Goal: Task Accomplishment & Management: Manage account settings

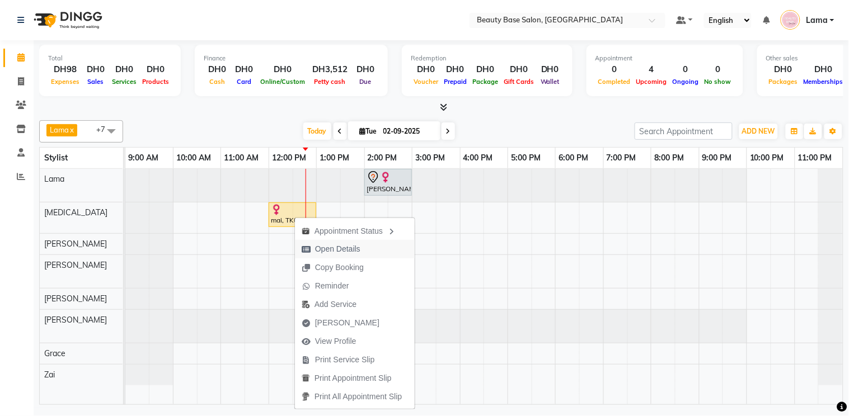
click at [345, 247] on span "Open Details" at bounding box center [337, 249] width 45 height 12
select select "1"
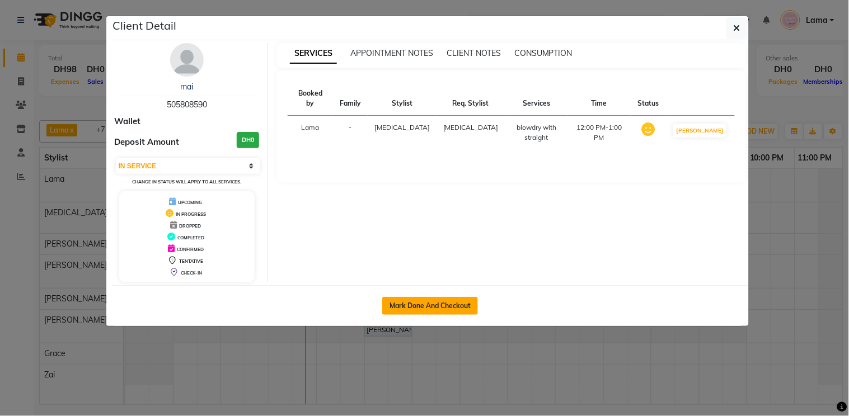
click at [444, 309] on button "Mark Done And Checkout" at bounding box center [430, 306] width 96 height 18
select select "service"
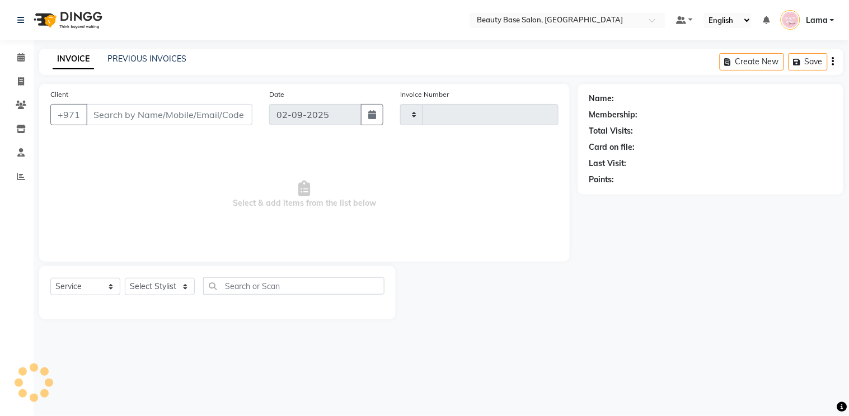
click at [437, 306] on div at bounding box center [487, 292] width 182 height 53
select select "813"
type input "2039"
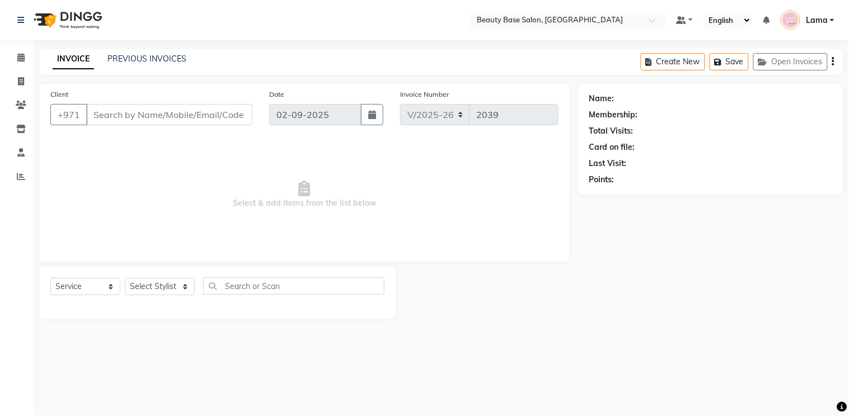
type input "505808590"
select select "49318"
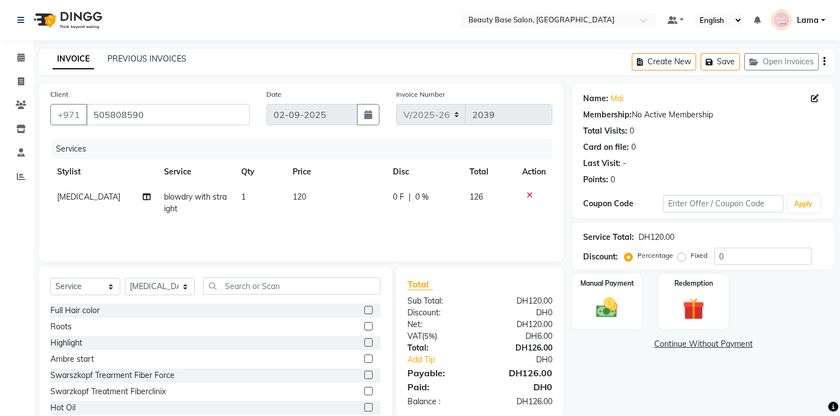
click at [158, 198] on td "blowdry with straight" at bounding box center [196, 203] width 78 height 37
select select "49318"
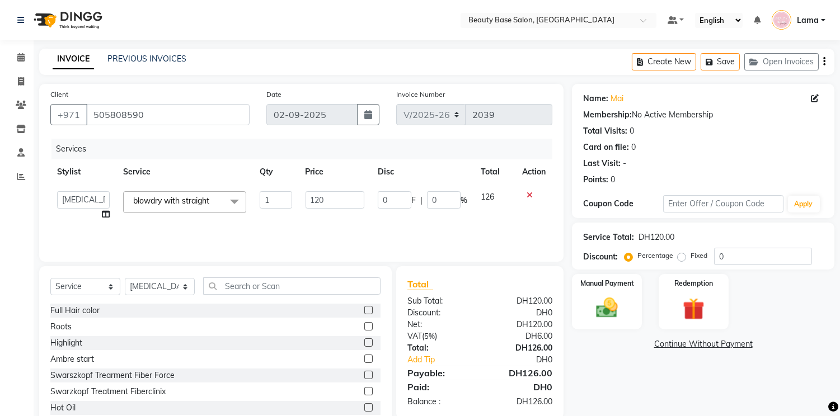
click at [231, 203] on span at bounding box center [234, 201] width 22 height 21
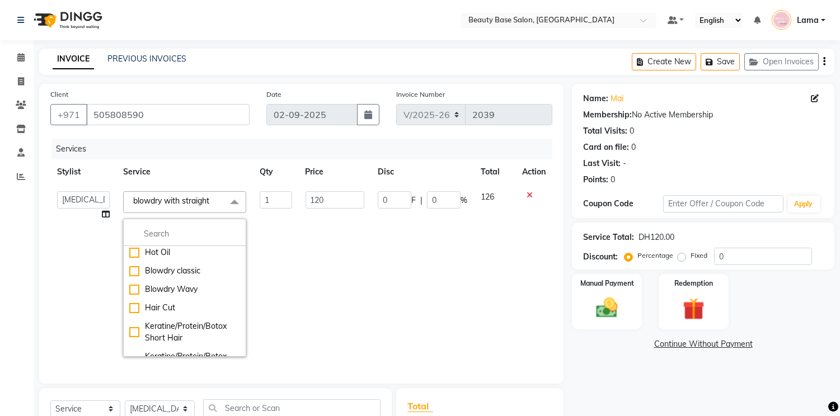
scroll to position [140, 0]
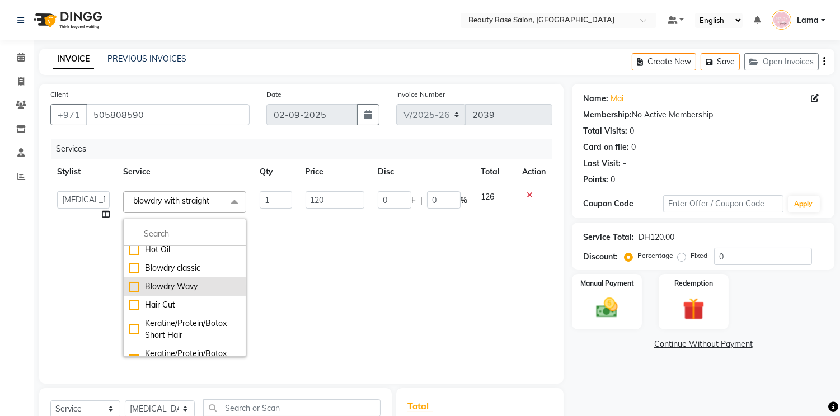
click at [198, 289] on div "Blowdry Wavy" at bounding box center [184, 287] width 111 height 12
checkbox input "true"
checkbox input "false"
type input "130"
click at [199, 200] on span "Blowdry Wavy x" at bounding box center [184, 202] width 123 height 22
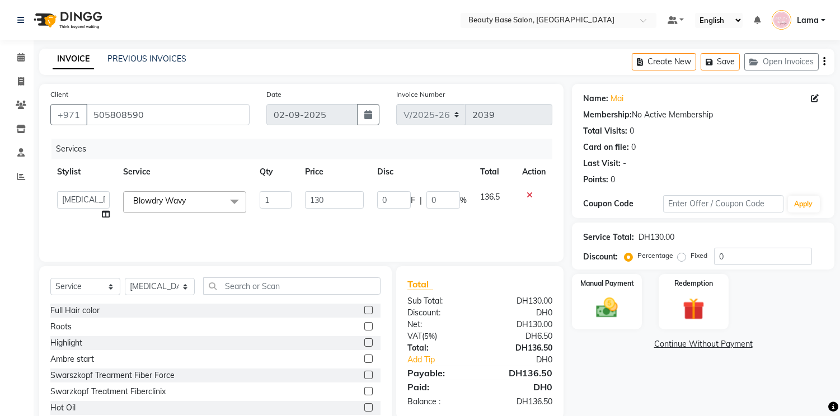
click at [691, 258] on label "Fixed" at bounding box center [699, 256] width 17 height 10
click at [684, 258] on input "Fixed" at bounding box center [684, 256] width 8 height 8
radio input "true"
click at [608, 308] on img at bounding box center [607, 308] width 37 height 26
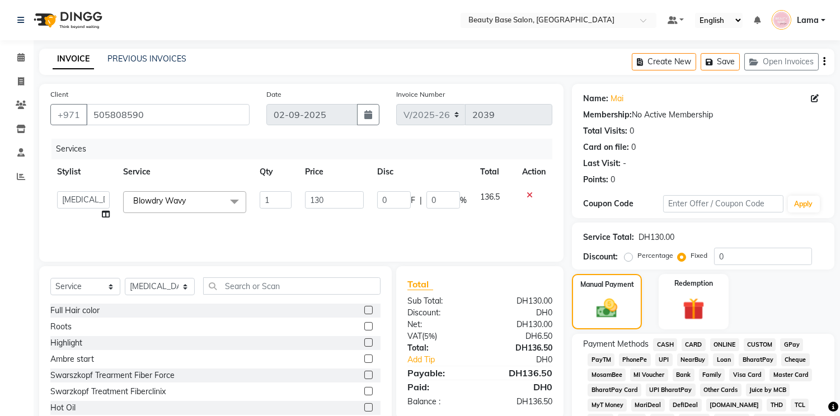
click at [691, 344] on span "CARD" at bounding box center [694, 345] width 24 height 13
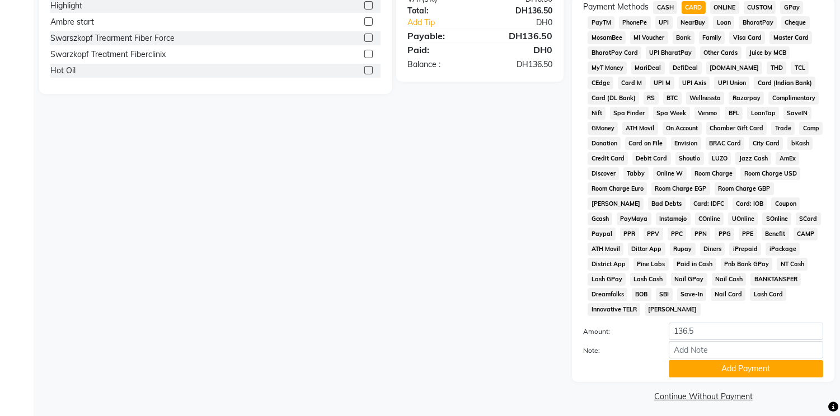
scroll to position [345, 0]
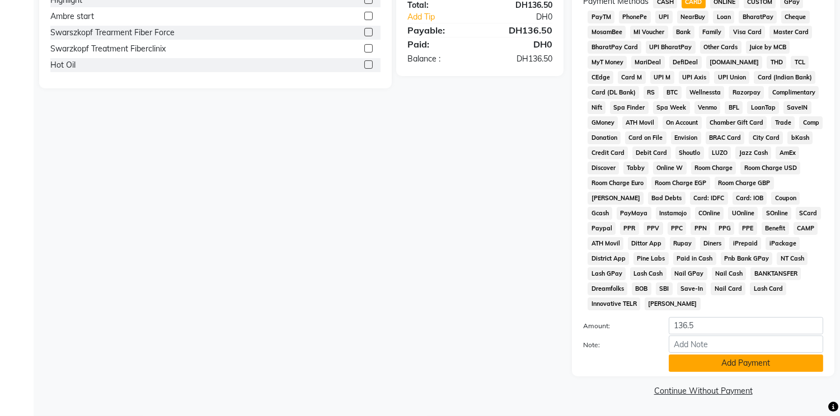
click at [754, 365] on button "Add Payment" at bounding box center [746, 363] width 154 height 17
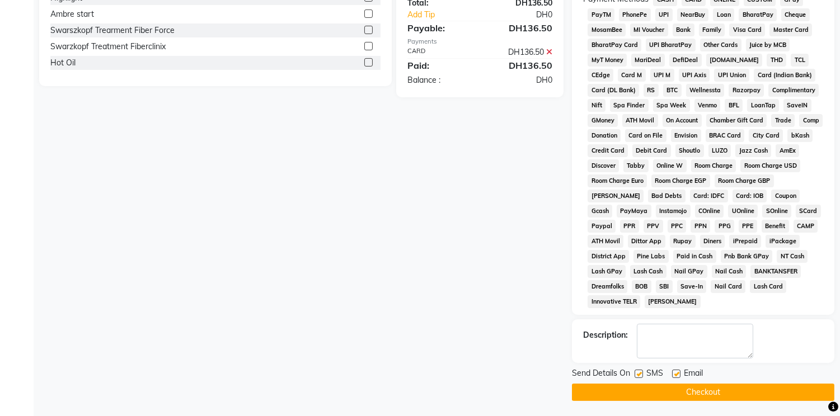
click at [724, 396] on button "Checkout" at bounding box center [703, 392] width 262 height 17
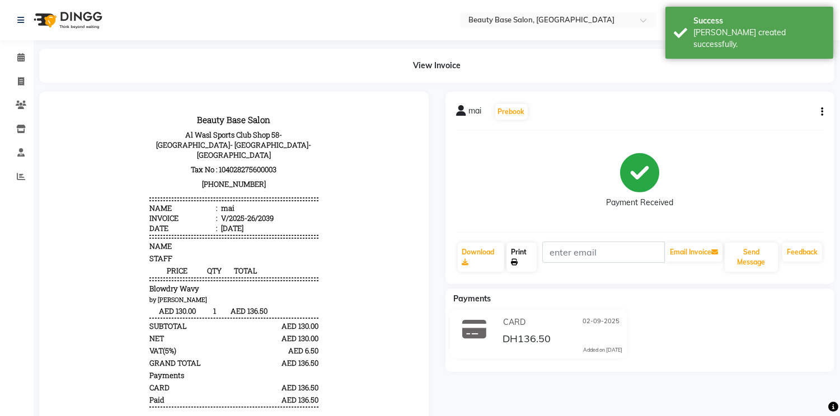
click at [523, 252] on link "Print" at bounding box center [521, 257] width 30 height 29
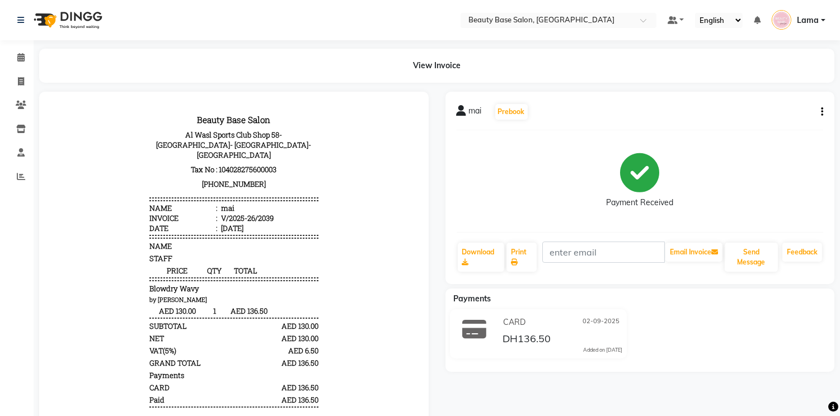
click at [681, 69] on div "View Invoice" at bounding box center [436, 66] width 795 height 34
click at [706, 107] on div "mai Prebook" at bounding box center [640, 112] width 367 height 18
click at [672, 106] on div "mai Prebook" at bounding box center [640, 112] width 367 height 18
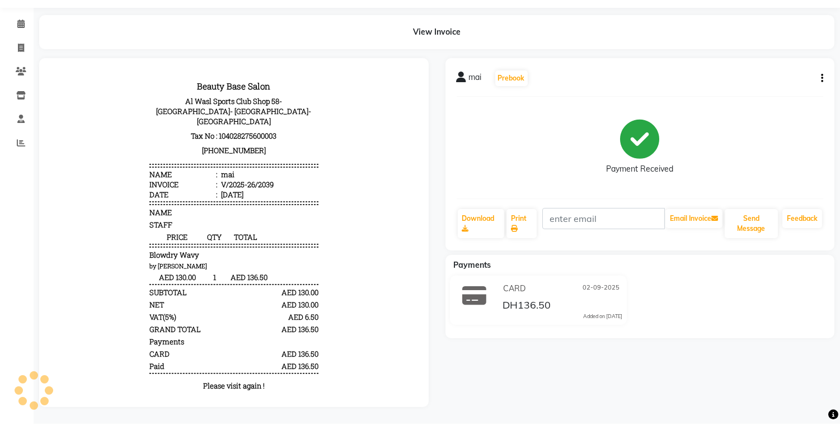
scroll to position [35, 0]
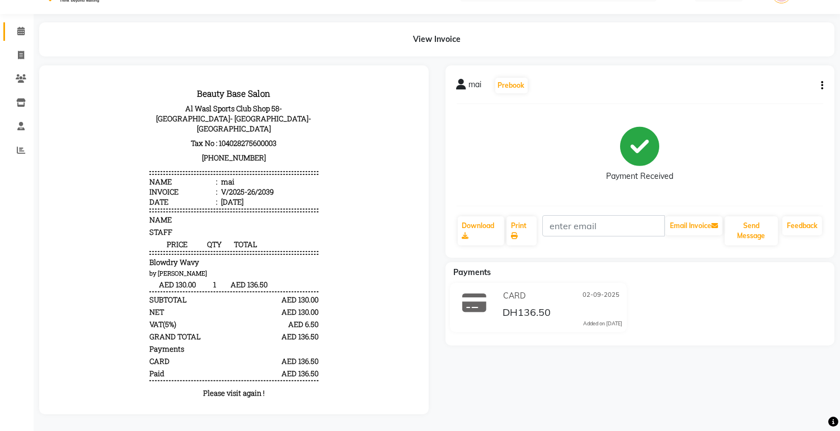
click at [24, 25] on span at bounding box center [21, 31] width 20 height 13
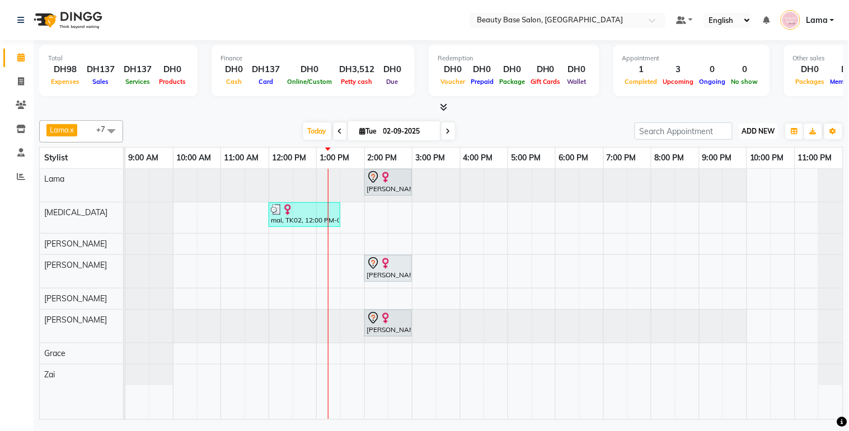
click at [750, 136] on button "ADD NEW Toggle Dropdown" at bounding box center [758, 132] width 39 height 16
click at [734, 147] on button "Add Appointment" at bounding box center [733, 152] width 88 height 15
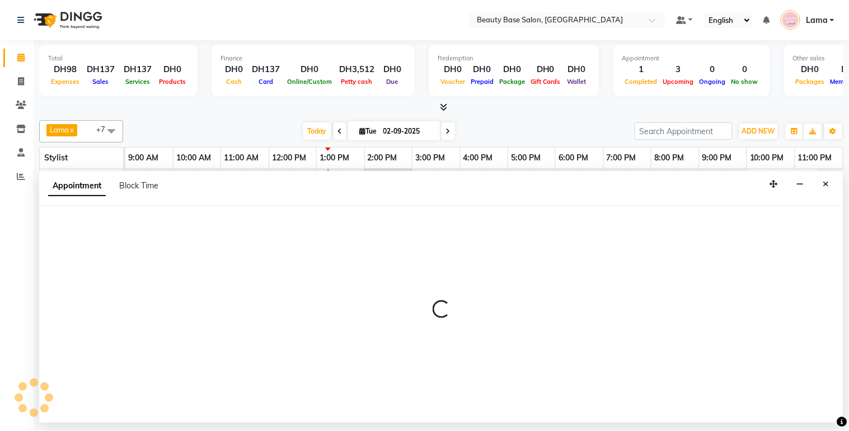
select select "600"
select select "tentative"
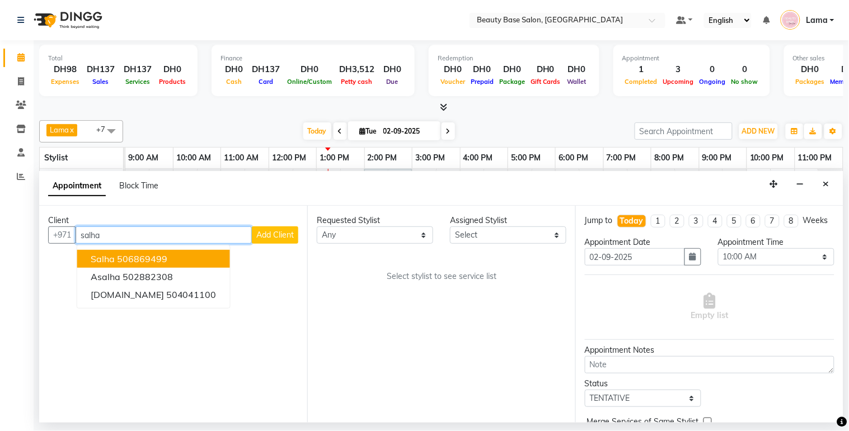
click at [169, 259] on button "salha 506869499" at bounding box center [153, 259] width 153 height 18
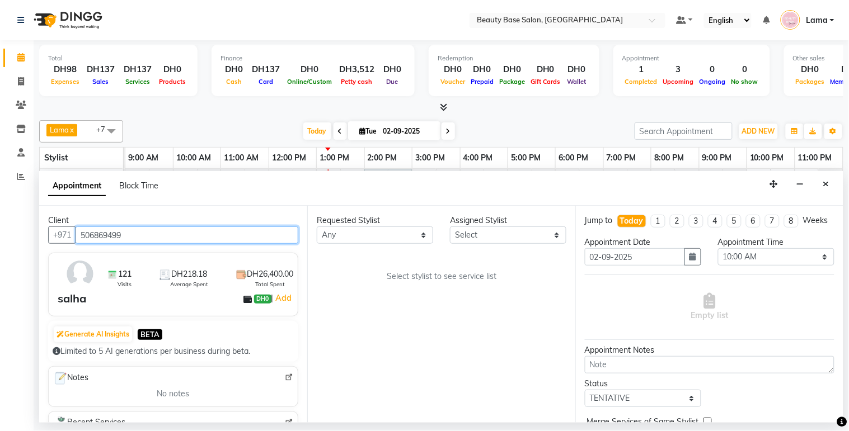
type input "506869499"
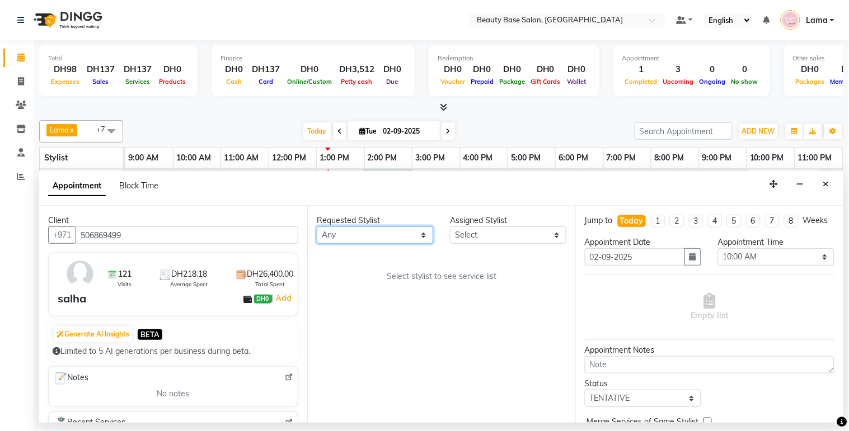
click at [368, 237] on select "Any [PERSON_NAME] [PERSON_NAME] [PERSON_NAME] [PERSON_NAME] [PERSON_NAME] [MEDI…" at bounding box center [375, 235] width 116 height 17
select select "49318"
click at [317, 227] on select "Any [PERSON_NAME] [PERSON_NAME] [PERSON_NAME] [PERSON_NAME] [PERSON_NAME] [MEDI…" at bounding box center [375, 235] width 116 height 17
select select "49318"
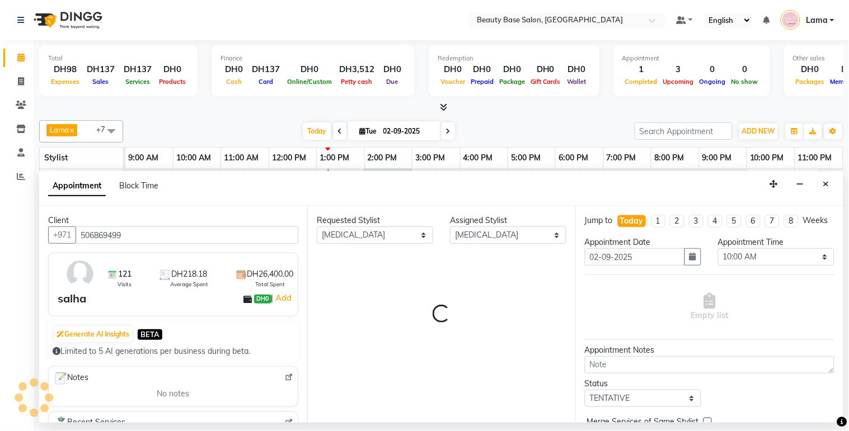
click at [461, 256] on div "Requested Stylist Any [PERSON_NAME] [PERSON_NAME] [PERSON_NAME] [PERSON_NAME] […" at bounding box center [441, 314] width 268 height 217
click at [398, 235] on select "Any [PERSON_NAME] [PERSON_NAME] [PERSON_NAME] [PERSON_NAME] [PERSON_NAME] [MEDI…" at bounding box center [375, 235] width 116 height 17
click at [317, 227] on select "Any [PERSON_NAME] [PERSON_NAME] [PERSON_NAME] [PERSON_NAME] [PERSON_NAME] [MEDI…" at bounding box center [375, 235] width 116 height 17
click at [398, 241] on select "Any [PERSON_NAME] [PERSON_NAME] [PERSON_NAME] [PERSON_NAME] [PERSON_NAME] [MEDI…" at bounding box center [375, 235] width 116 height 17
select select "17496"
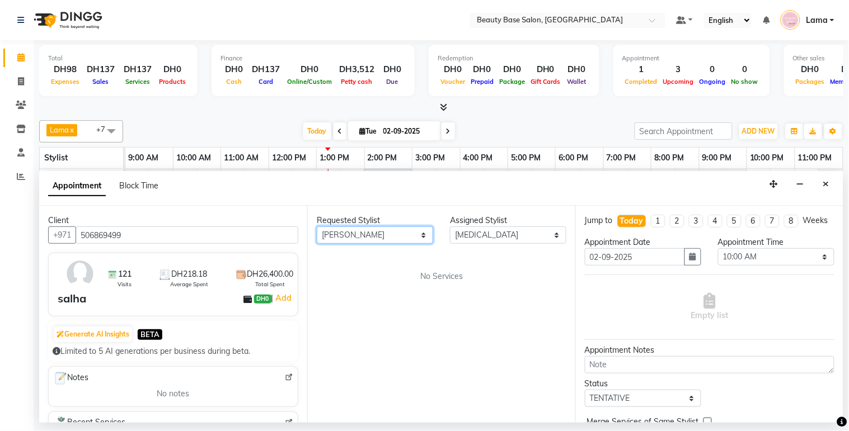
click at [317, 227] on select "Any [PERSON_NAME] [PERSON_NAME] [PERSON_NAME] [PERSON_NAME] [PERSON_NAME] [MEDI…" at bounding box center [375, 235] width 116 height 17
select select "17496"
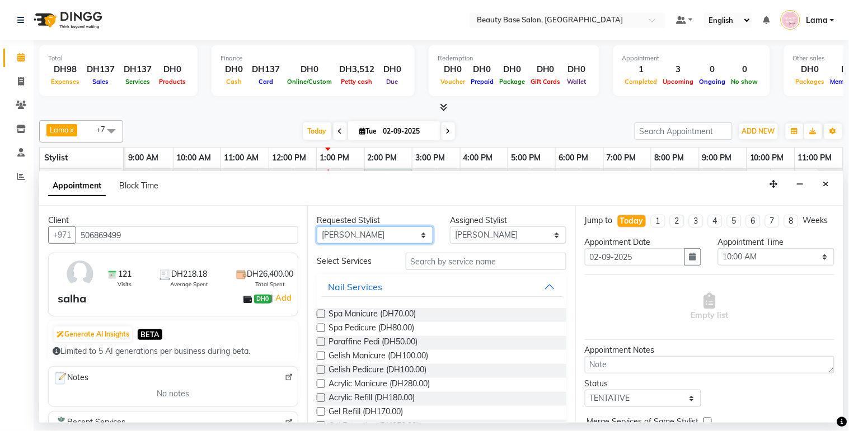
click at [403, 238] on select "Any [PERSON_NAME] [PERSON_NAME] [PERSON_NAME] [PERSON_NAME] [PERSON_NAME] [MEDI…" at bounding box center [375, 235] width 116 height 17
select select "49318"
click at [317, 227] on select "Any [PERSON_NAME] [PERSON_NAME] [PERSON_NAME] [PERSON_NAME] [PERSON_NAME] [MEDI…" at bounding box center [375, 235] width 116 height 17
select select "49318"
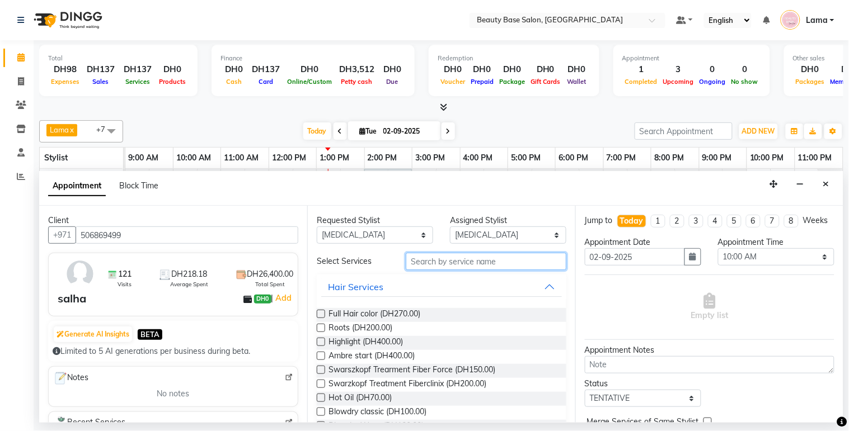
click at [440, 261] on input "text" at bounding box center [486, 261] width 161 height 17
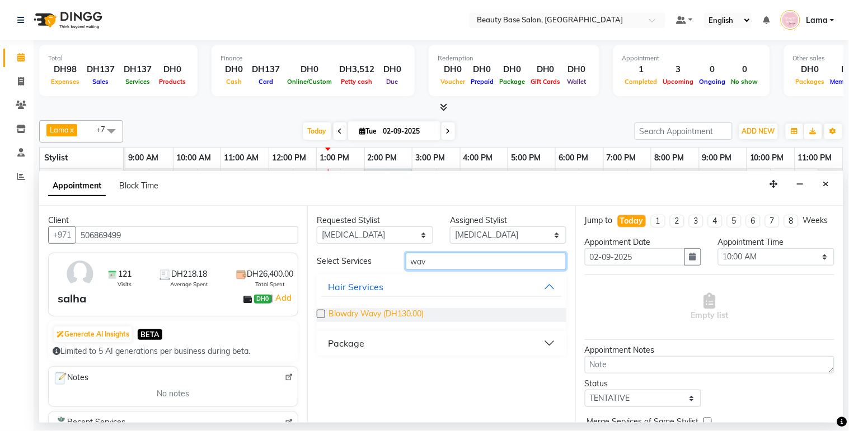
type input "wav"
click at [402, 312] on span "Blowdry Wavy (DH130.00)" at bounding box center [375, 315] width 95 height 14
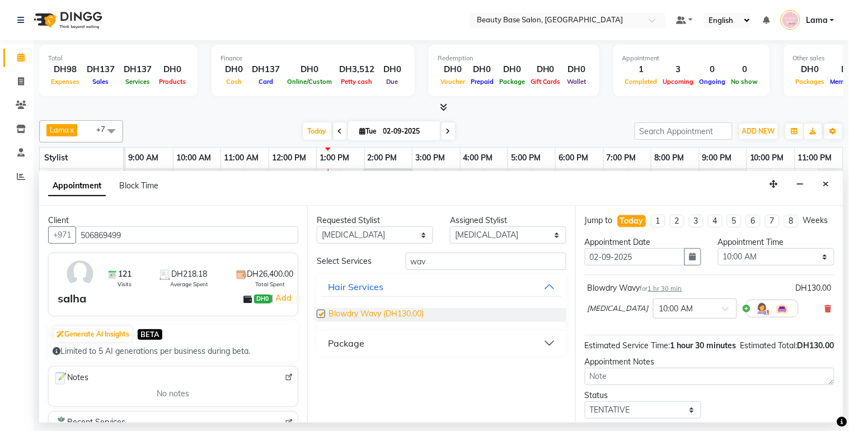
checkbox input "false"
click at [797, 266] on select "Select 10:00 AM 10:05 AM 10:10 AM 10:15 AM 10:20 AM 10:25 AM 10:30 AM 10:35 AM …" at bounding box center [776, 256] width 116 height 17
select select "795"
click at [718, 259] on select "Select 10:00 AM 10:05 AM 10:10 AM 10:15 AM 10:20 AM 10:25 AM 10:30 AM 10:35 AM …" at bounding box center [776, 256] width 116 height 17
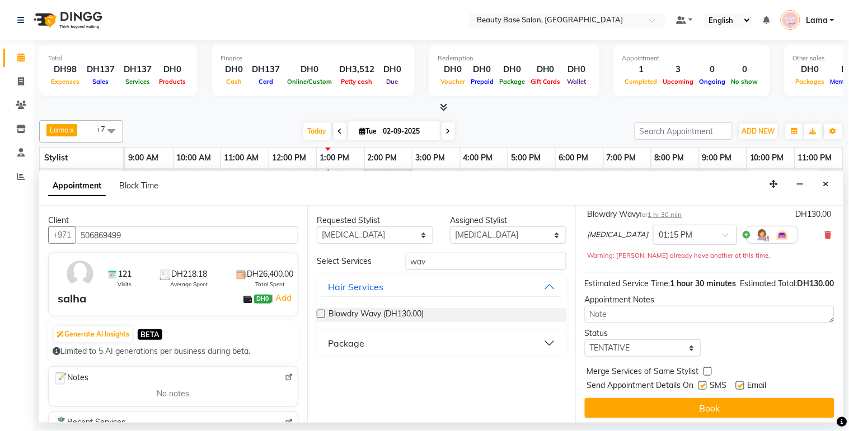
scroll to position [101, 0]
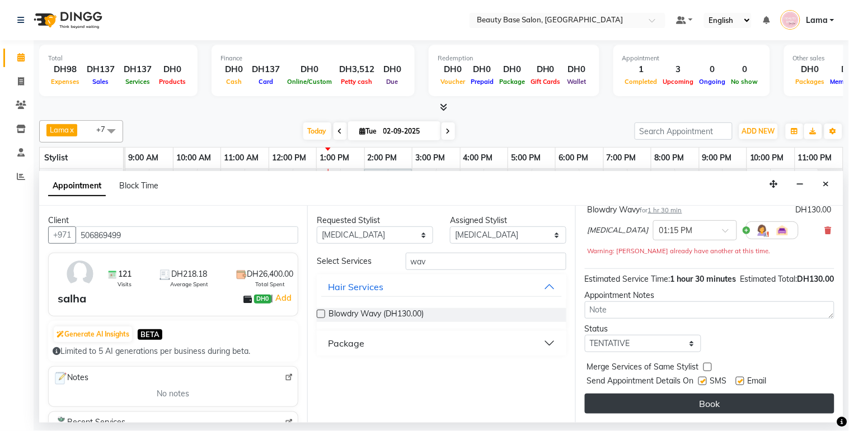
click at [792, 412] on button "Book" at bounding box center [710, 404] width 250 height 20
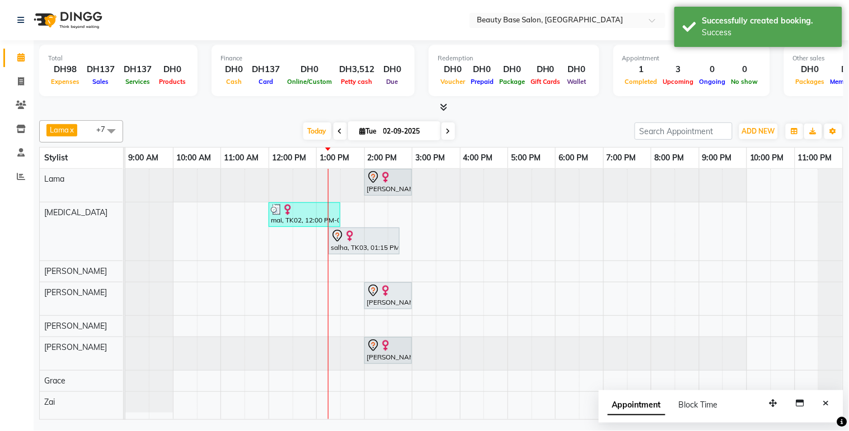
click at [364, 241] on div at bounding box center [364, 235] width 67 height 13
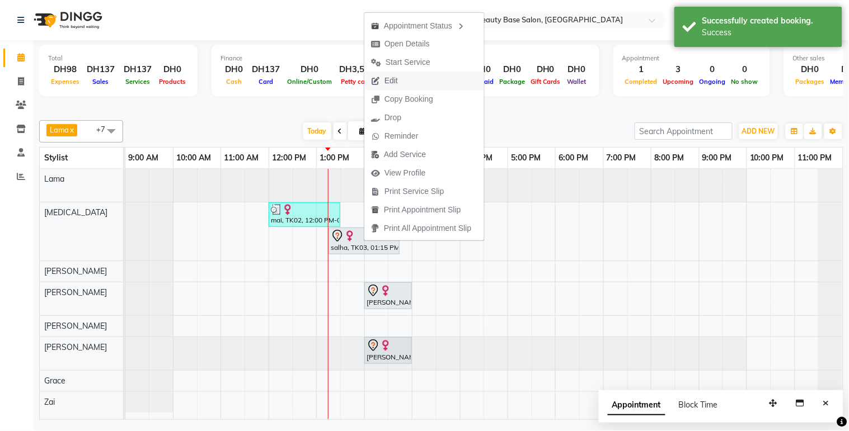
click at [413, 81] on button "Edit" at bounding box center [424, 81] width 120 height 18
select select "tentative"
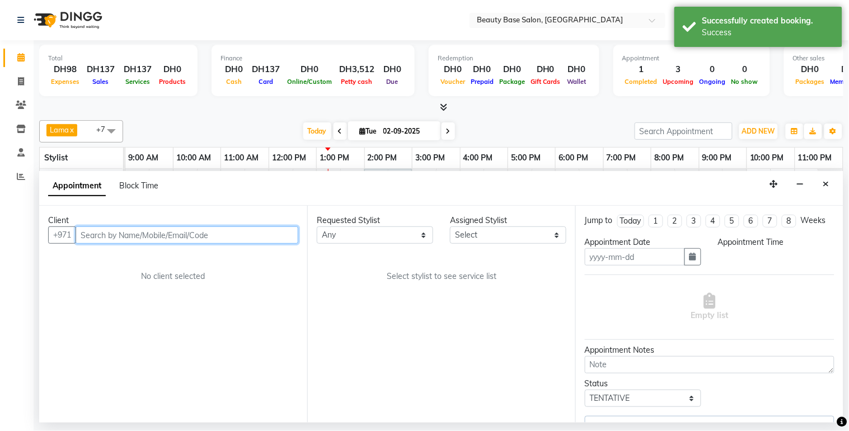
type input "02-09-2025"
select select "49318"
select select "795"
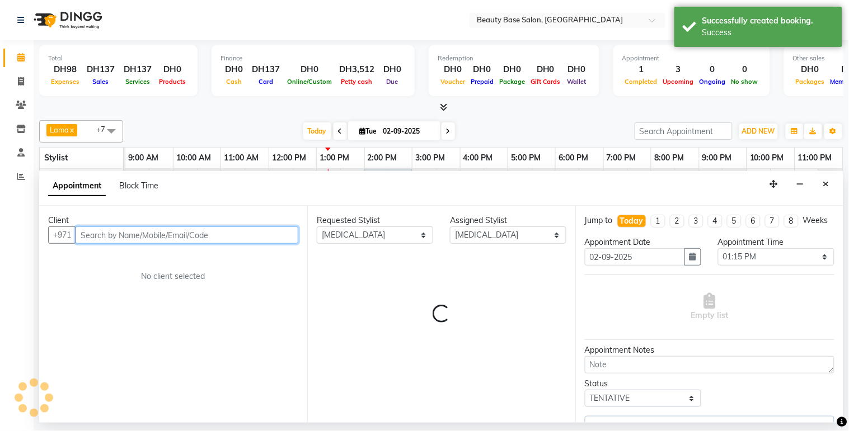
select select "1223"
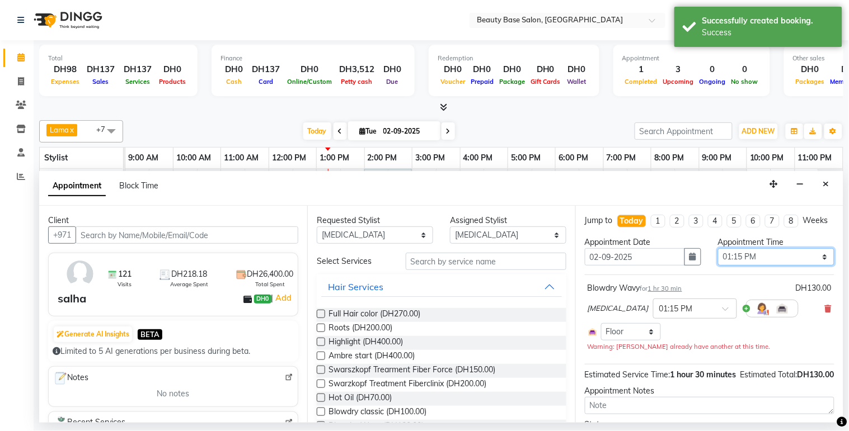
click at [774, 266] on select "Select 10:00 AM 10:05 AM 10:10 AM 10:15 AM 10:20 AM 10:25 AM 10:30 AM 10:35 AM …" at bounding box center [776, 256] width 116 height 17
select select "810"
click at [718, 259] on select "Select 10:00 AM 10:05 AM 10:10 AM 10:15 AM 10:20 AM 10:25 AM 10:30 AM 10:35 AM …" at bounding box center [776, 256] width 116 height 17
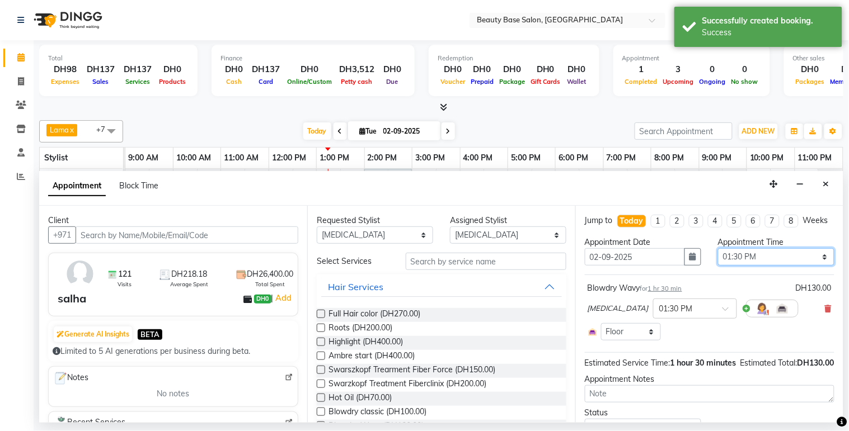
scroll to position [74, 0]
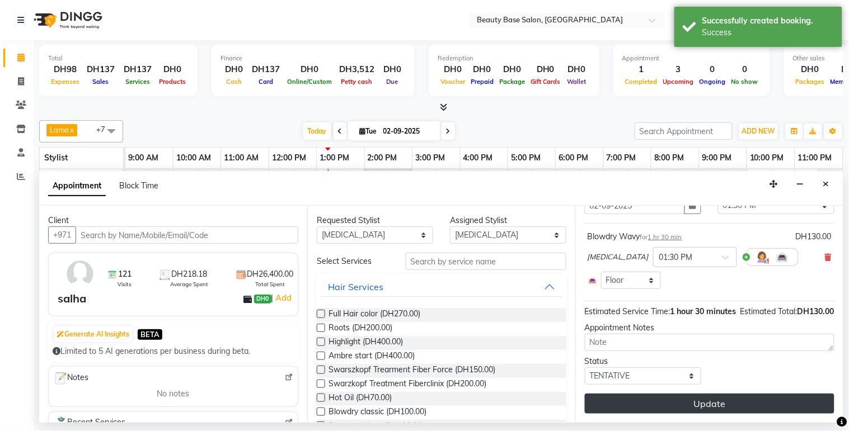
click at [748, 405] on button "Update" at bounding box center [710, 404] width 250 height 20
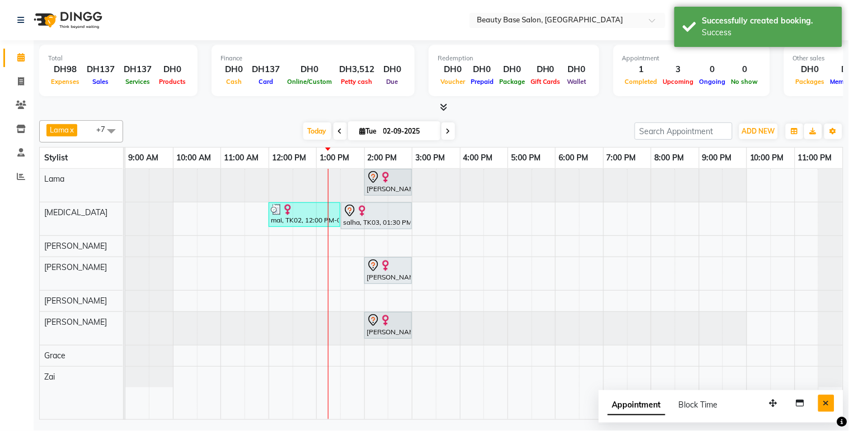
click at [833, 407] on button "Close" at bounding box center [826, 403] width 16 height 17
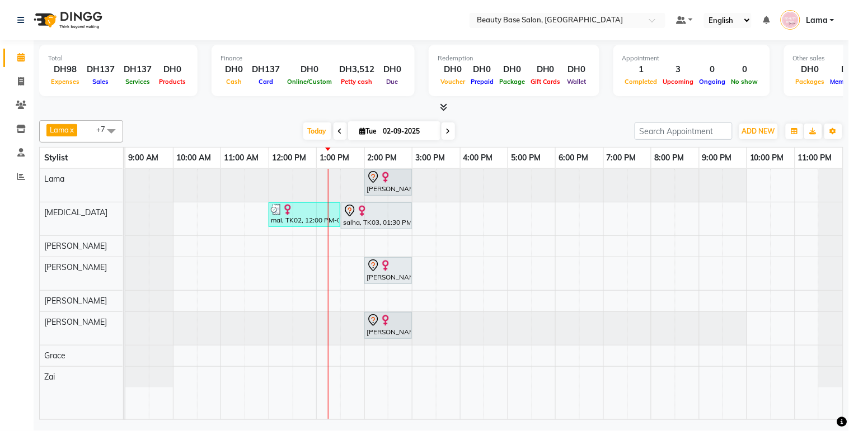
click at [101, 129] on span at bounding box center [111, 130] width 22 height 21
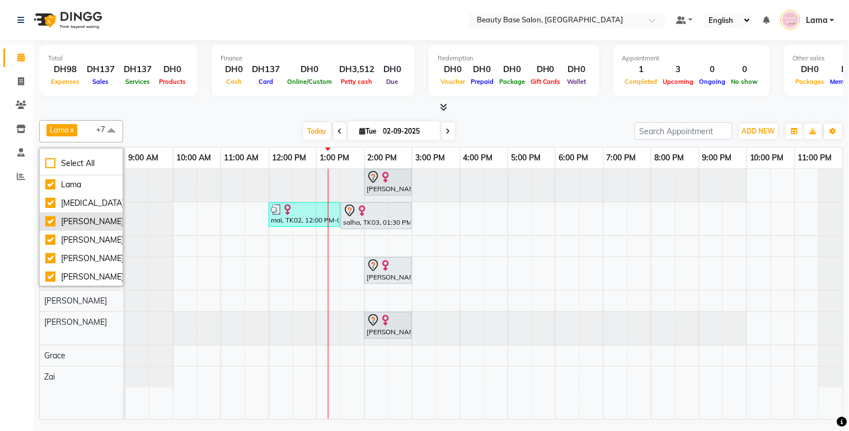
click at [77, 221] on div "[PERSON_NAME]" at bounding box center [81, 222] width 72 height 12
checkbox input "false"
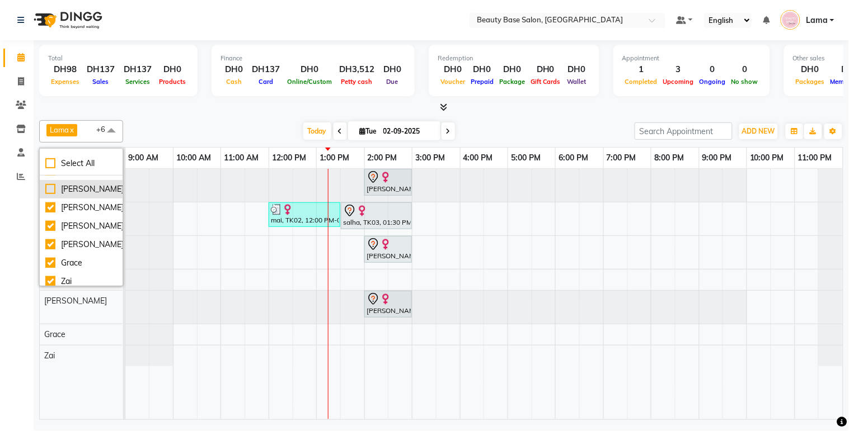
scroll to position [55, 0]
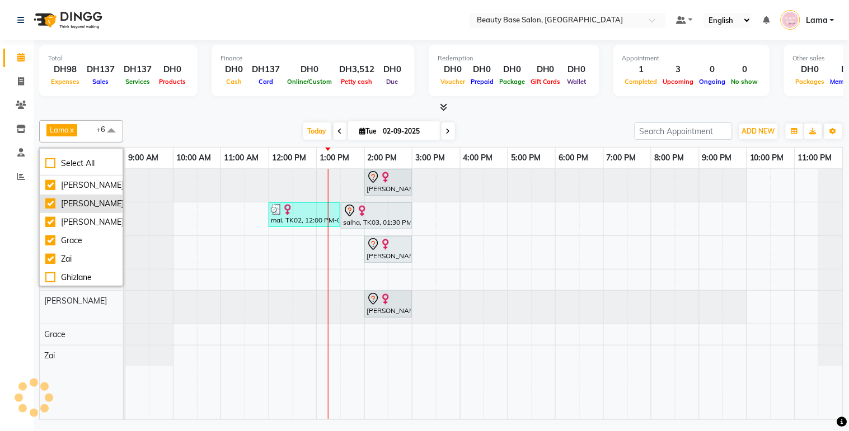
click at [85, 206] on div "[PERSON_NAME]" at bounding box center [81, 204] width 72 height 12
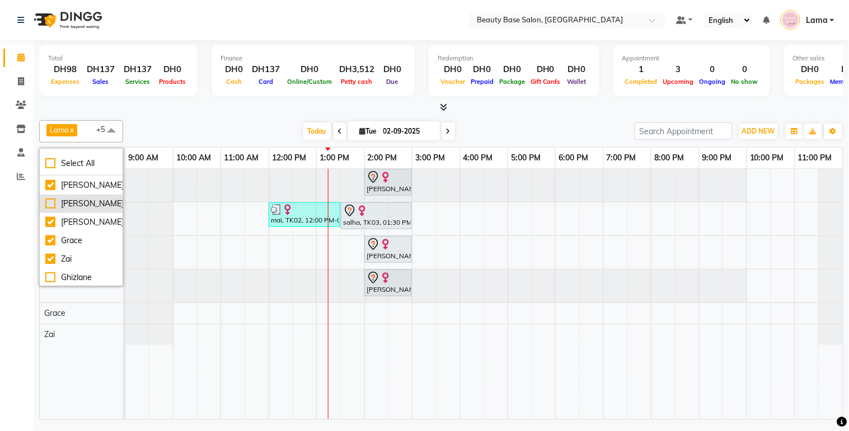
checkbox input "false"
click at [65, 257] on div "Zai" at bounding box center [81, 259] width 72 height 12
checkbox input "false"
click at [24, 307] on div "Calendar Invoice Clients Inventory Staff Reports Completed InProgress Upcoming …" at bounding box center [75, 223] width 151 height 383
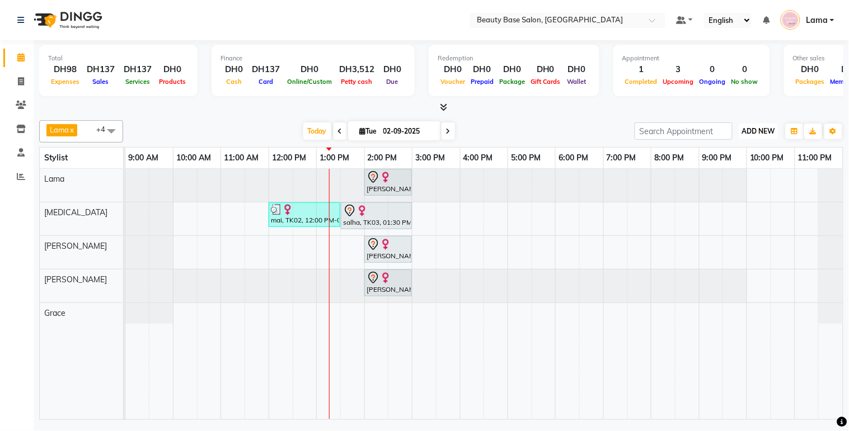
click at [759, 125] on button "ADD NEW Toggle Dropdown" at bounding box center [758, 132] width 39 height 16
click at [735, 150] on button "Add Appointment" at bounding box center [733, 152] width 88 height 15
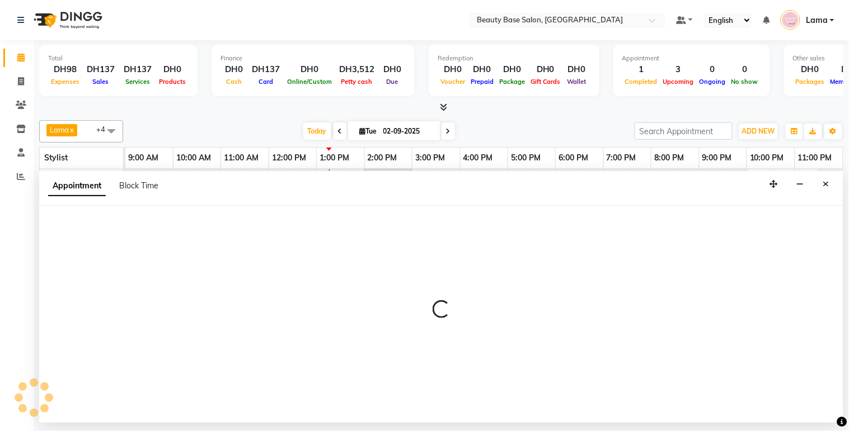
select select "600"
select select "tentative"
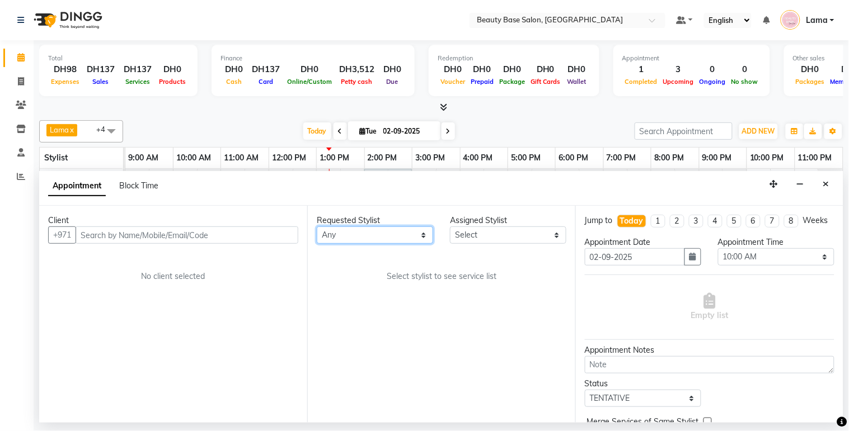
click at [360, 234] on select "Any [PERSON_NAME] [PERSON_NAME] [PERSON_NAME] [PERSON_NAME] [PERSON_NAME] [MEDI…" at bounding box center [375, 235] width 116 height 17
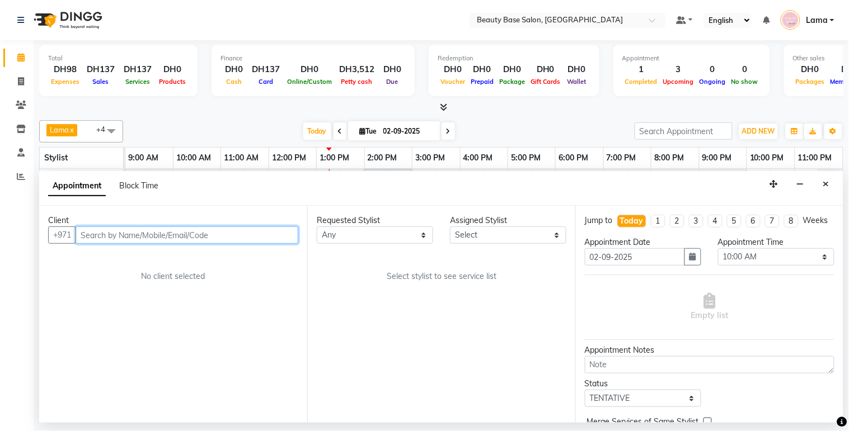
click at [239, 232] on input "text" at bounding box center [187, 235] width 223 height 17
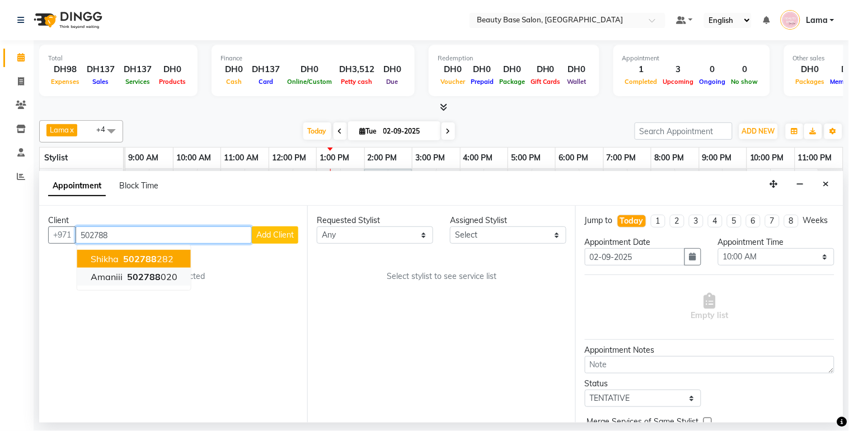
click at [156, 275] on span "502788" at bounding box center [144, 276] width 34 height 11
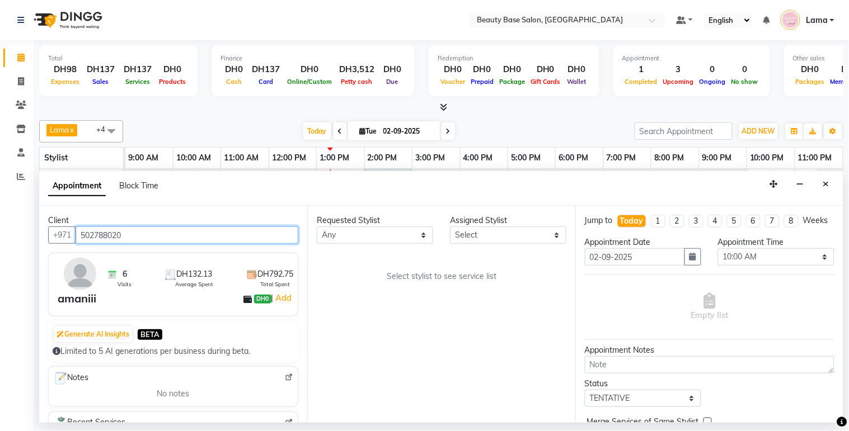
type input "502788020"
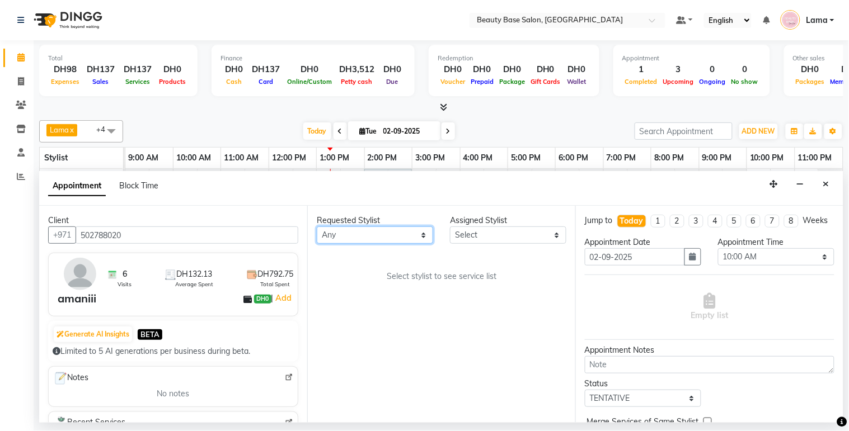
click at [370, 234] on select "Any [PERSON_NAME] [PERSON_NAME] [PERSON_NAME] [PERSON_NAME] [PERSON_NAME] [MEDI…" at bounding box center [375, 235] width 116 height 17
select select "30434"
click at [317, 227] on select "Any [PERSON_NAME] [PERSON_NAME] [PERSON_NAME] [PERSON_NAME] [PERSON_NAME] [MEDI…" at bounding box center [375, 235] width 116 height 17
select select "30434"
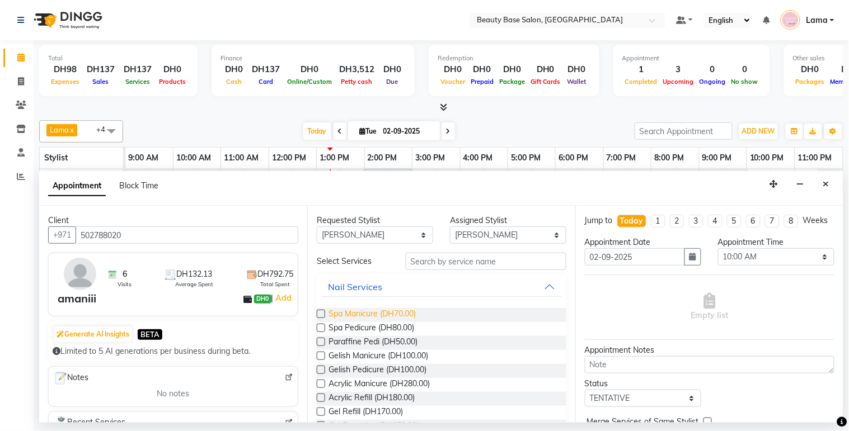
click at [381, 315] on span "Spa Manicure (DH70.00)" at bounding box center [371, 315] width 87 height 14
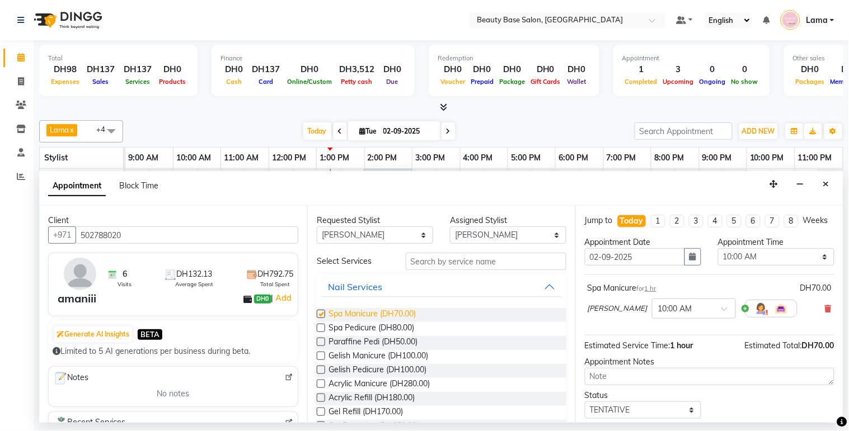
checkbox input "false"
click at [383, 242] on select "Any [PERSON_NAME] [PERSON_NAME] [PERSON_NAME] [PERSON_NAME] [PERSON_NAME] [MEDI…" at bounding box center [375, 235] width 116 height 17
select select "49318"
click at [317, 227] on select "Any [PERSON_NAME] [PERSON_NAME] [PERSON_NAME] [PERSON_NAME] [PERSON_NAME] [MEDI…" at bounding box center [375, 235] width 116 height 17
select select "49318"
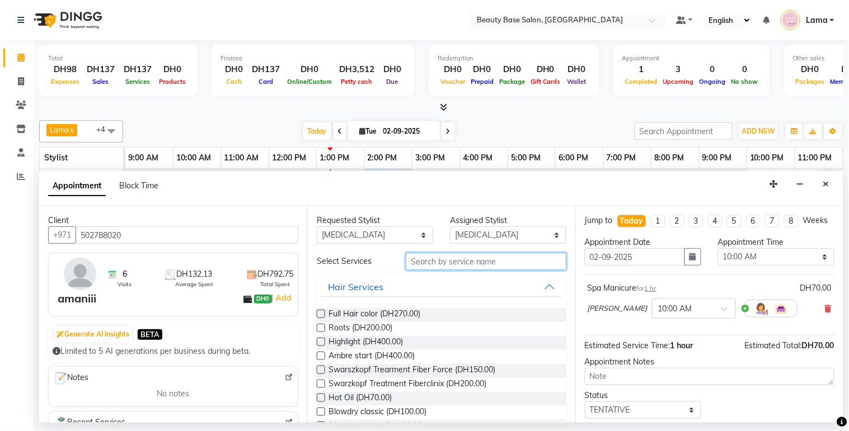
click at [430, 257] on input "text" at bounding box center [486, 261] width 161 height 17
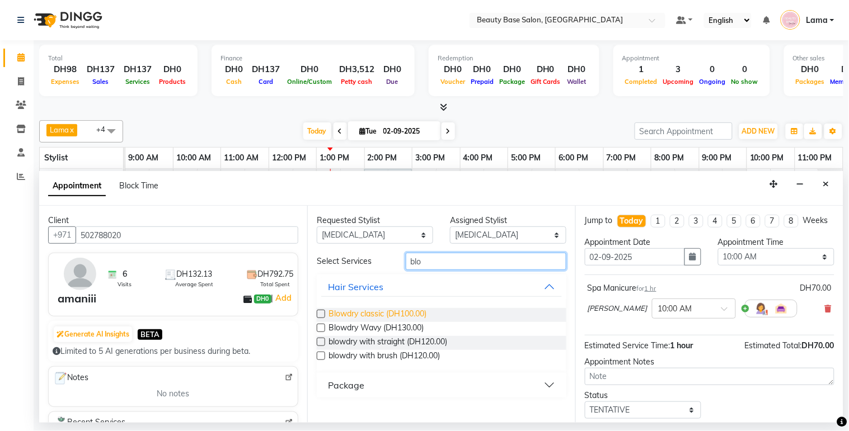
type input "blo"
click at [403, 311] on span "Blowdry classic (DH100.00)" at bounding box center [377, 315] width 98 height 14
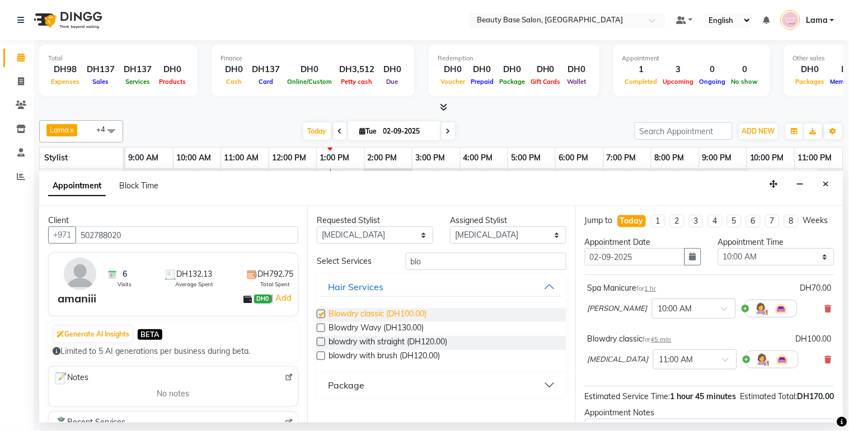
checkbox input "false"
click at [394, 228] on select "Any [PERSON_NAME] [PERSON_NAME] [PERSON_NAME] [PERSON_NAME] [PERSON_NAME] [MEDI…" at bounding box center [375, 235] width 116 height 17
select select "17496"
click at [317, 227] on select "Any [PERSON_NAME] [PERSON_NAME] [PERSON_NAME] [PERSON_NAME] [PERSON_NAME] [MEDI…" at bounding box center [375, 235] width 116 height 17
select select "17496"
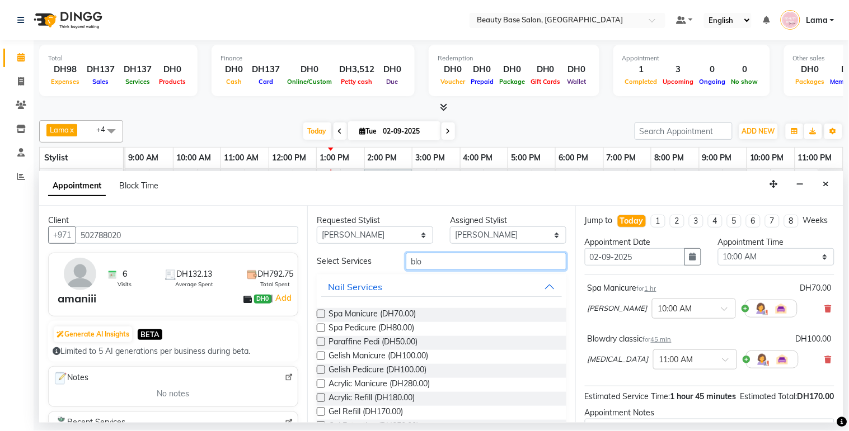
click at [449, 259] on input "blo" at bounding box center [486, 261] width 161 height 17
type input "b"
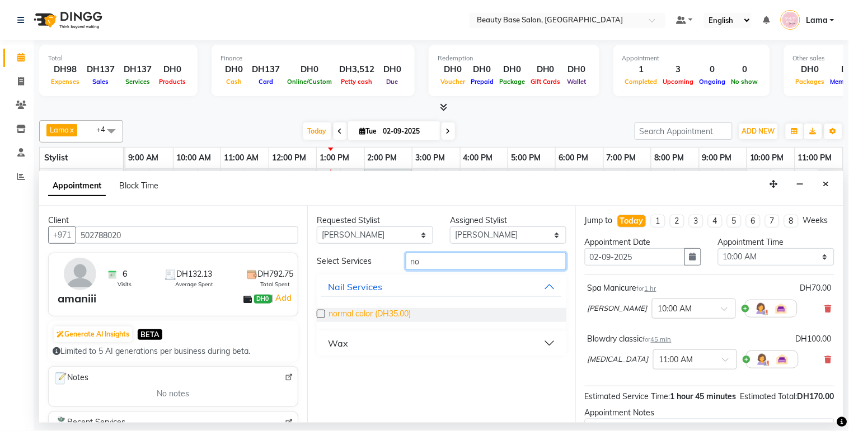
type input "no"
click at [385, 311] on span "normal color (DH35.00)" at bounding box center [369, 315] width 82 height 14
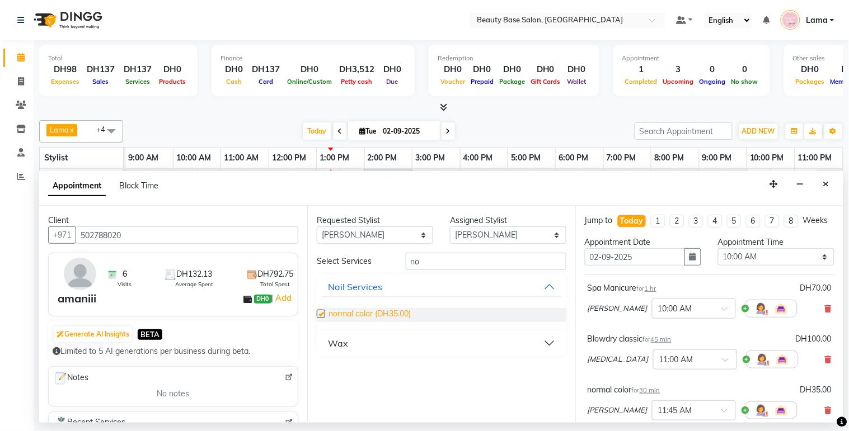
checkbox input "false"
click at [755, 266] on select "Select 10:00 AM 10:05 AM 10:10 AM 10:15 AM 10:20 AM 10:25 AM 10:30 AM 10:35 AM …" at bounding box center [776, 256] width 116 height 17
select select "750"
click at [718, 259] on select "Select 10:00 AM 10:05 AM 10:10 AM 10:15 AM 10:20 AM 10:25 AM 10:30 AM 10:35 AM …" at bounding box center [776, 256] width 116 height 17
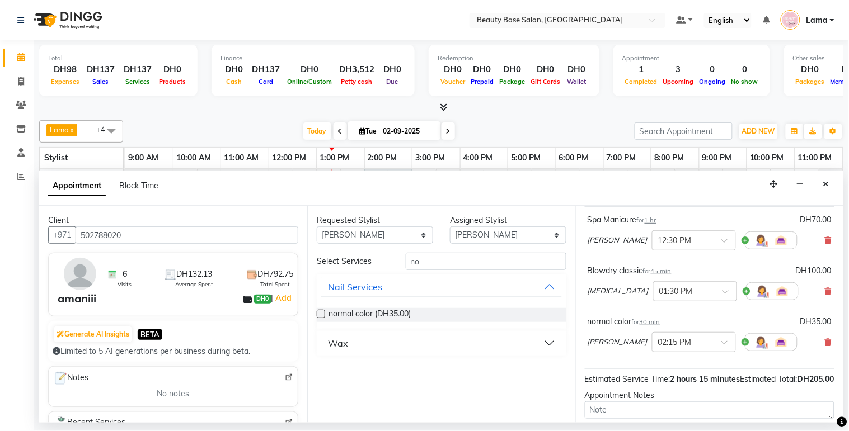
scroll to position [69, 0]
click at [659, 295] on input "text" at bounding box center [683, 290] width 49 height 12
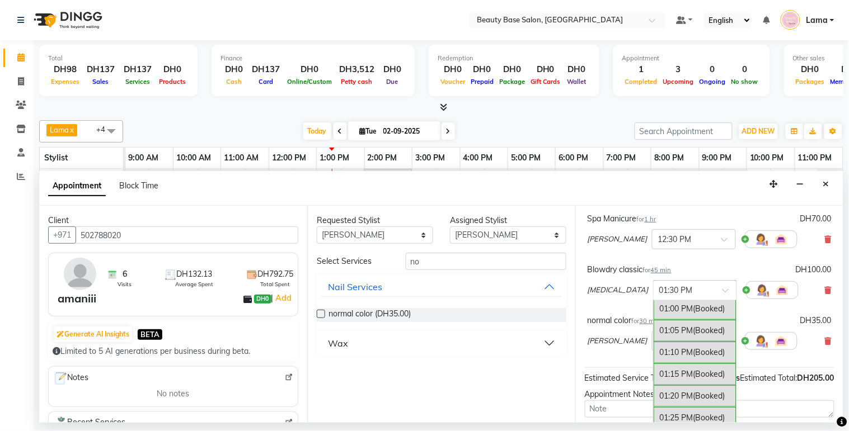
scroll to position [754, 0]
click at [655, 325] on div "01:00 PM (Booked)" at bounding box center [695, 317] width 83 height 22
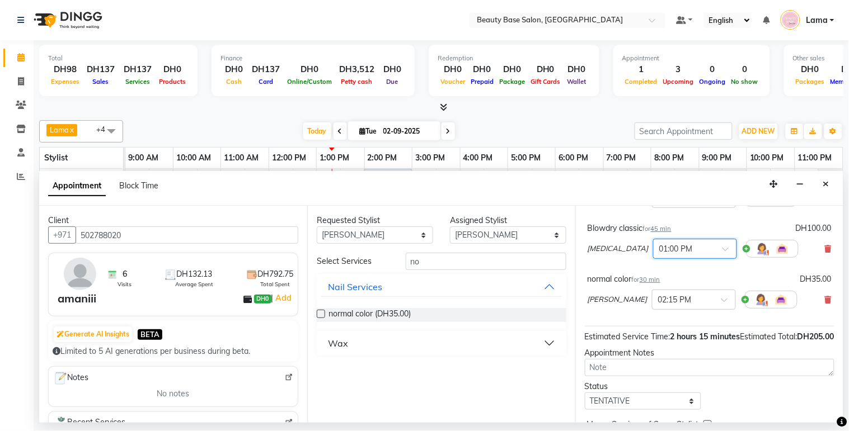
scroll to position [112, 0]
click at [660, 304] on input "text" at bounding box center [682, 298] width 49 height 12
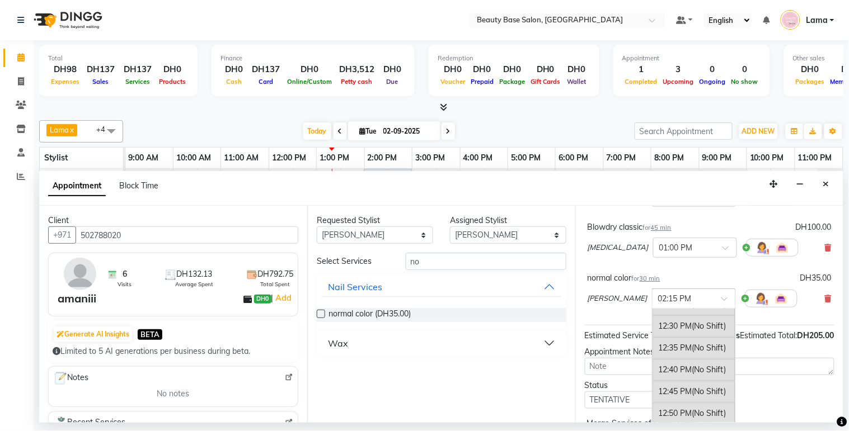
scroll to position [645, 0]
click at [652, 341] on div "12:30 PM (No Shift)" at bounding box center [693, 330] width 83 height 22
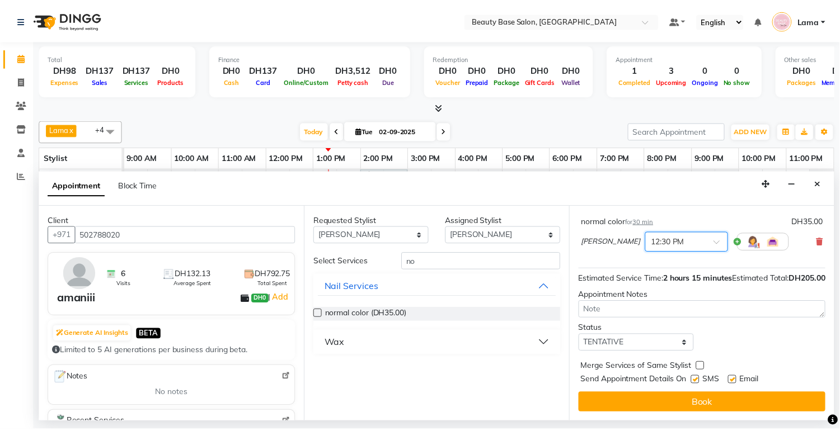
scroll to position [203, 0]
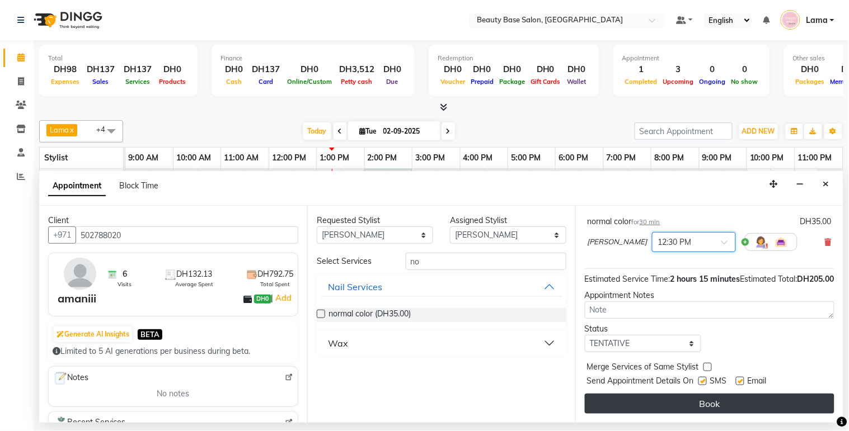
click at [697, 413] on button "Book" at bounding box center [710, 404] width 250 height 20
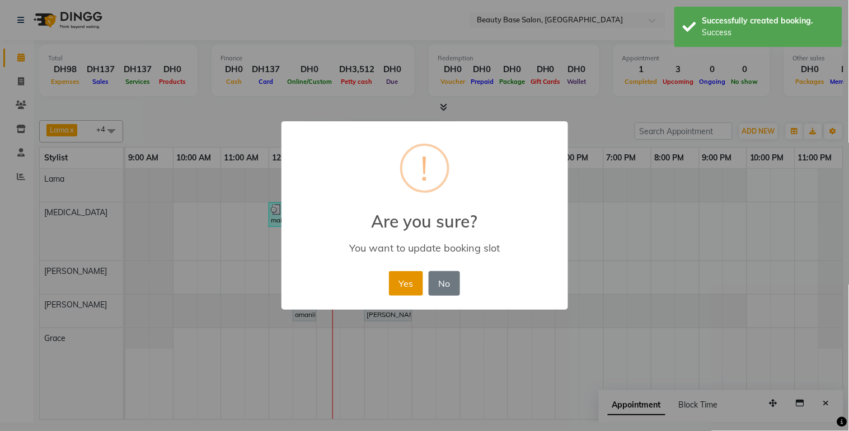
click at [409, 293] on button "Yes" at bounding box center [406, 283] width 34 height 25
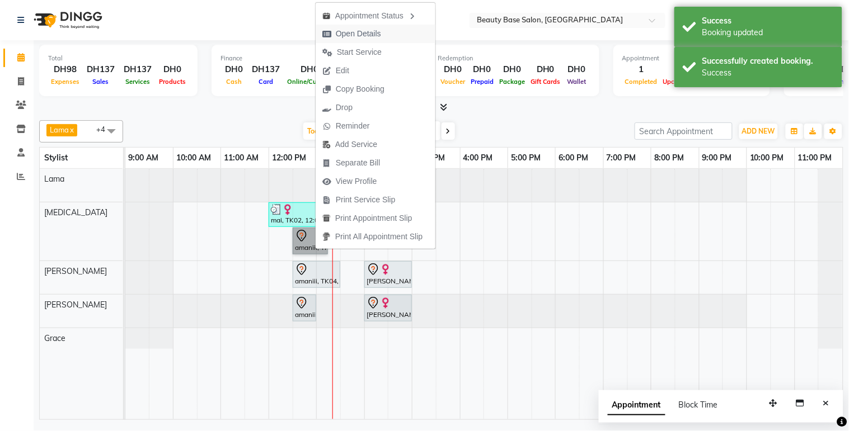
click at [373, 36] on span "Open Details" at bounding box center [358, 34] width 45 height 12
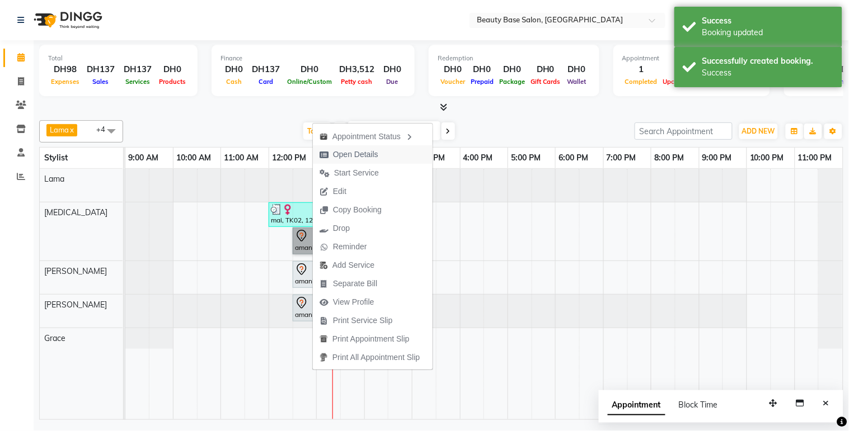
click at [378, 158] on span "Open Details" at bounding box center [355, 155] width 45 height 12
select select "7"
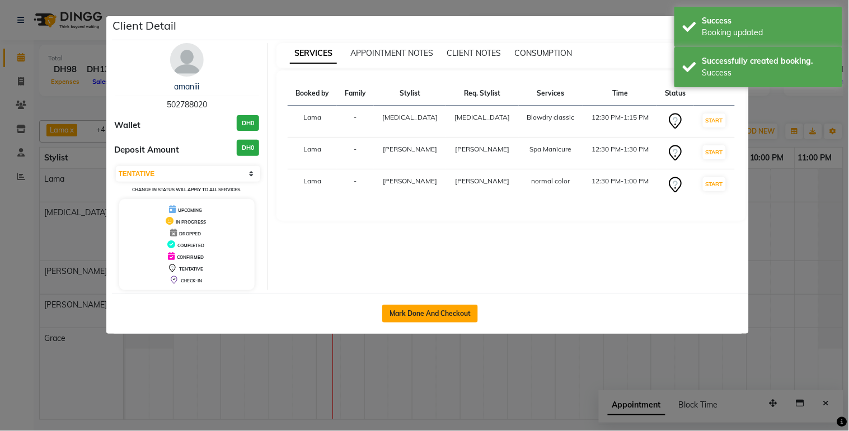
click at [429, 316] on button "Mark Done And Checkout" at bounding box center [430, 314] width 96 height 18
select select "service"
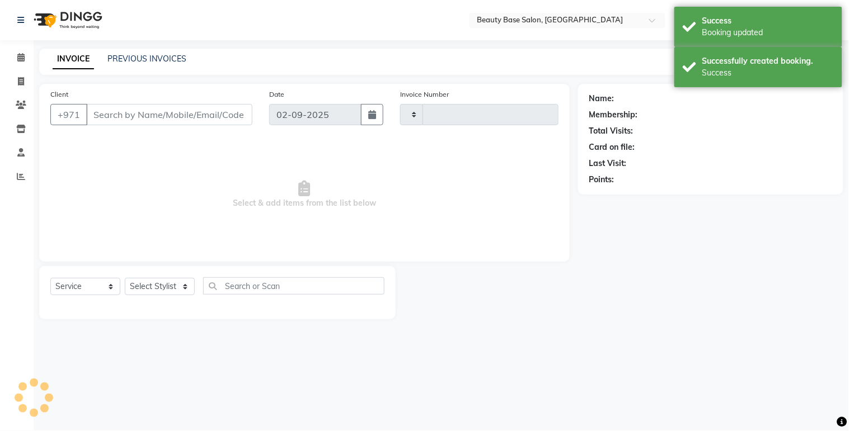
type input "2040"
select select "813"
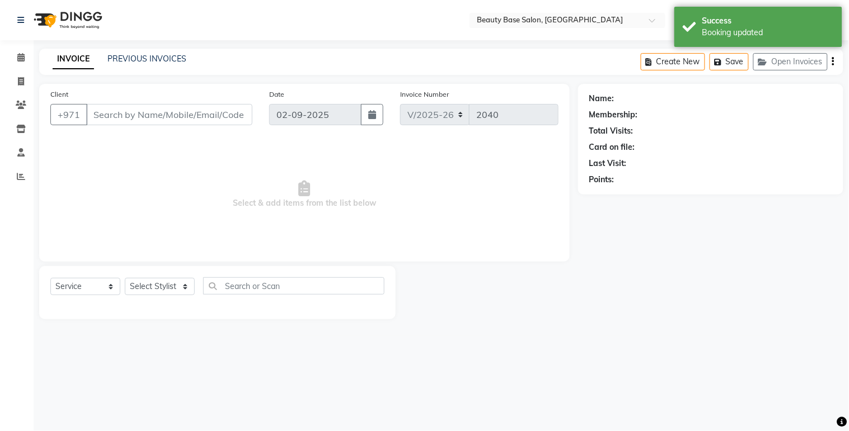
type input "502788020"
select select "49318"
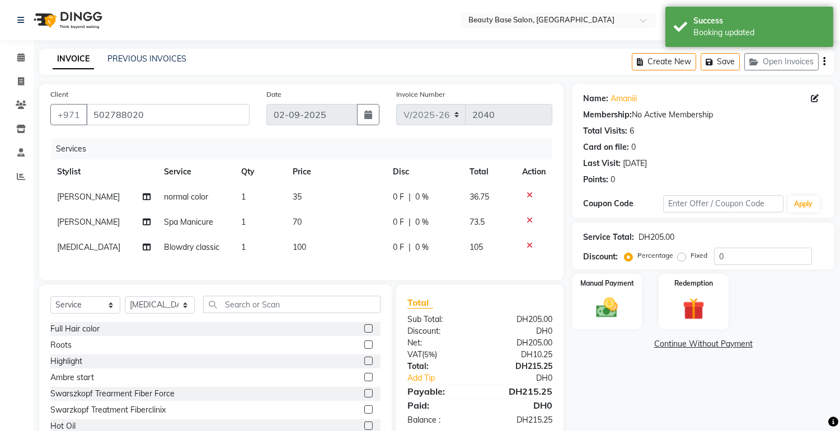
click at [691, 255] on label "Fixed" at bounding box center [699, 256] width 17 height 10
click at [685, 255] on input "Fixed" at bounding box center [684, 256] width 8 height 8
radio input "true"
click at [619, 308] on img at bounding box center [607, 308] width 37 height 26
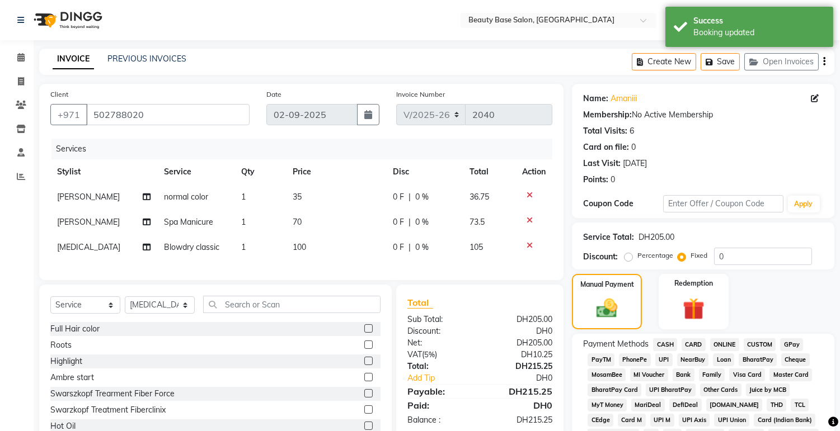
click at [692, 343] on span "CARD" at bounding box center [694, 345] width 24 height 13
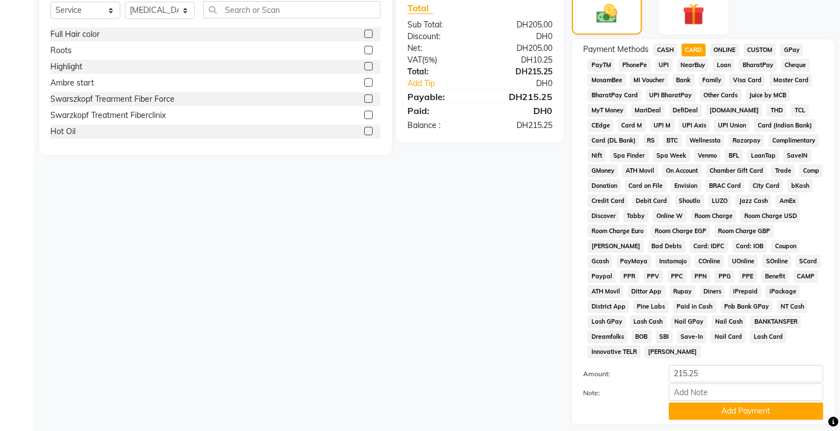
scroll to position [331, 0]
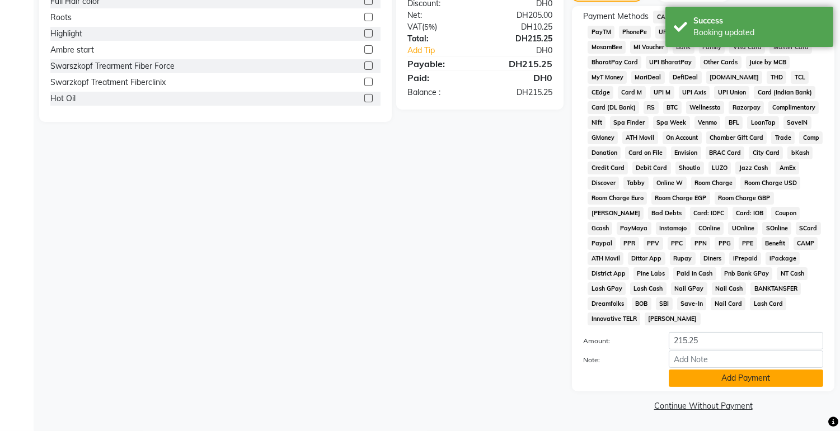
click at [721, 384] on button "Add Payment" at bounding box center [746, 378] width 154 height 17
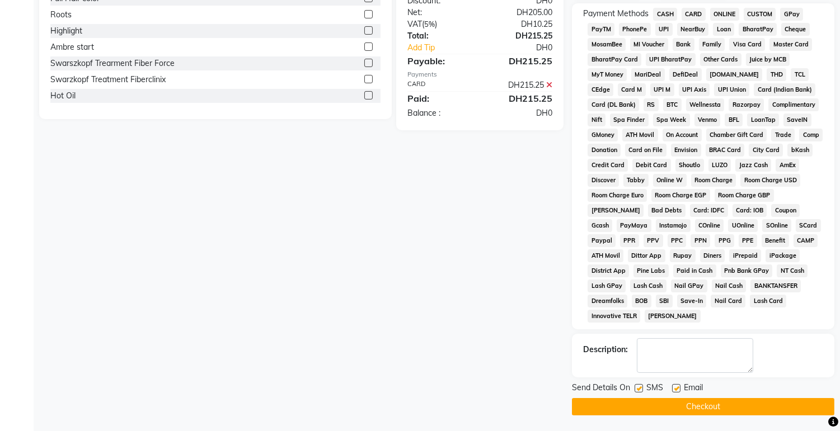
click at [731, 413] on button "Checkout" at bounding box center [703, 406] width 262 height 17
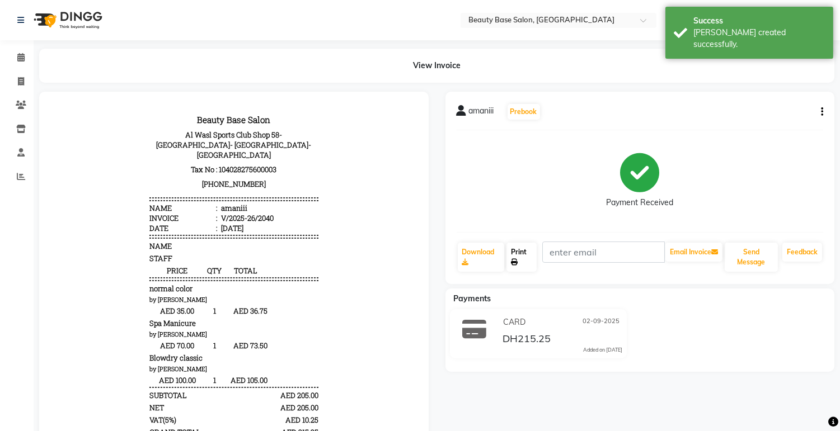
click at [522, 253] on link "Print" at bounding box center [521, 257] width 30 height 29
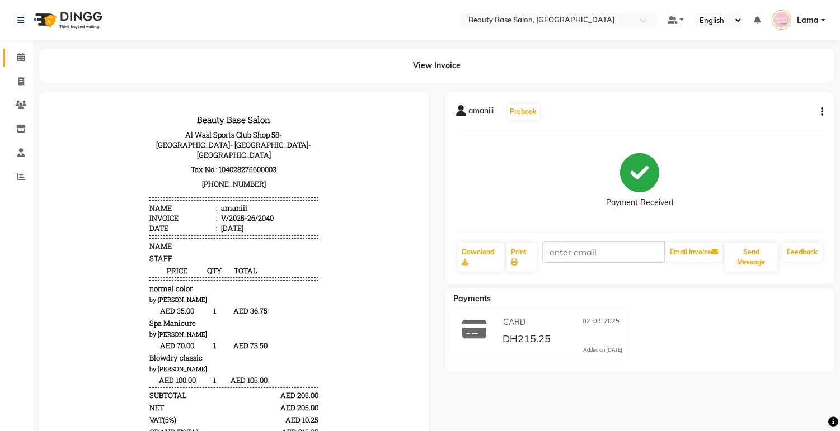
click at [20, 59] on icon at bounding box center [20, 57] width 7 height 8
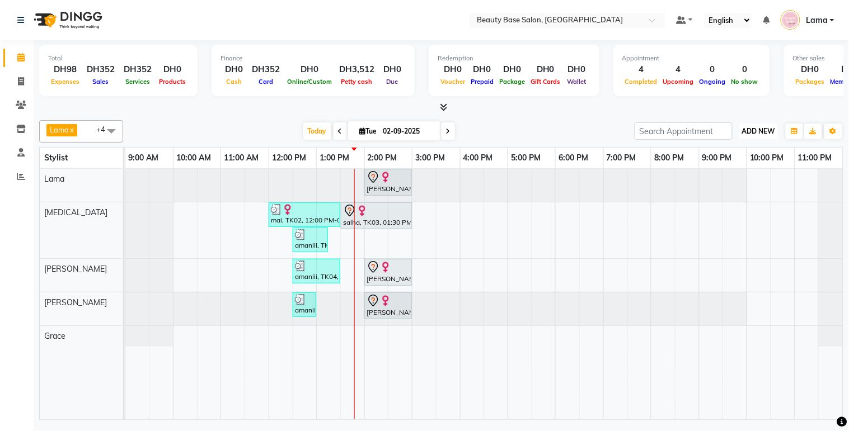
click at [759, 131] on span "ADD NEW" at bounding box center [758, 131] width 33 height 8
click at [738, 150] on button "Add Appointment" at bounding box center [733, 152] width 88 height 15
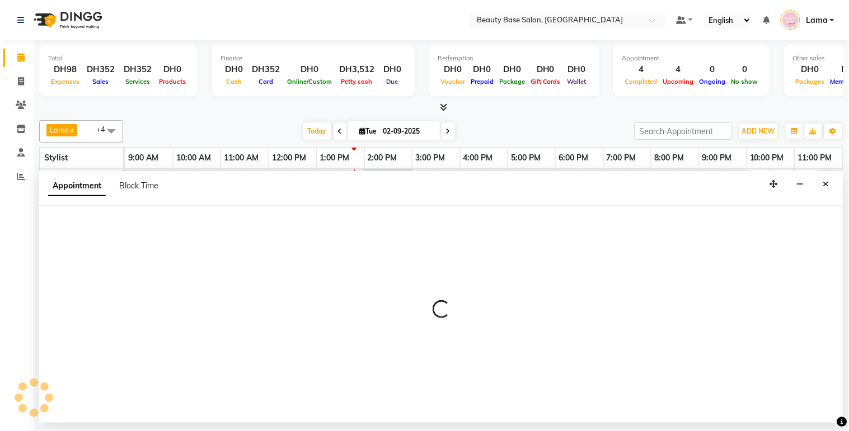
select select "600"
select select "tentative"
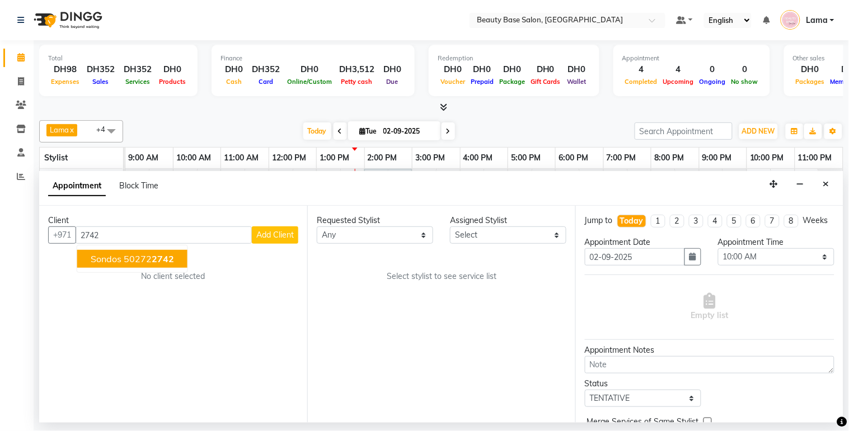
click at [163, 260] on span "2742" at bounding box center [163, 258] width 22 height 11
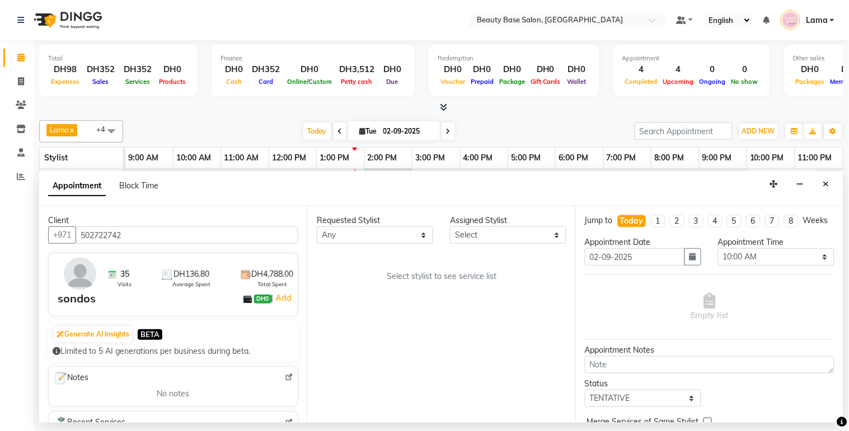
type input "502722742"
click at [392, 231] on select "Any [PERSON_NAME] [PERSON_NAME] [PERSON_NAME] [PERSON_NAME] [PERSON_NAME] [MEDI…" at bounding box center [375, 235] width 116 height 17
select select "49318"
click at [317, 227] on select "Any [PERSON_NAME] [PERSON_NAME] [PERSON_NAME] [PERSON_NAME] [PERSON_NAME] [MEDI…" at bounding box center [375, 235] width 116 height 17
select select "49318"
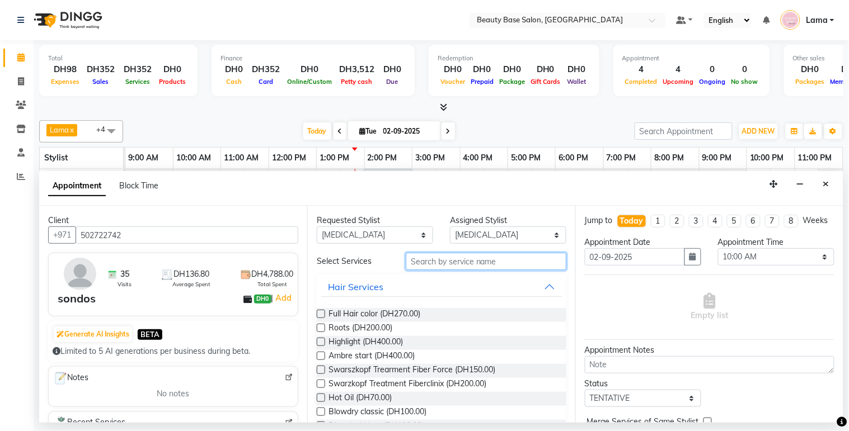
click at [440, 262] on input "text" at bounding box center [486, 261] width 161 height 17
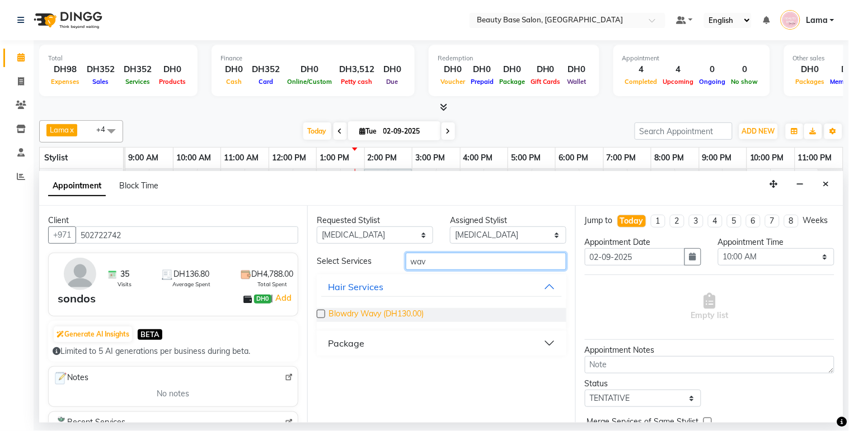
type input "wav"
click at [365, 317] on span "Blowdry Wavy (DH130.00)" at bounding box center [375, 315] width 95 height 14
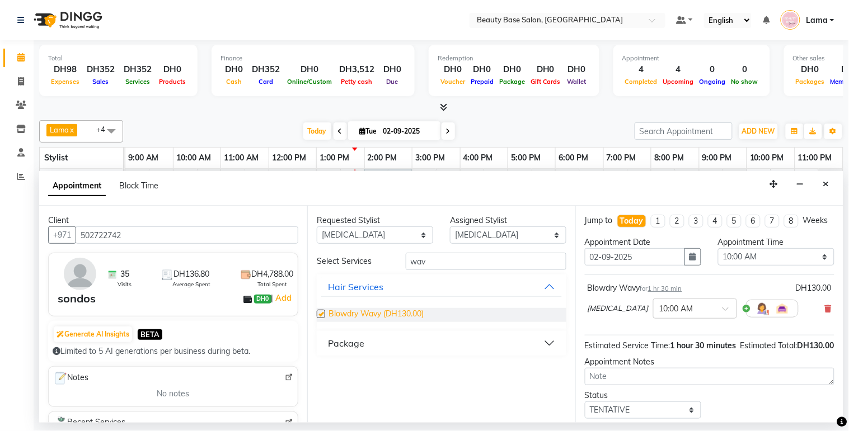
checkbox input "false"
click at [767, 266] on select "Select 10:00 AM 10:05 AM 10:10 AM 10:15 AM 10:20 AM 10:25 AM 10:30 AM 10:35 AM …" at bounding box center [776, 256] width 116 height 17
select select "930"
click at [718, 259] on select "Select 10:00 AM 10:05 AM 10:10 AM 10:15 AM 10:20 AM 10:25 AM 10:30 AM 10:35 AM …" at bounding box center [776, 256] width 116 height 17
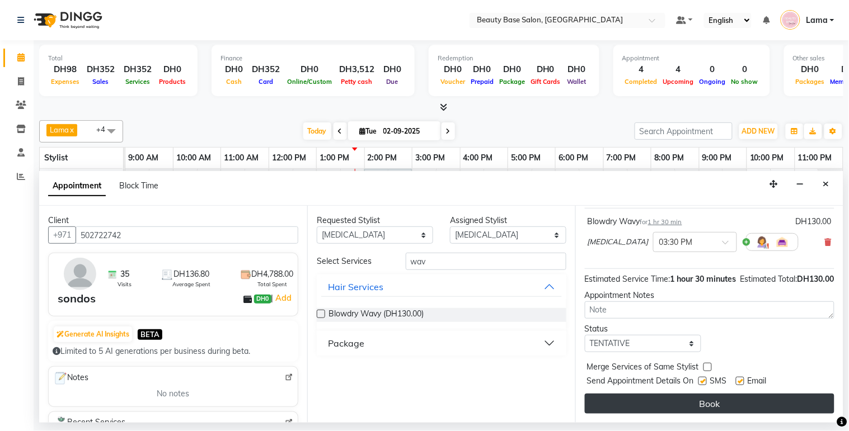
click at [717, 401] on button "Book" at bounding box center [710, 404] width 250 height 20
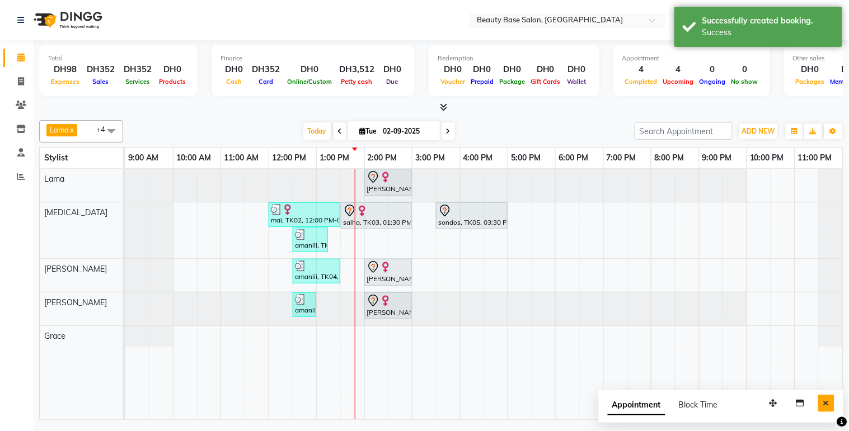
click at [829, 403] on icon "Close" at bounding box center [826, 404] width 6 height 8
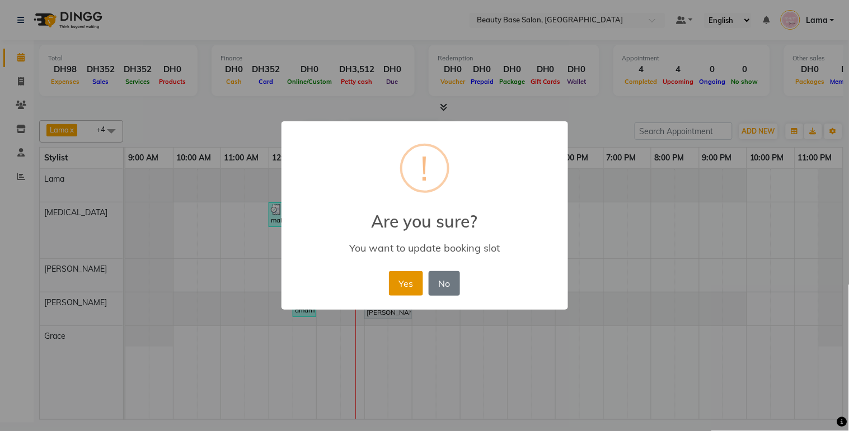
click at [406, 286] on button "Yes" at bounding box center [406, 283] width 34 height 25
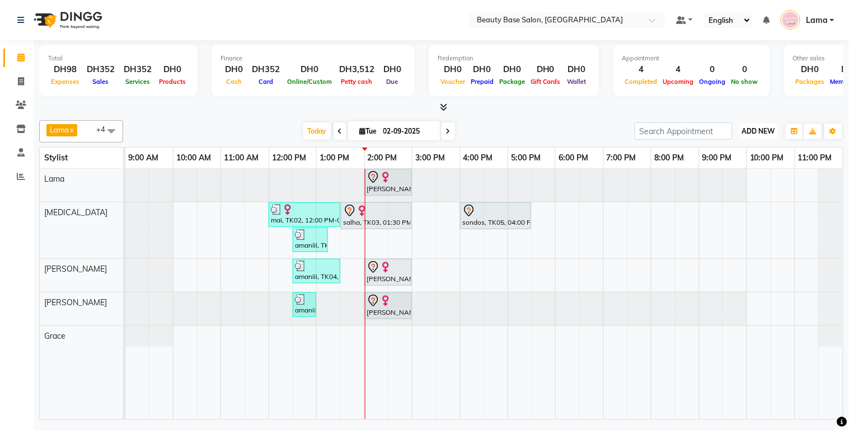
click at [756, 129] on span "ADD NEW" at bounding box center [758, 131] width 33 height 8
click at [750, 149] on button "Add Appointment" at bounding box center [733, 152] width 88 height 15
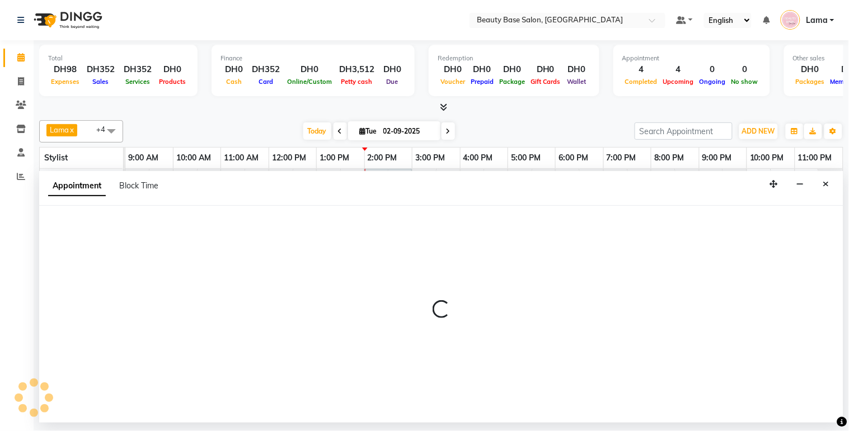
select select "600"
select select "tentative"
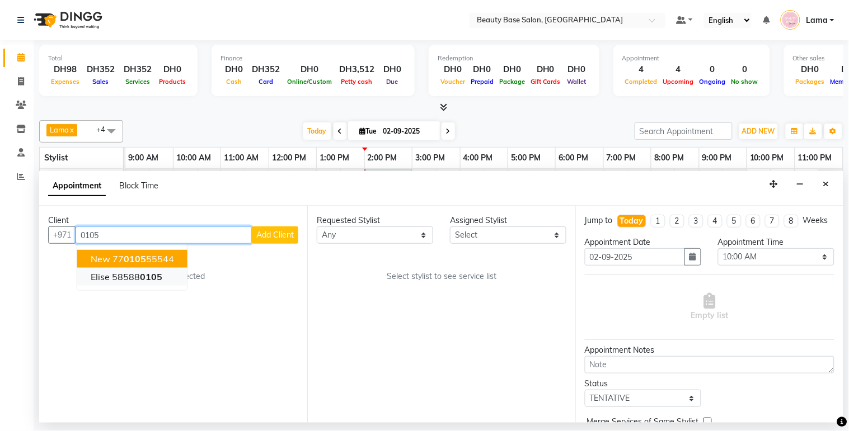
click at [150, 280] on span "0105" at bounding box center [151, 276] width 22 height 11
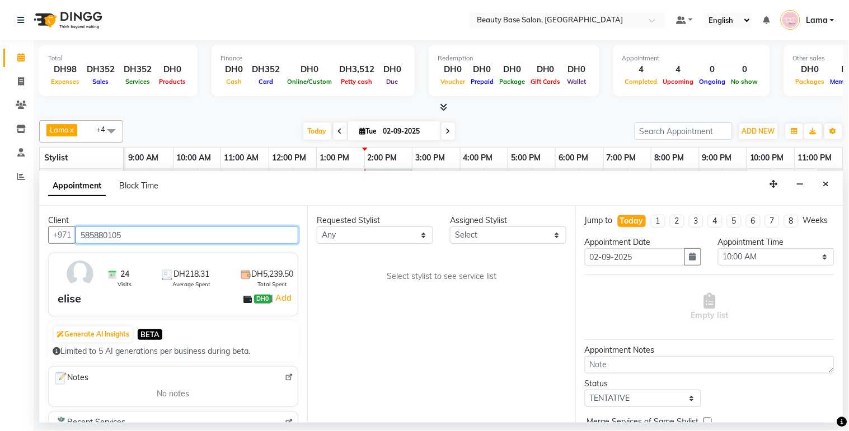
type input "585880105"
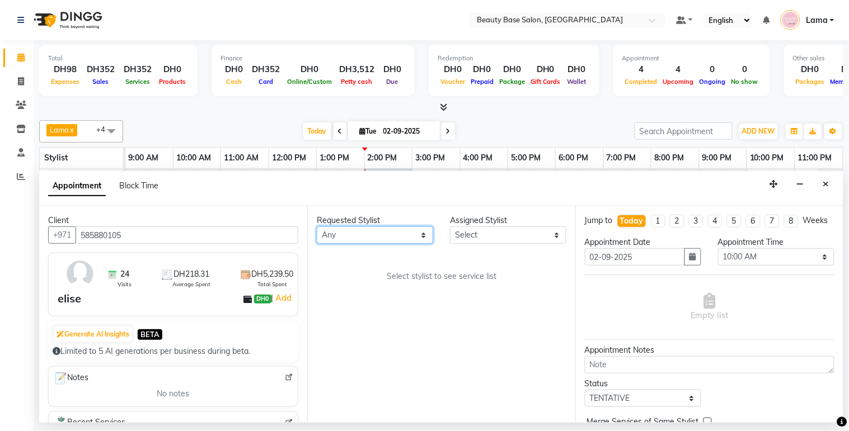
click at [365, 241] on select "Any [PERSON_NAME] [PERSON_NAME] [PERSON_NAME] [PERSON_NAME] [PERSON_NAME] [MEDI…" at bounding box center [375, 235] width 116 height 17
select select "30434"
click at [317, 227] on select "Any [PERSON_NAME] [PERSON_NAME] [PERSON_NAME] [PERSON_NAME] [PERSON_NAME] [MEDI…" at bounding box center [375, 235] width 116 height 17
select select "30434"
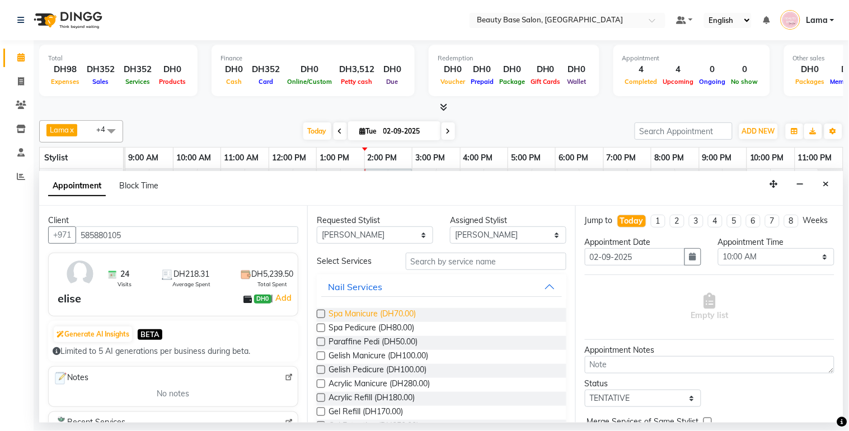
click at [388, 315] on span "Spa Manicure (DH70.00)" at bounding box center [371, 315] width 87 height 14
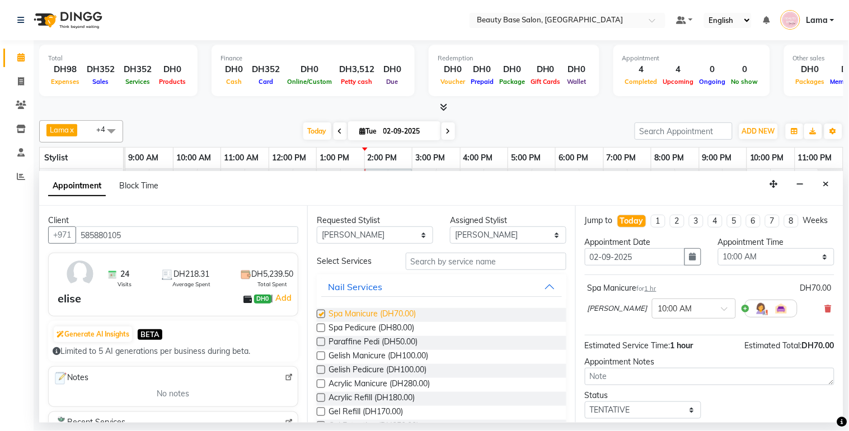
checkbox input "false"
click at [398, 227] on select "Any [PERSON_NAME] [PERSON_NAME] [PERSON_NAME] [PERSON_NAME] [PERSON_NAME] [MEDI…" at bounding box center [375, 235] width 116 height 17
select select "17496"
click at [317, 227] on select "Any [PERSON_NAME] [PERSON_NAME] [PERSON_NAME] [PERSON_NAME] [PERSON_NAME] [MEDI…" at bounding box center [375, 235] width 116 height 17
select select "17496"
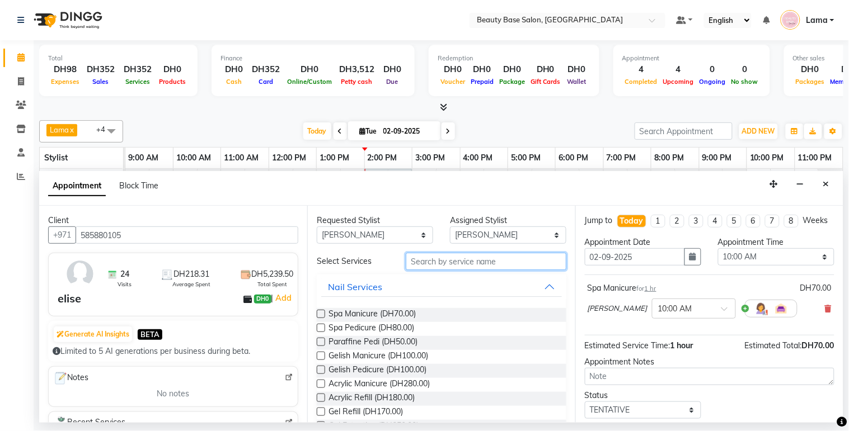
click at [450, 264] on input "text" at bounding box center [486, 261] width 161 height 17
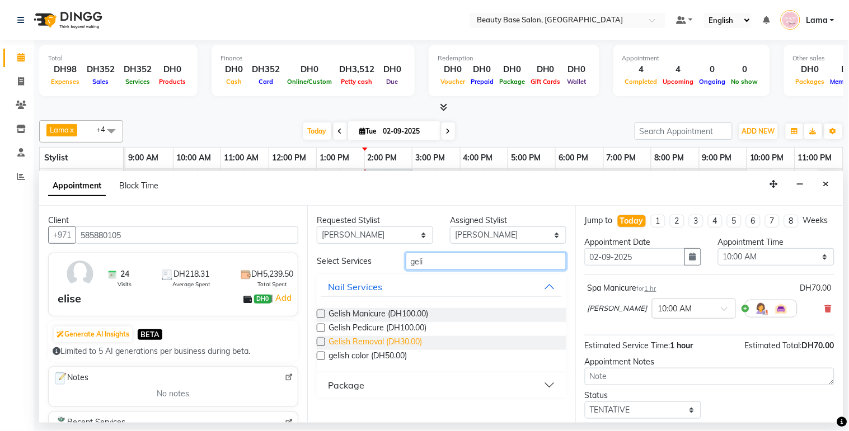
type input "geli"
click at [396, 342] on span "Gelish Removal (DH30.00)" at bounding box center [374, 343] width 93 height 14
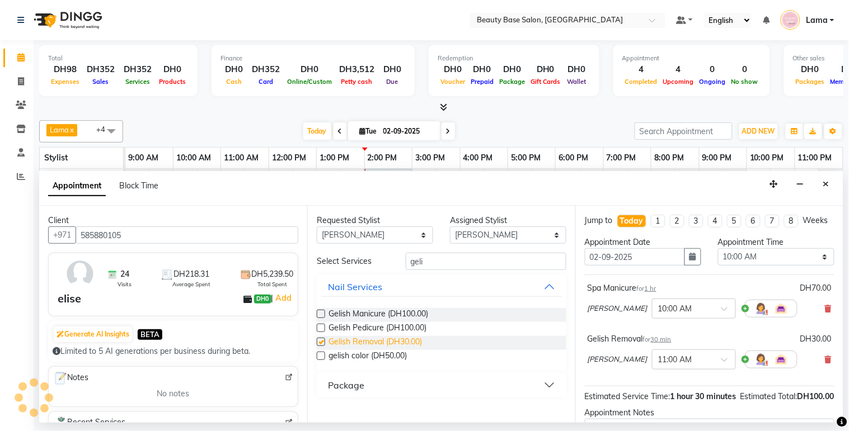
checkbox input "false"
click at [396, 325] on span "Gelish Pedicure (DH100.00)" at bounding box center [377, 329] width 98 height 14
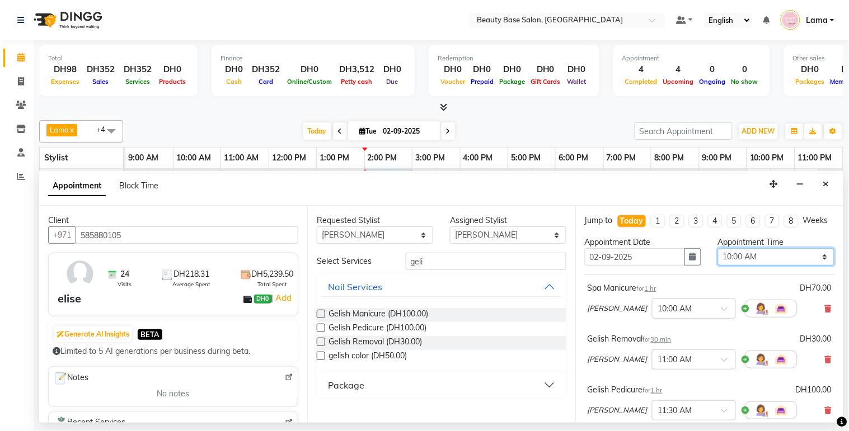
click at [759, 266] on select "Select 10:00 AM 10:05 AM 10:10 AM 10:15 AM 10:20 AM 10:25 AM 10:30 AM 10:35 AM …" at bounding box center [776, 256] width 116 height 17
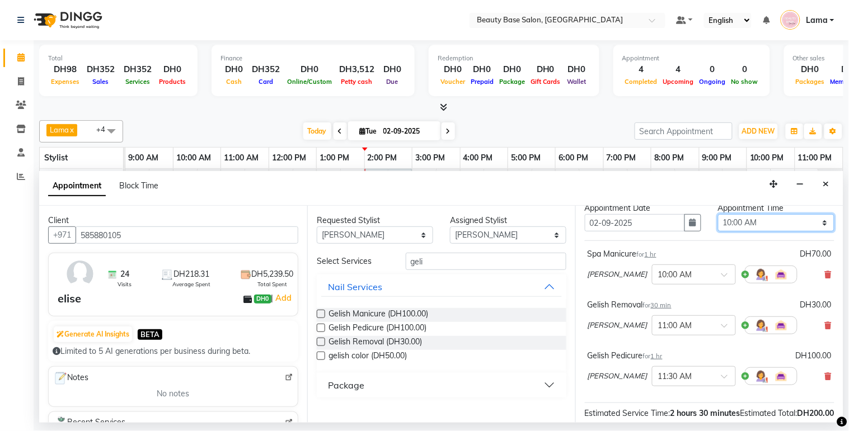
scroll to position [37, 0]
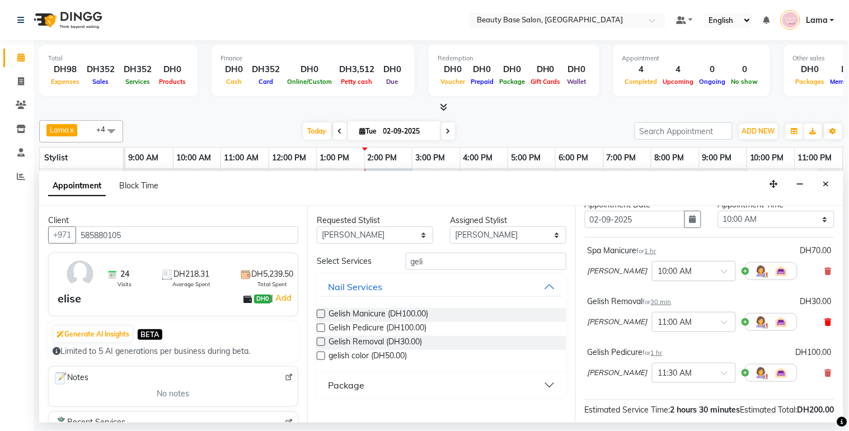
click at [825, 326] on icon at bounding box center [828, 322] width 7 height 8
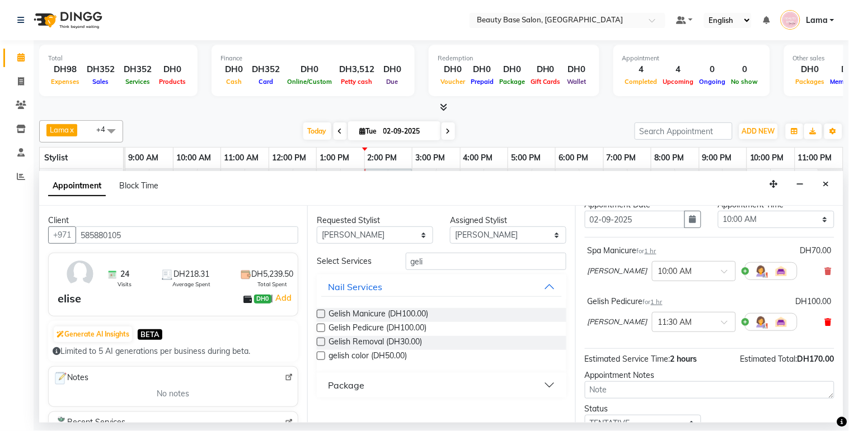
click at [825, 326] on icon at bounding box center [828, 322] width 7 height 8
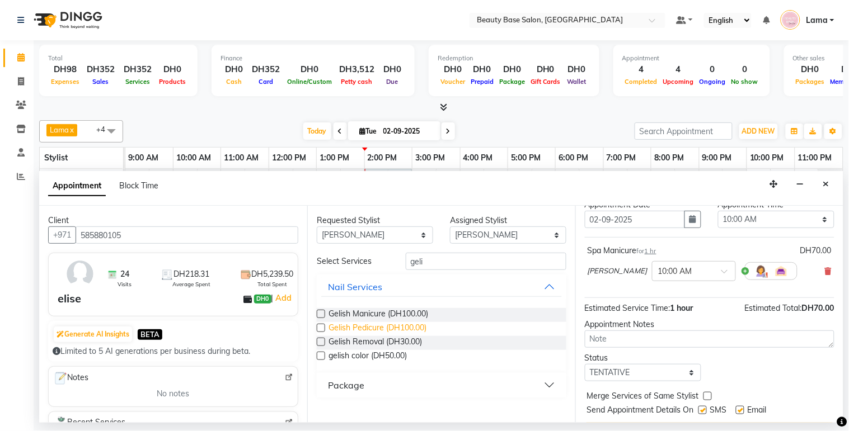
click at [387, 325] on span "Gelish Pedicure (DH100.00)" at bounding box center [377, 329] width 98 height 14
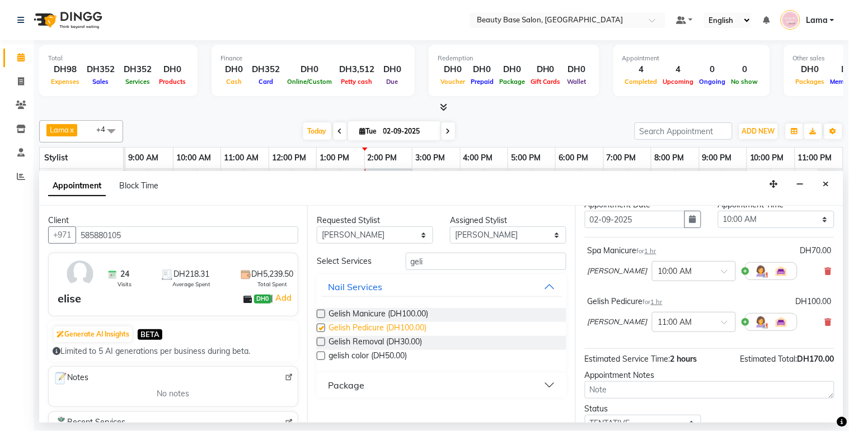
checkbox input "false"
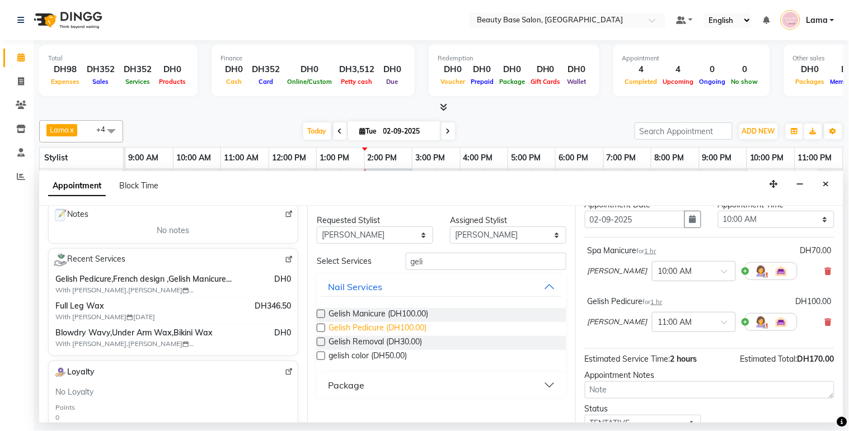
scroll to position [165, 0]
click at [825, 326] on icon at bounding box center [828, 322] width 7 height 8
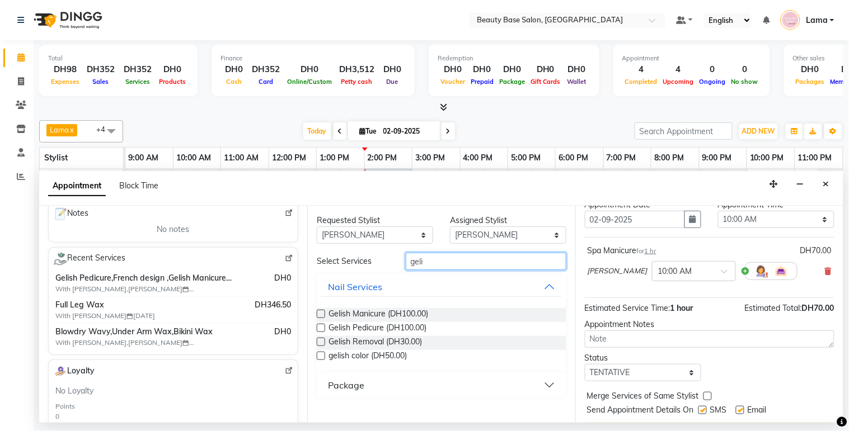
click at [458, 265] on input "geli" at bounding box center [486, 261] width 161 height 17
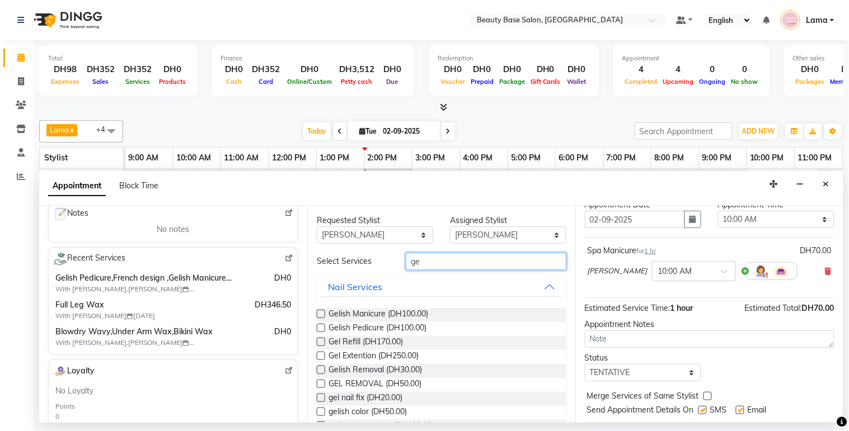
type input "g"
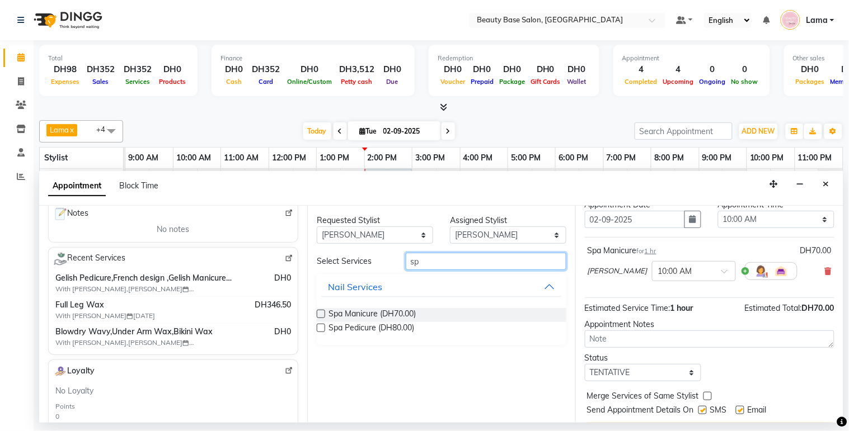
type input "s"
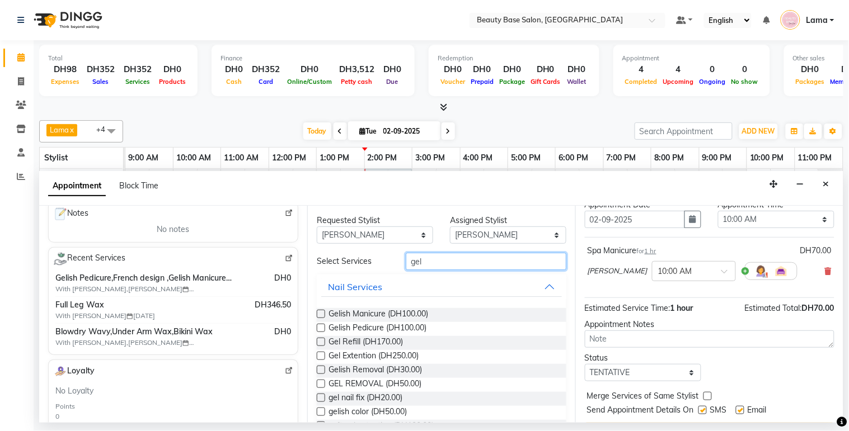
type input "geli"
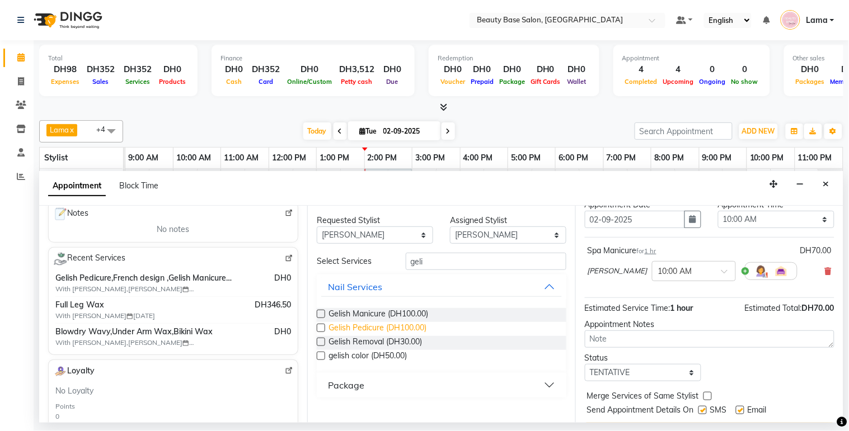
click at [368, 327] on span "Gelish Pedicure (DH100.00)" at bounding box center [377, 329] width 98 height 14
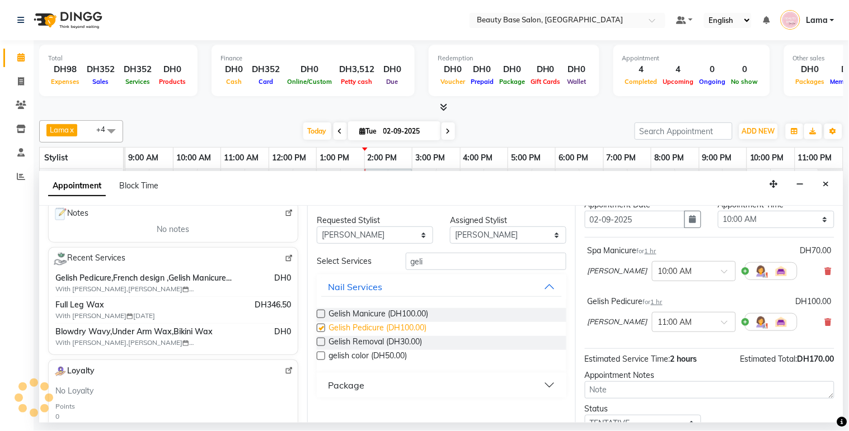
checkbox input "false"
click at [431, 261] on input "geli" at bounding box center [486, 261] width 161 height 17
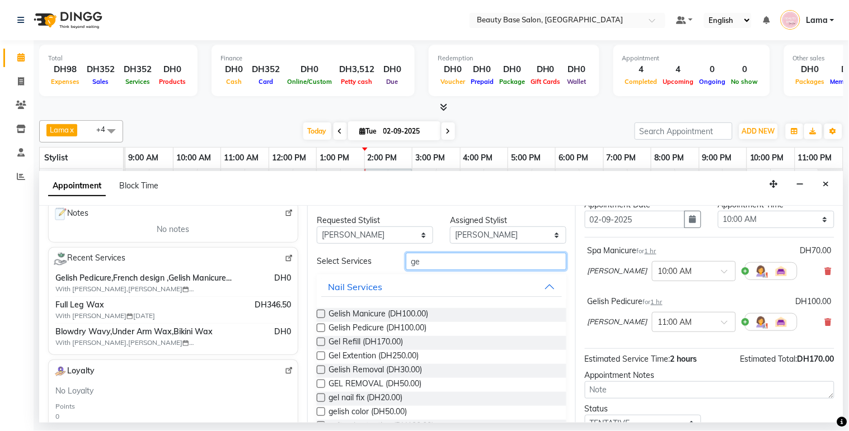
type input "g"
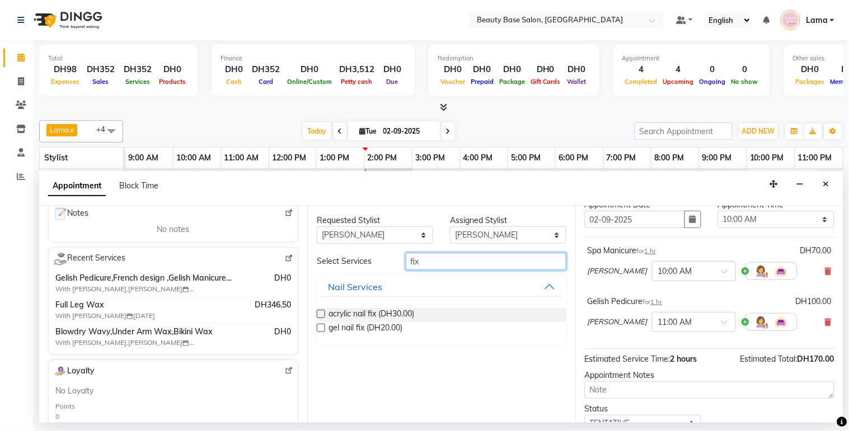
type input "fix"
click at [322, 328] on label at bounding box center [321, 328] width 8 height 8
click at [322, 328] on input "checkbox" at bounding box center [320, 329] width 7 height 7
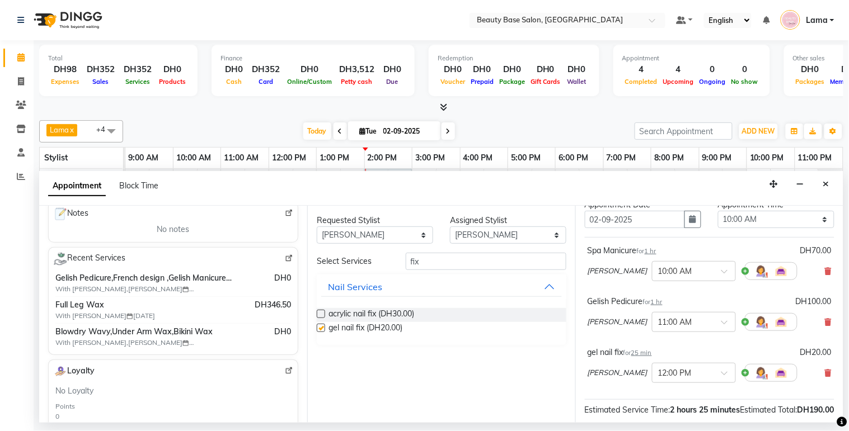
checkbox input "false"
click at [435, 261] on input "fix" at bounding box center [486, 261] width 161 height 17
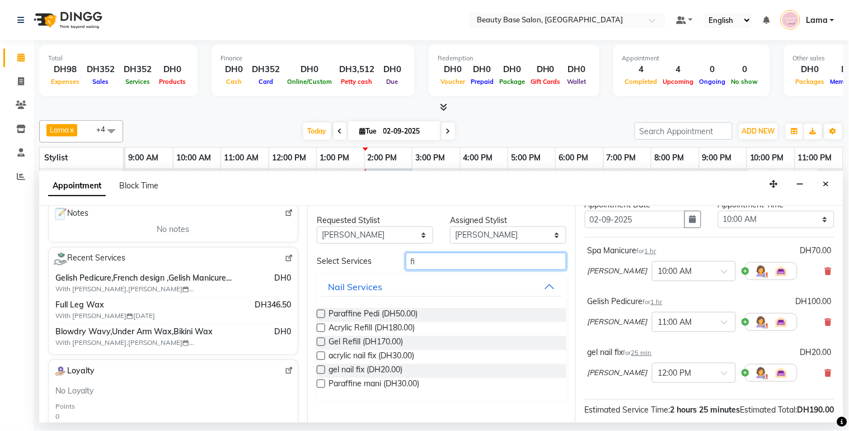
type input "f"
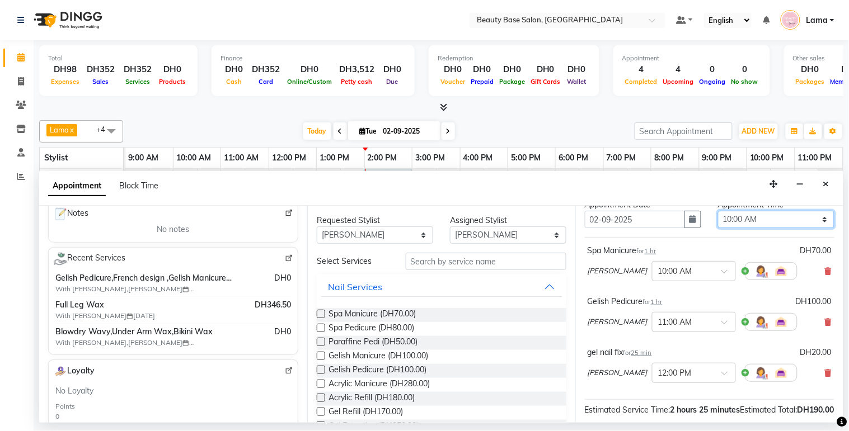
click at [764, 227] on select "Select 10:00 AM 10:05 AM 10:10 AM 10:15 AM 10:20 AM 10:25 AM 10:30 AM 10:35 AM …" at bounding box center [776, 219] width 116 height 17
select select "840"
click at [718, 221] on select "Select 10:00 AM 10:05 AM 10:10 AM 10:15 AM 10:20 AM 10:25 AM 10:30 AM 10:35 AM …" at bounding box center [776, 219] width 116 height 17
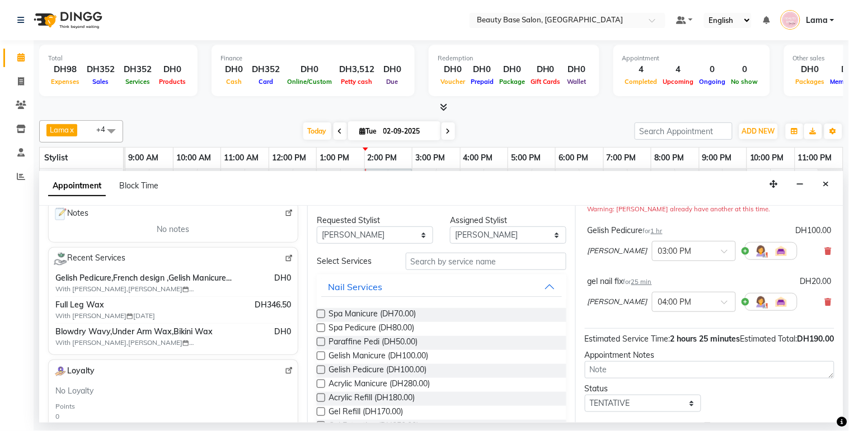
scroll to position [122, 0]
click at [658, 255] on input "text" at bounding box center [682, 249] width 49 height 12
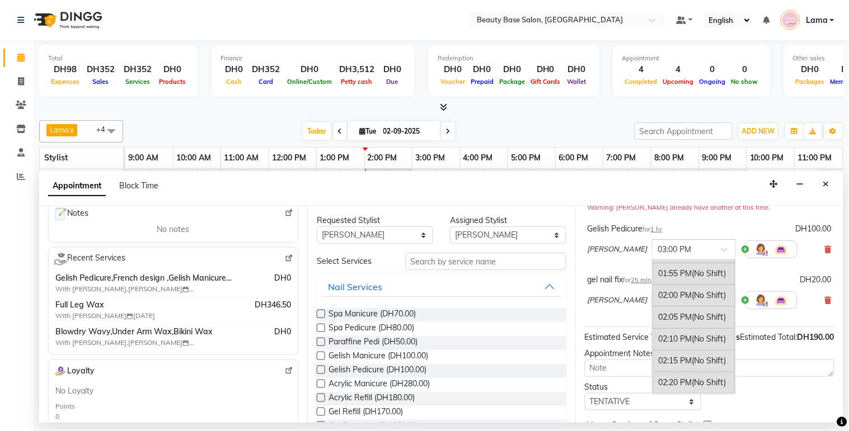
scroll to position [1021, 0]
click at [692, 302] on span "(No Shift)" at bounding box center [709, 297] width 34 height 10
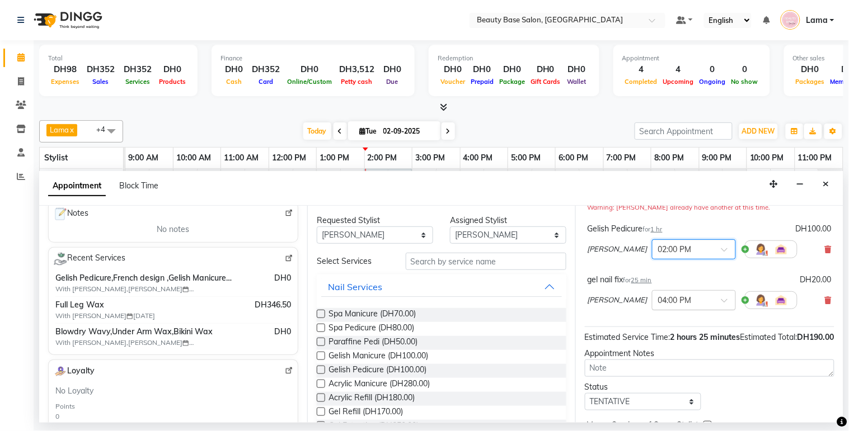
click at [658, 306] on input "text" at bounding box center [682, 300] width 49 height 12
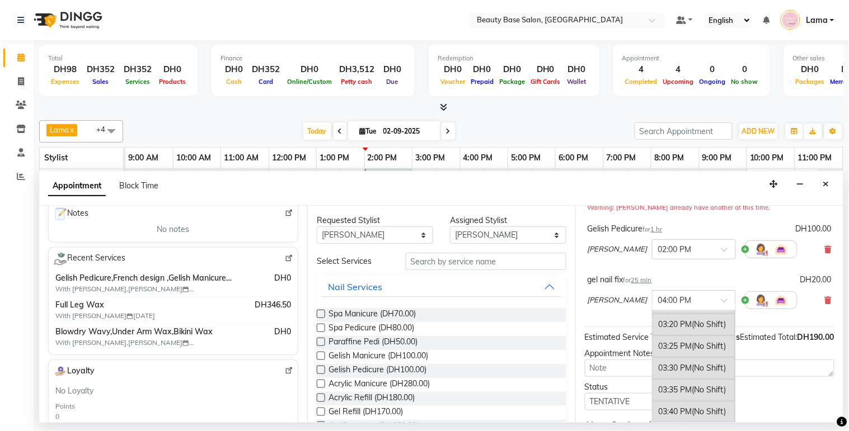
scroll to position [1391, 0]
click at [652, 382] on div "03:30 PM (No Shift)" at bounding box center [693, 371] width 83 height 22
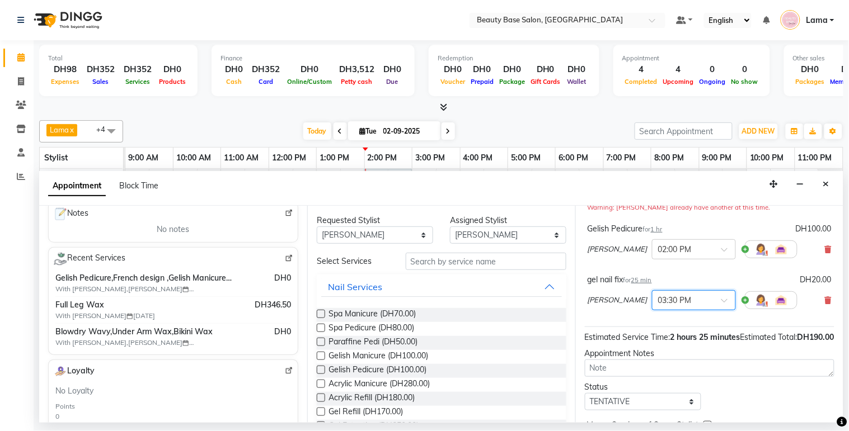
scroll to position [203, 0]
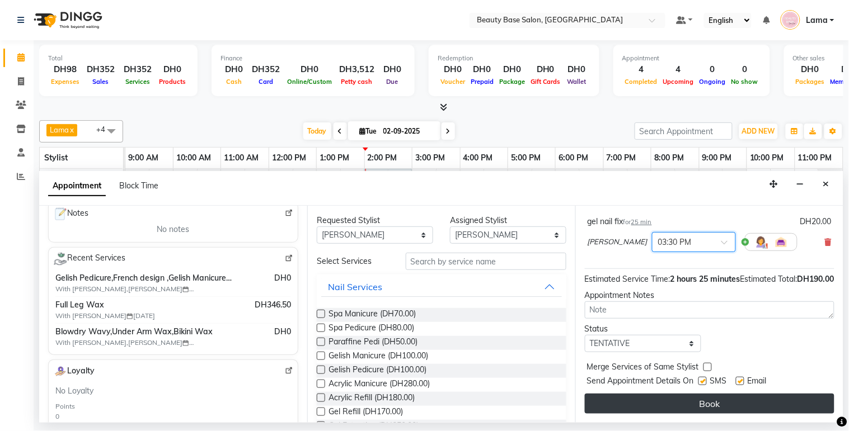
click at [726, 409] on button "Book" at bounding box center [710, 404] width 250 height 20
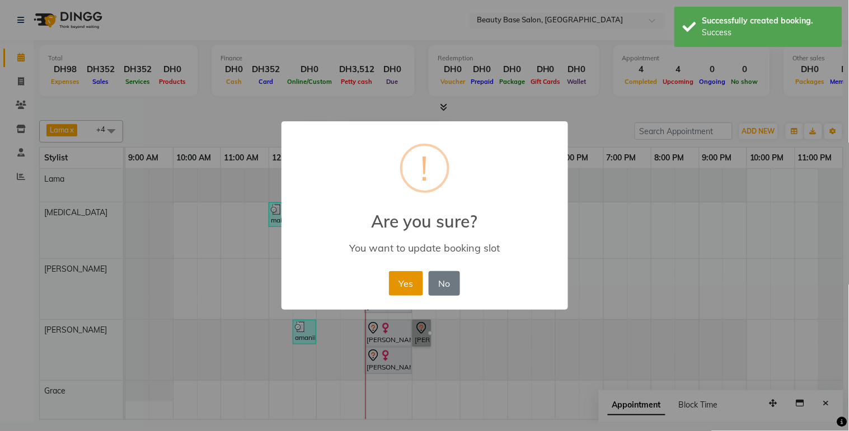
click at [420, 290] on button "Yes" at bounding box center [406, 283] width 34 height 25
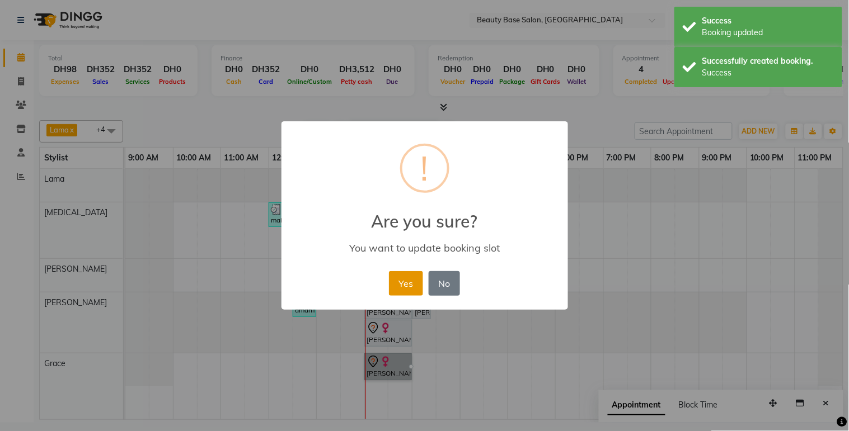
click at [420, 280] on button "Yes" at bounding box center [406, 283] width 34 height 25
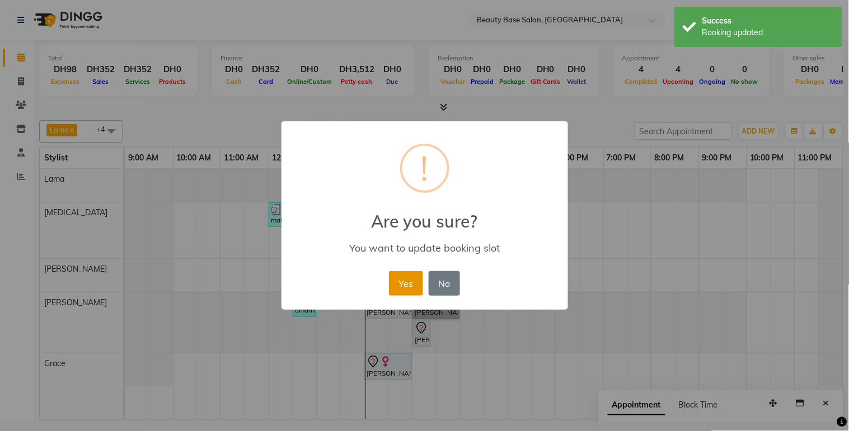
click at [408, 293] on button "Yes" at bounding box center [406, 283] width 34 height 25
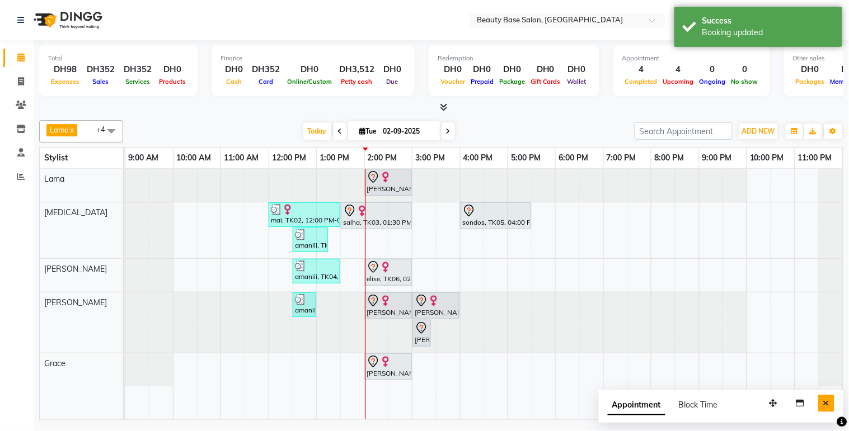
click at [830, 408] on button "Close" at bounding box center [826, 403] width 16 height 17
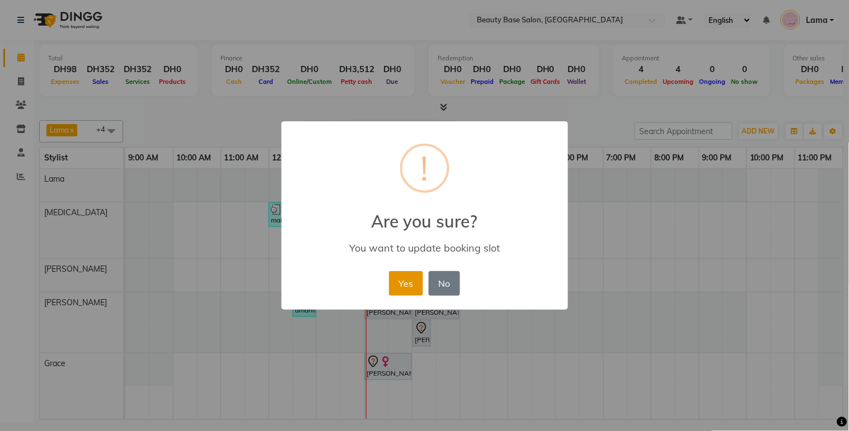
click at [402, 288] on button "Yes" at bounding box center [406, 283] width 34 height 25
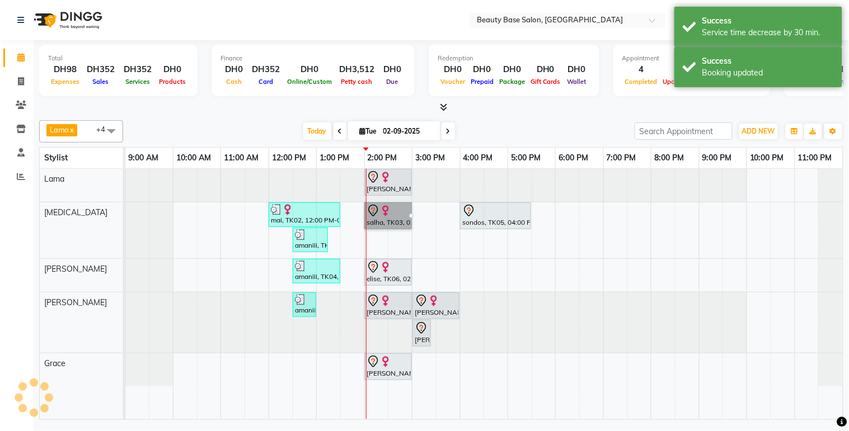
click at [443, 260] on td at bounding box center [448, 294] width 24 height 251
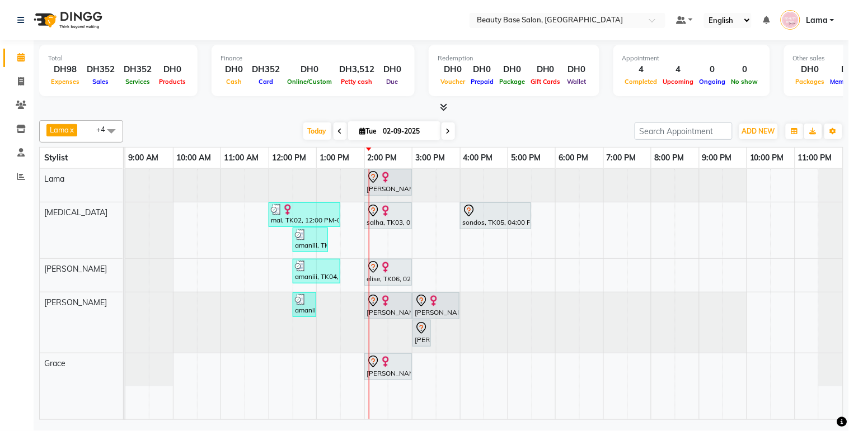
click at [393, 276] on div "elise, TK06, 02:00 PM-03:00 PM, Spa Manicure" at bounding box center [387, 273] width 45 height 24
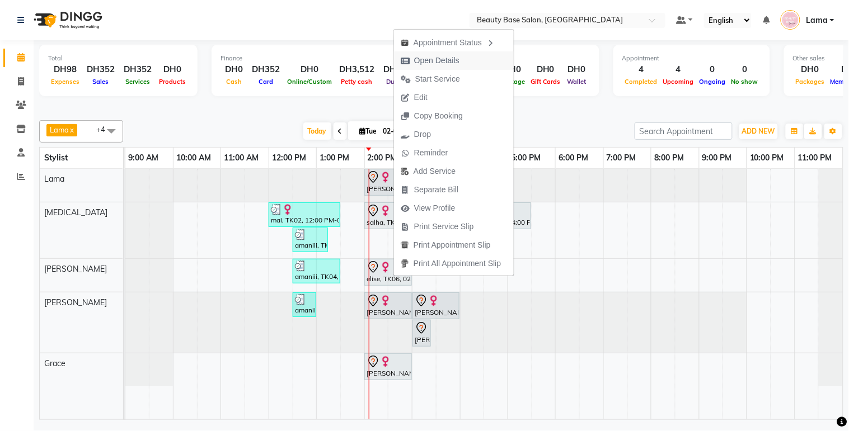
click at [459, 59] on span "Open Details" at bounding box center [430, 60] width 72 height 18
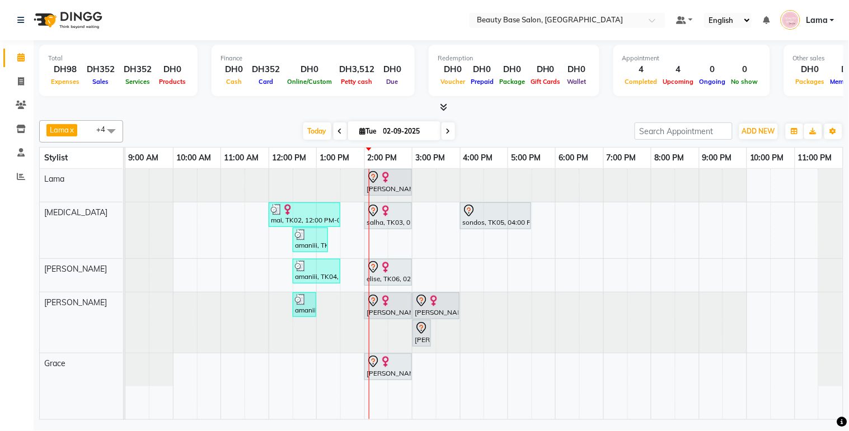
click at [388, 270] on img at bounding box center [385, 267] width 11 height 11
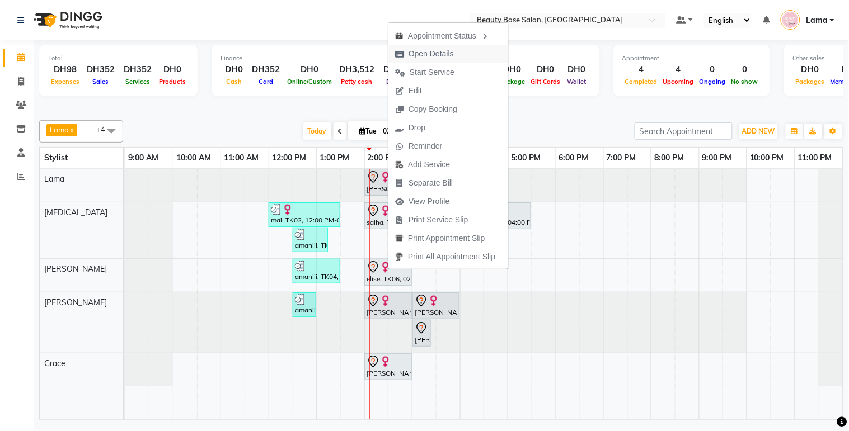
click at [430, 54] on span "Open Details" at bounding box center [430, 54] width 45 height 12
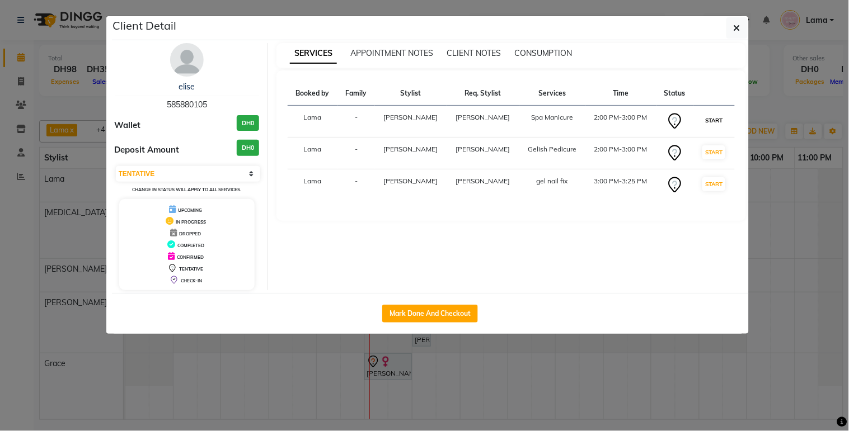
click at [720, 115] on button "START" at bounding box center [713, 121] width 23 height 14
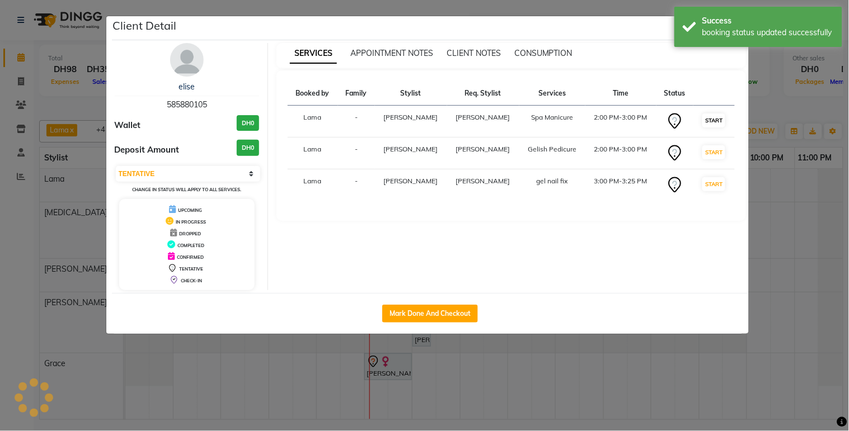
select select "select"
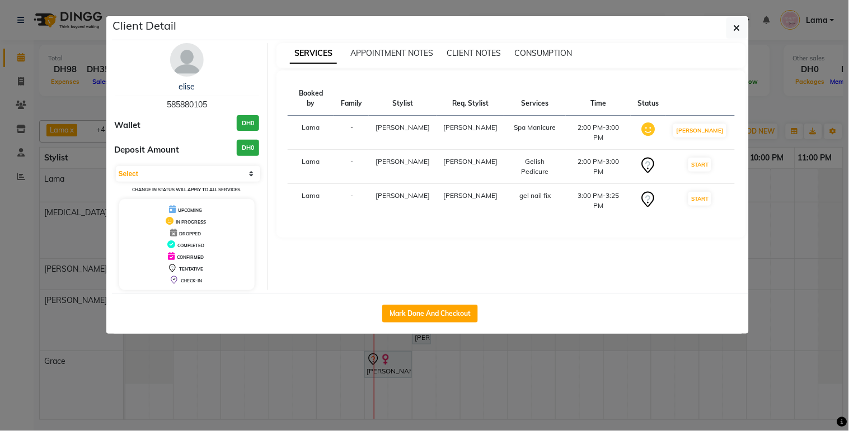
click at [583, 364] on ngb-modal-window "Client Detail elise 585880105 Wallet DH0 Deposit Amount DH0 Select IN SERVICE C…" at bounding box center [424, 215] width 849 height 431
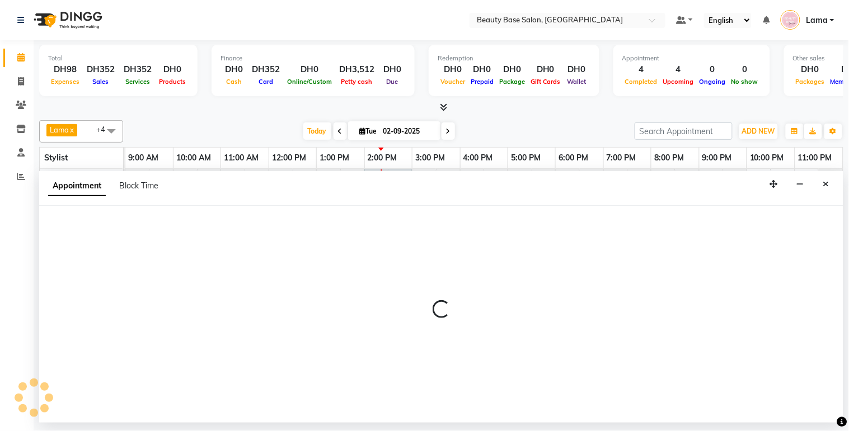
select select "54542"
select select "tentative"
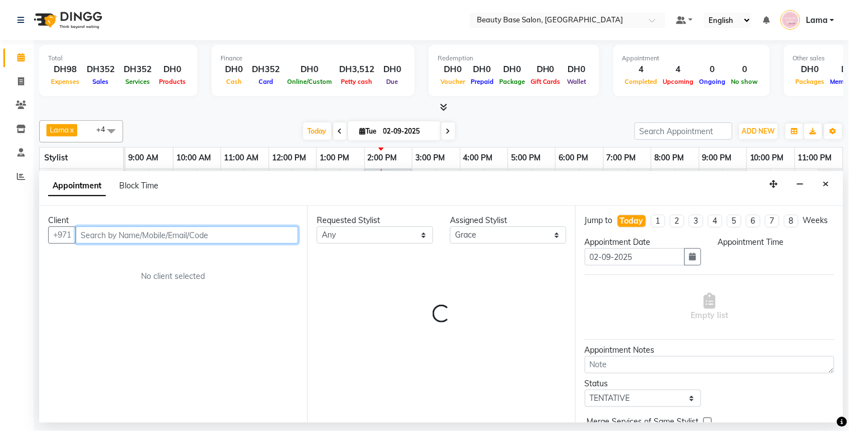
select select "1200"
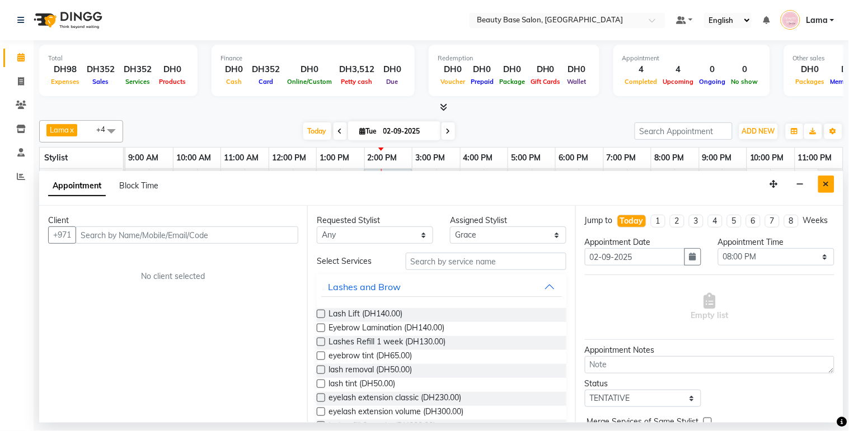
click at [821, 185] on button "Close" at bounding box center [826, 184] width 16 height 17
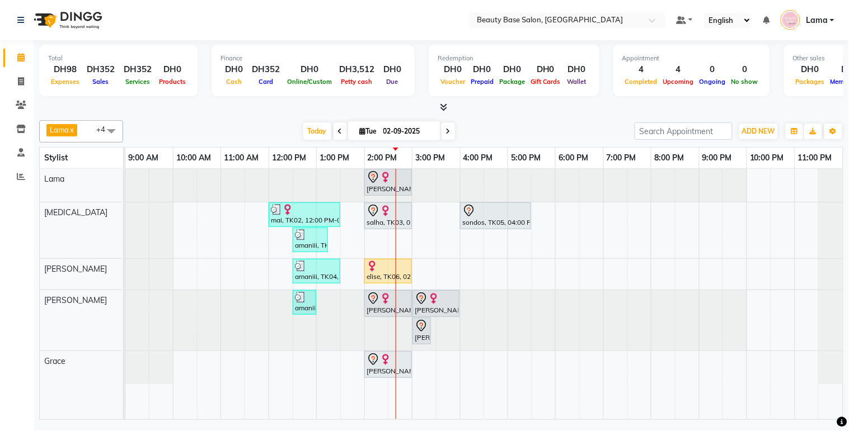
click at [381, 224] on div "salha, TK03, 02:00 PM-03:00 PM, Blowdry Wavy" at bounding box center [387, 216] width 45 height 24
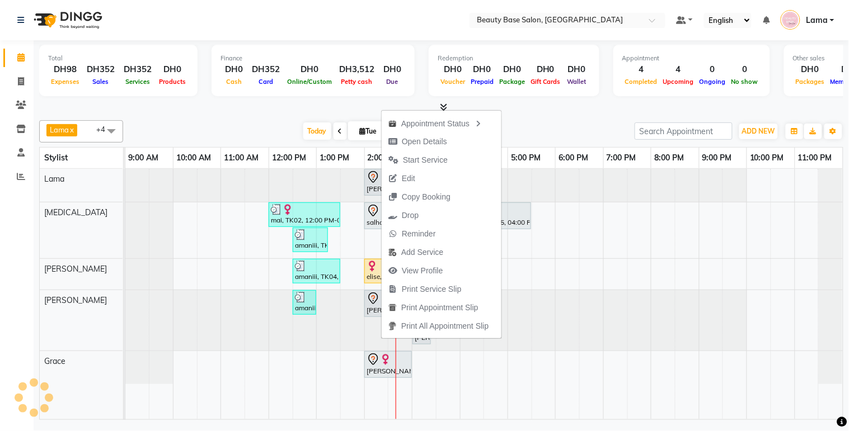
click at [484, 392] on td at bounding box center [496, 294] width 24 height 251
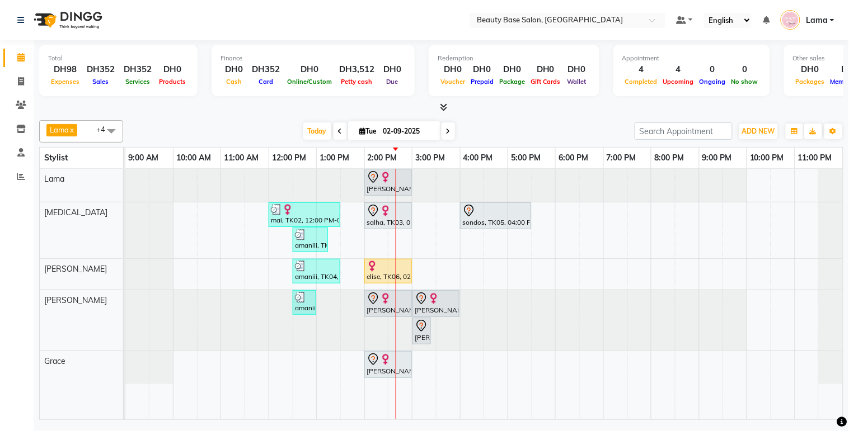
click at [408, 132] on input "02-09-2025" at bounding box center [408, 131] width 56 height 17
select select "9"
select select "2025"
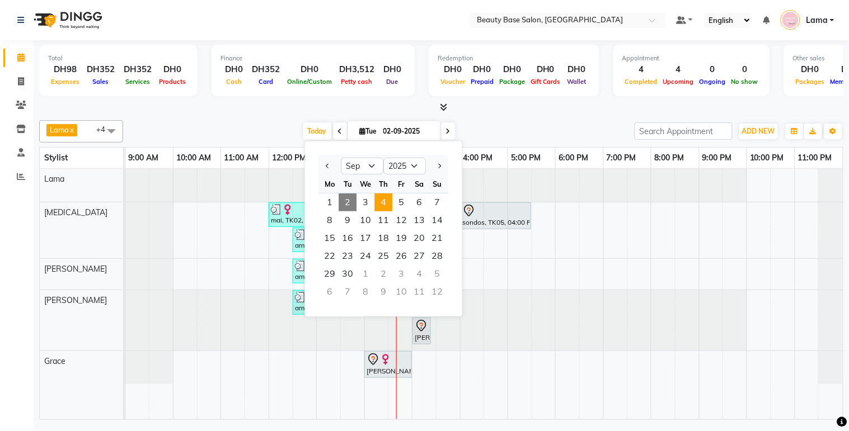
click at [386, 198] on span "4" at bounding box center [383, 203] width 18 height 18
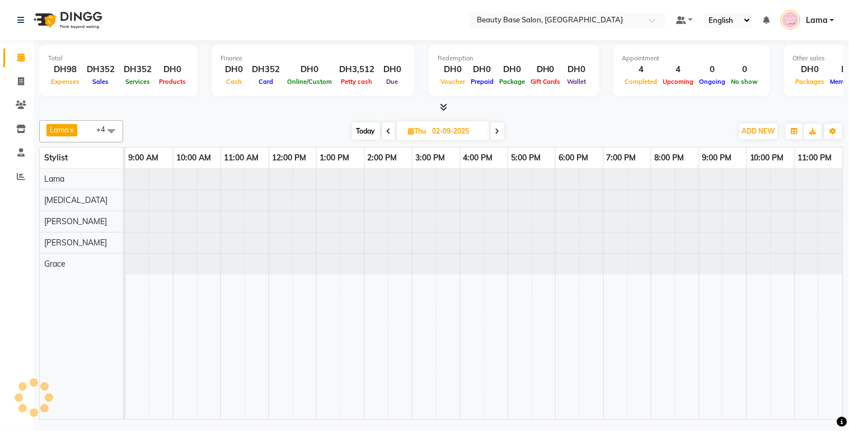
type input "[DATE]"
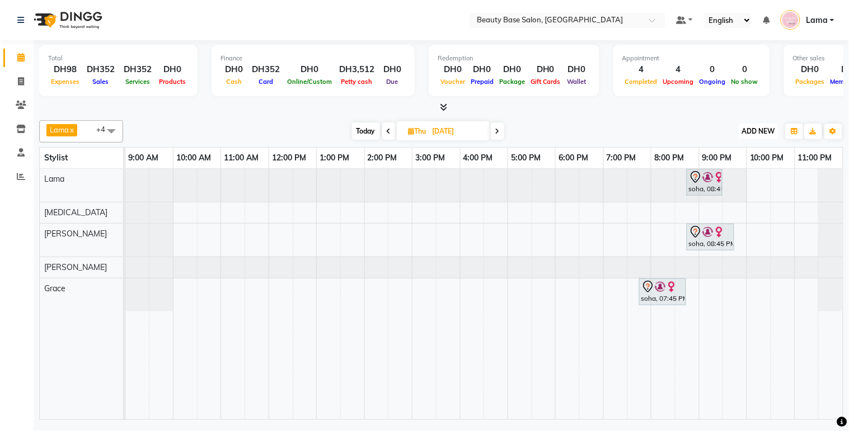
click at [759, 133] on span "ADD NEW" at bounding box center [758, 131] width 33 height 8
click at [727, 152] on button "Add Appointment" at bounding box center [733, 152] width 88 height 15
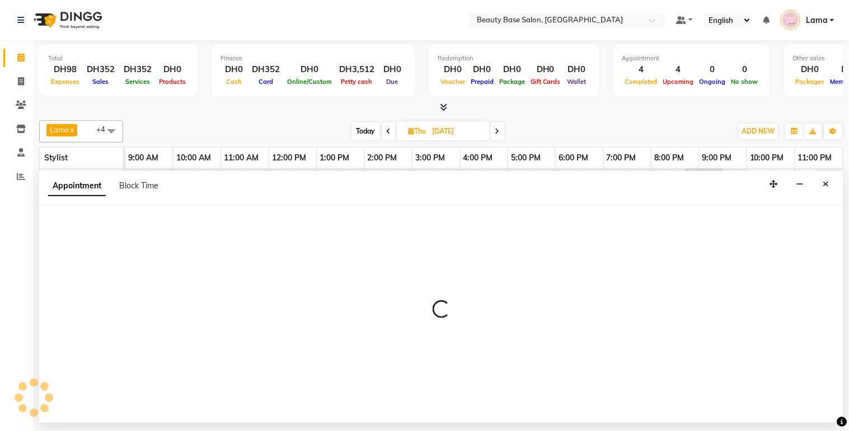
select select "600"
select select "tentative"
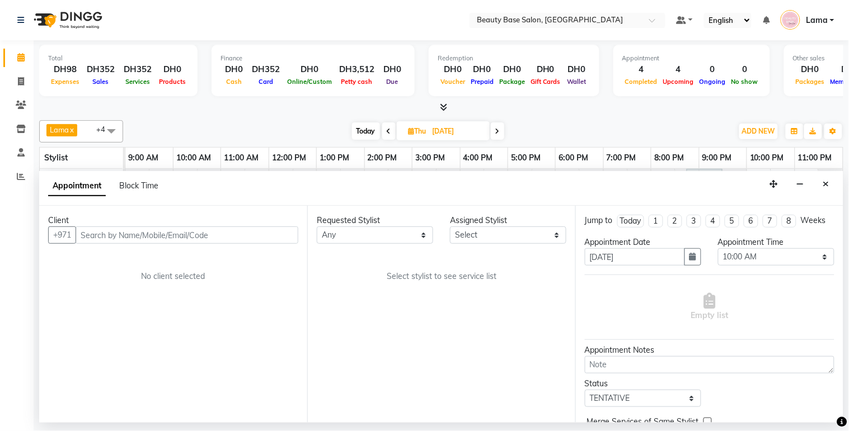
click at [236, 239] on input "text" at bounding box center [187, 235] width 223 height 17
click at [267, 236] on input "text" at bounding box center [187, 235] width 223 height 17
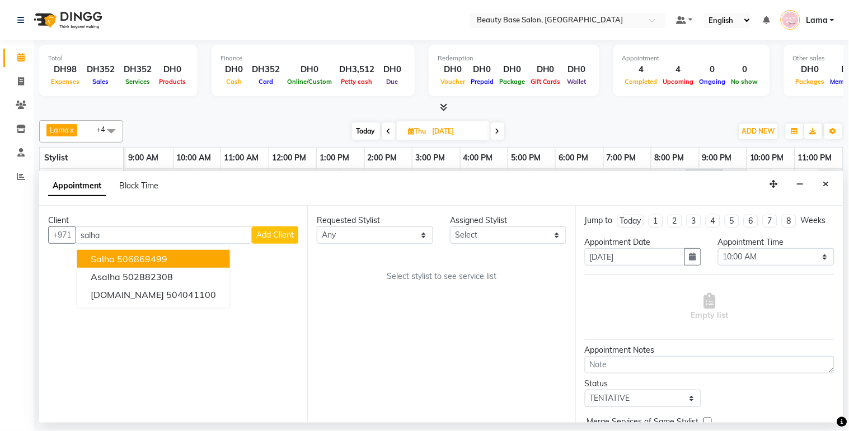
click at [172, 255] on button "salha 506869499" at bounding box center [153, 259] width 153 height 18
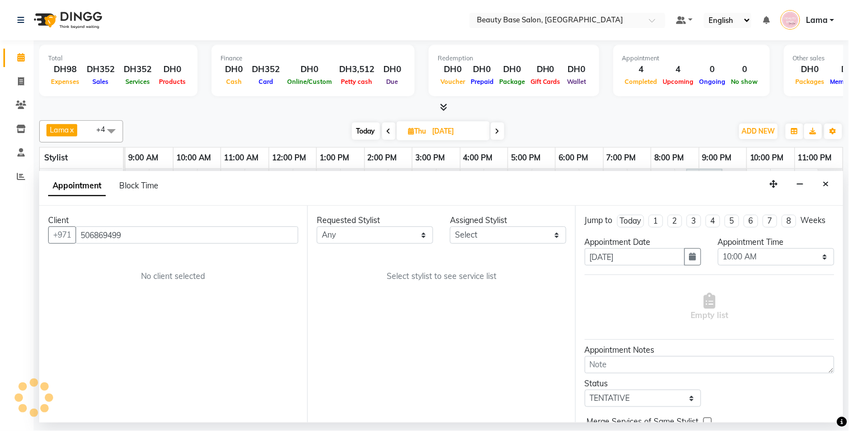
type input "506869499"
click at [404, 229] on select "Any [PERSON_NAME] [PERSON_NAME] [PERSON_NAME] [PERSON_NAME] [PERSON_NAME] [MEDI…" at bounding box center [375, 235] width 116 height 17
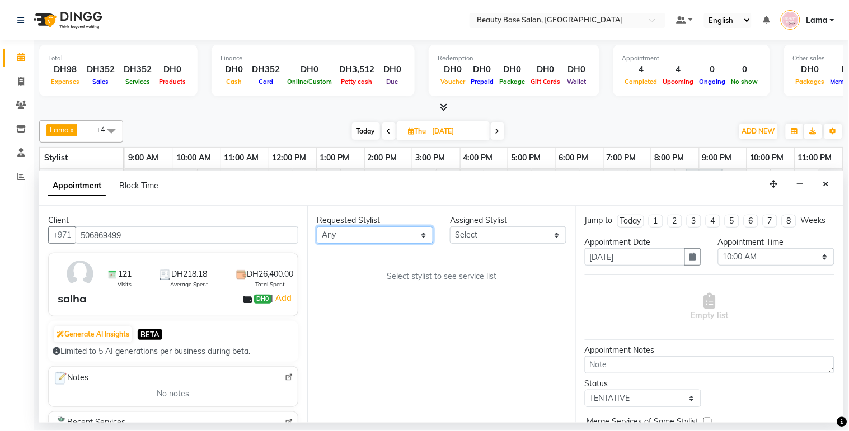
select select "61471"
click at [317, 227] on select "Any [PERSON_NAME] [PERSON_NAME] [PERSON_NAME] [PERSON_NAME] [PERSON_NAME] [MEDI…" at bounding box center [375, 235] width 116 height 17
select select "61471"
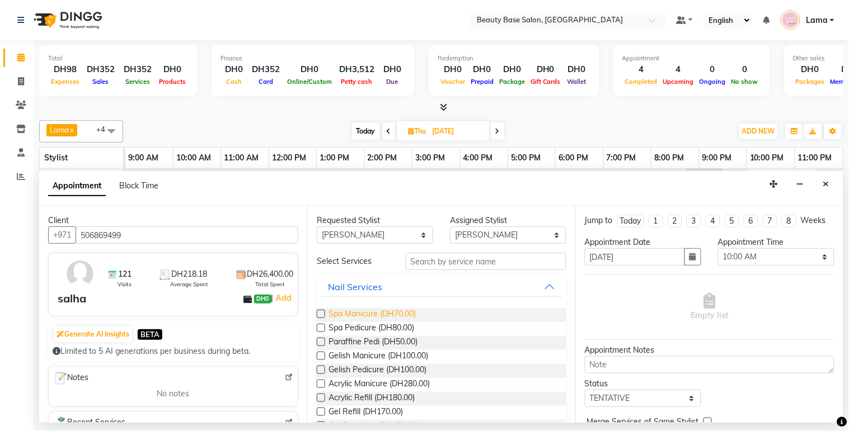
click at [375, 311] on span "Spa Manicure (DH70.00)" at bounding box center [371, 315] width 87 height 14
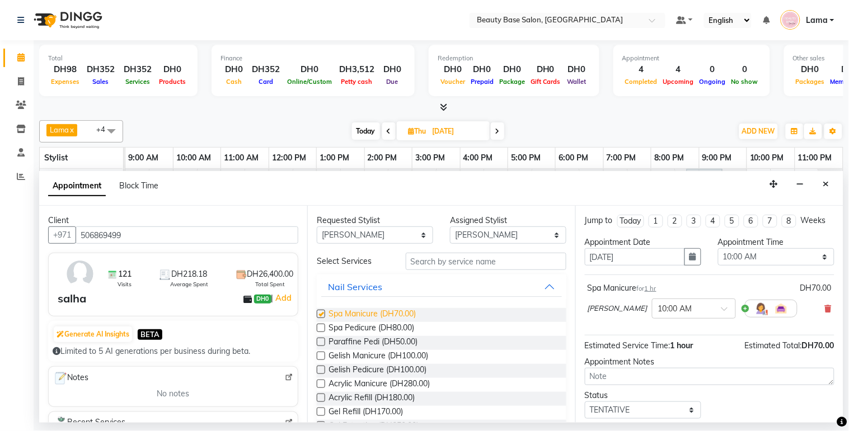
checkbox input "false"
click at [396, 236] on select "Any [PERSON_NAME] [PERSON_NAME] [PERSON_NAME] [PERSON_NAME] [PERSON_NAME] [MEDI…" at bounding box center [375, 235] width 116 height 17
select select "54542"
click at [317, 227] on select "Any [PERSON_NAME] [PERSON_NAME] [PERSON_NAME] [PERSON_NAME] [PERSON_NAME] [MEDI…" at bounding box center [375, 235] width 116 height 17
select select "54542"
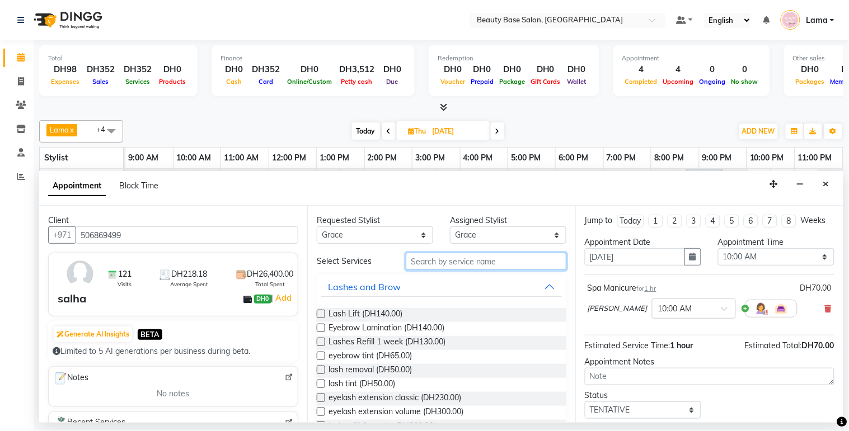
click at [430, 266] on input "text" at bounding box center [486, 261] width 161 height 17
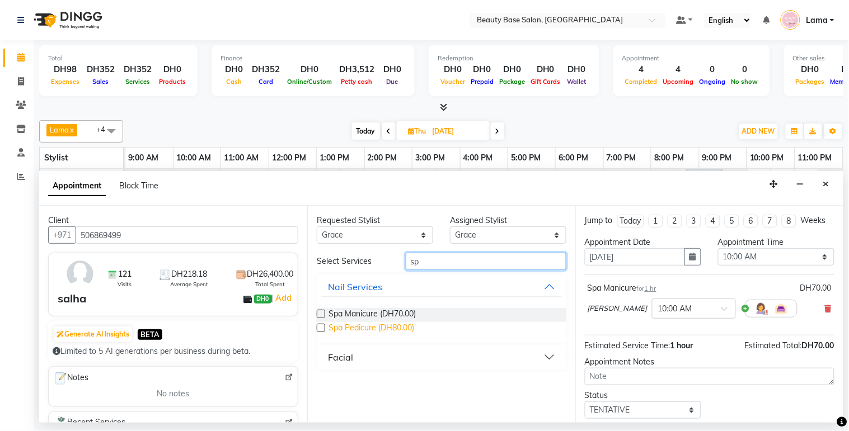
type input "sp"
click at [364, 323] on span "Spa Pedicure (DH80.00)" at bounding box center [371, 329] width 86 height 14
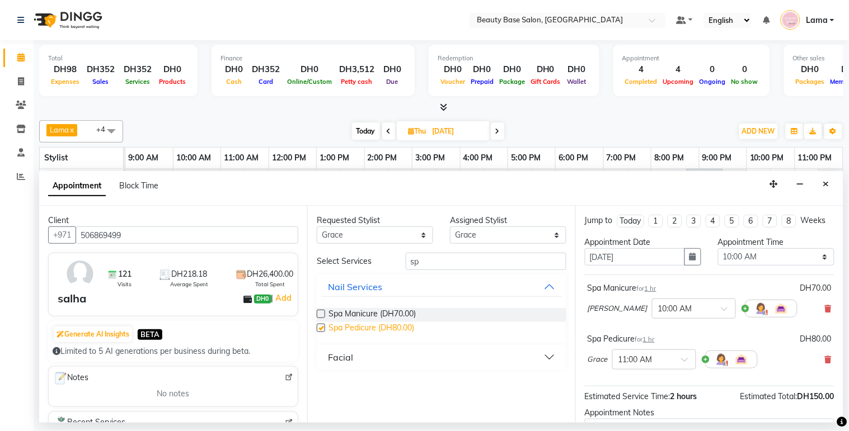
checkbox input "false"
click at [381, 228] on select "Any [PERSON_NAME] [PERSON_NAME] [PERSON_NAME] [PERSON_NAME] [PERSON_NAME] [MEDI…" at bounding box center [375, 235] width 116 height 17
click at [405, 237] on select "Any [PERSON_NAME] [PERSON_NAME] [PERSON_NAME] [PERSON_NAME] [PERSON_NAME] [MEDI…" at bounding box center [375, 235] width 116 height 17
click at [412, 238] on select "Any [PERSON_NAME] [PERSON_NAME] [PERSON_NAME] [PERSON_NAME] [PERSON_NAME] [MEDI…" at bounding box center [375, 235] width 116 height 17
click at [384, 243] on select "Any [PERSON_NAME] [PERSON_NAME] [PERSON_NAME] [PERSON_NAME] [PERSON_NAME] [MEDI…" at bounding box center [375, 235] width 116 height 17
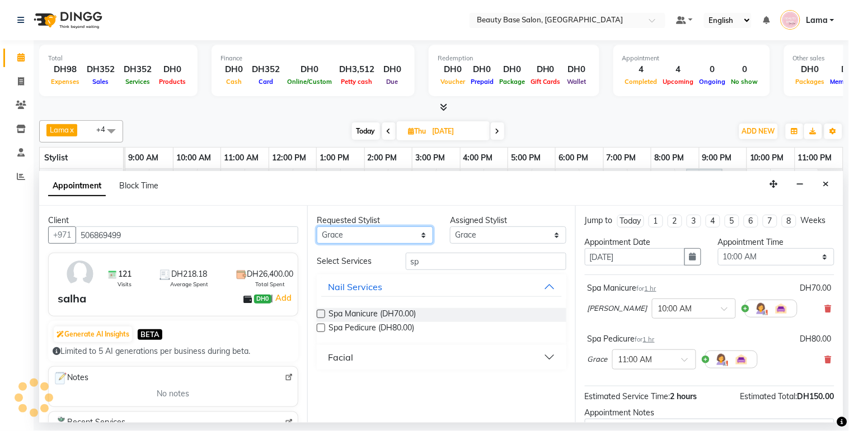
select select "49318"
click at [317, 227] on select "Any [PERSON_NAME] [PERSON_NAME] [PERSON_NAME] [PERSON_NAME] [PERSON_NAME] [MEDI…" at bounding box center [375, 235] width 116 height 17
select select "49318"
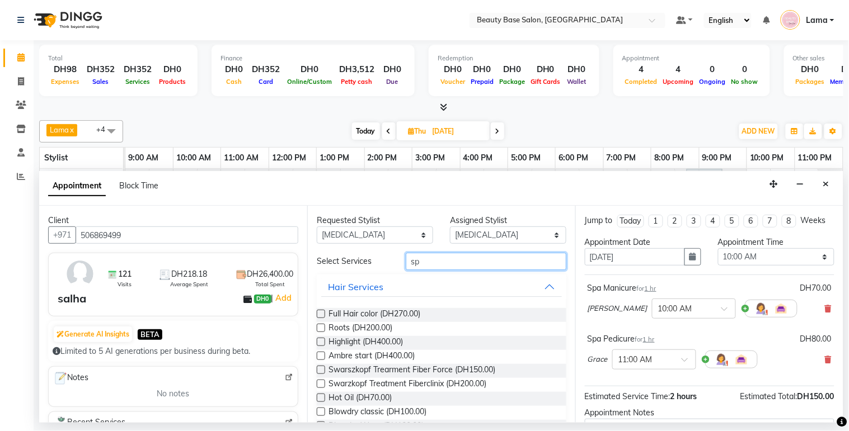
click at [448, 259] on input "sp" at bounding box center [486, 261] width 161 height 17
type input "s"
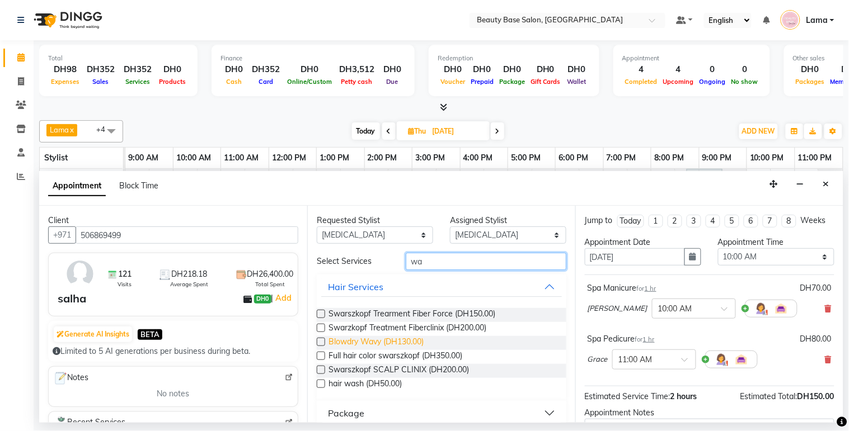
type input "wa"
click at [377, 336] on span "Blowdry Wavy (DH130.00)" at bounding box center [375, 343] width 95 height 14
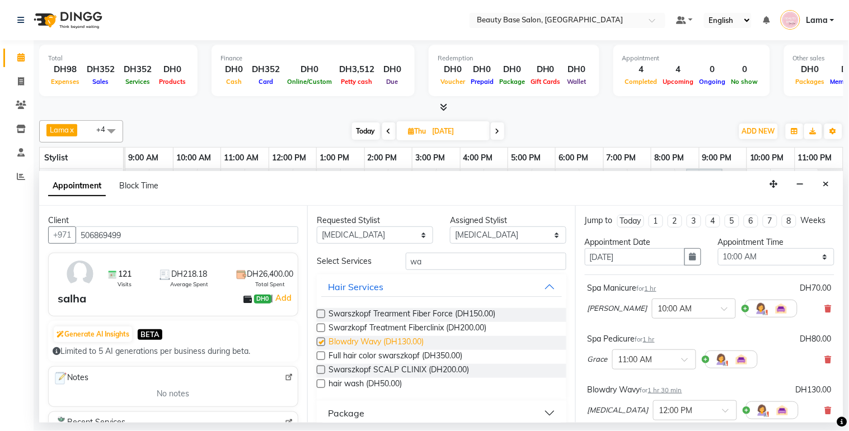
checkbox input "false"
click at [768, 266] on select "Select 10:00 AM 10:05 AM 10:10 AM 10:15 AM 10:20 AM 10:25 AM 10:30 AM 10:35 AM …" at bounding box center [776, 256] width 116 height 17
select select "840"
click at [718, 259] on select "Select 10:00 AM 10:05 AM 10:10 AM 10:15 AM 10:20 AM 10:25 AM 10:30 AM 10:35 AM …" at bounding box center [776, 256] width 116 height 17
click at [658, 314] on input "text" at bounding box center [682, 308] width 49 height 12
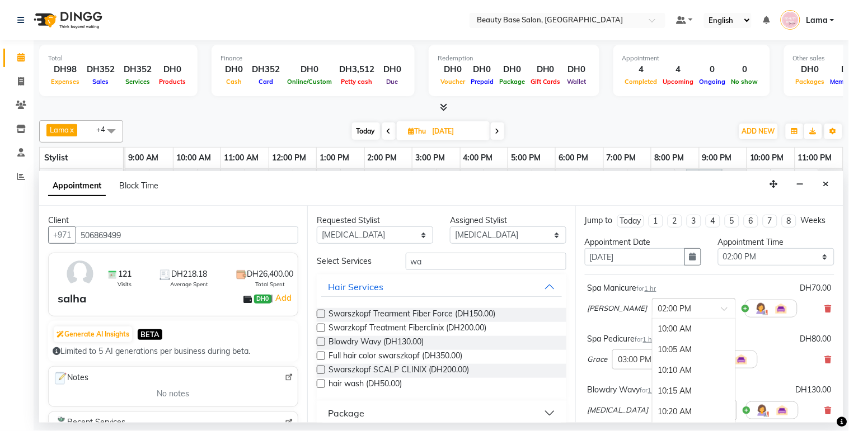
scroll to position [993, 0]
click at [711, 306] on div "[PERSON_NAME] × 02:00 PM 10:00 AM 10:05 AM 10:10 AM 10:15 AM 10:20 AM 10:25 AM …" at bounding box center [693, 308] width 210 height 29
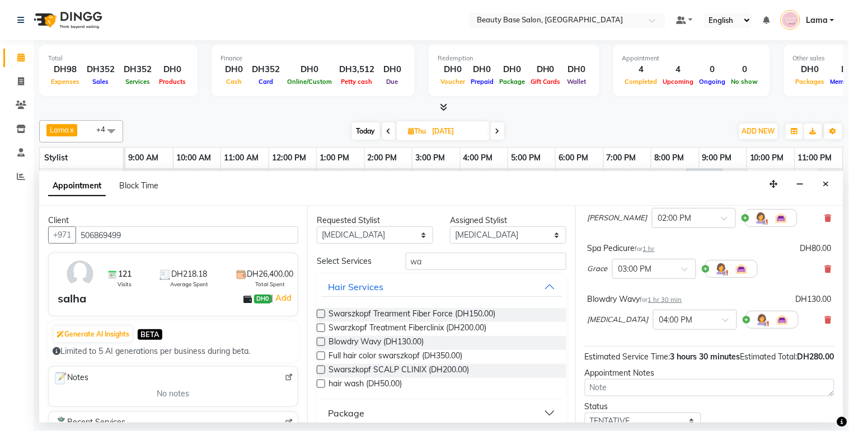
scroll to position [100, 0]
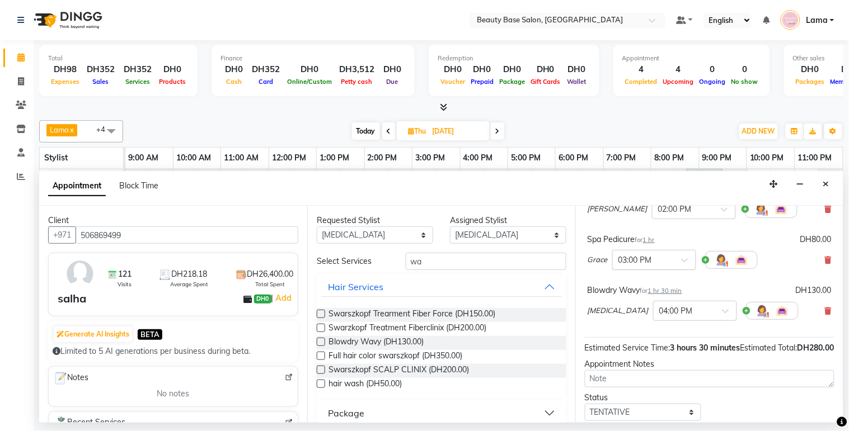
click at [648, 265] on input "text" at bounding box center [642, 259] width 49 height 12
click at [649, 295] on div "01:55 PM" at bounding box center [654, 285] width 83 height 21
click at [658, 265] on input "text" at bounding box center [642, 259] width 49 height 12
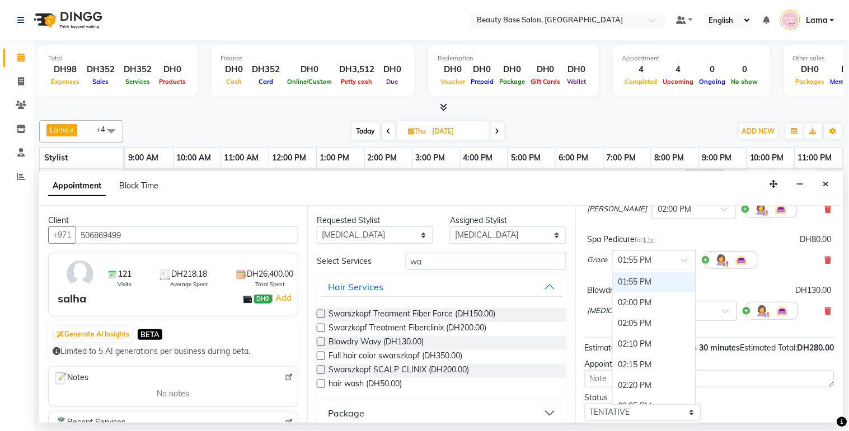
click at [648, 308] on div "02:00 PM" at bounding box center [654, 303] width 83 height 21
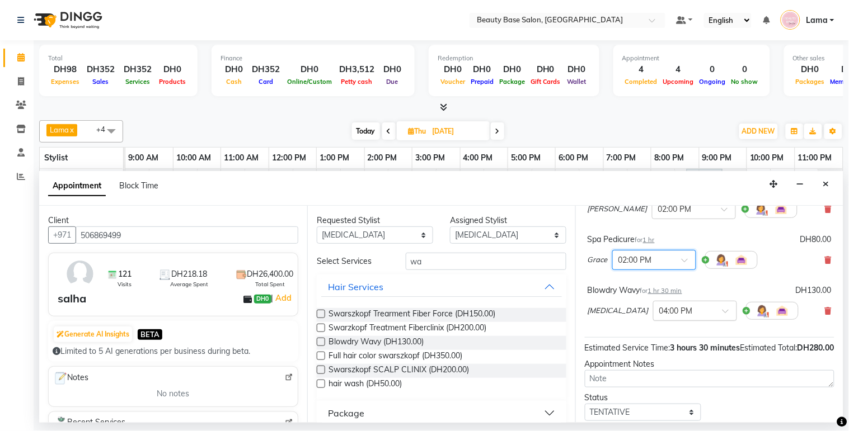
click at [659, 316] on input "text" at bounding box center [683, 310] width 49 height 12
click at [654, 356] on div "02:00 PM" at bounding box center [695, 352] width 83 height 21
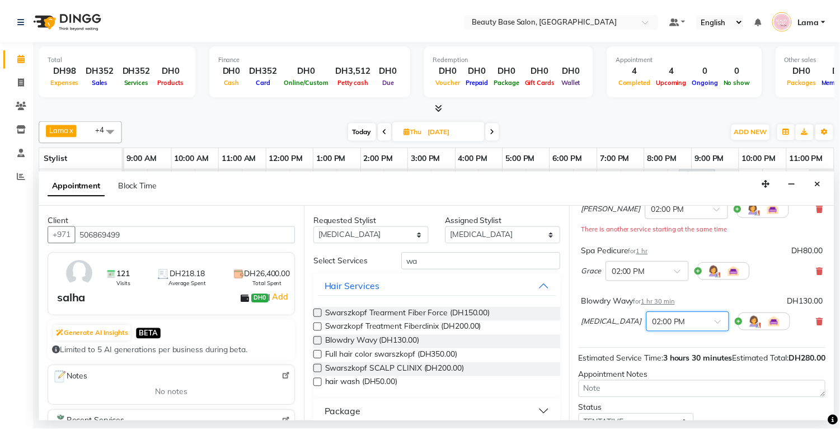
scroll to position [203, 0]
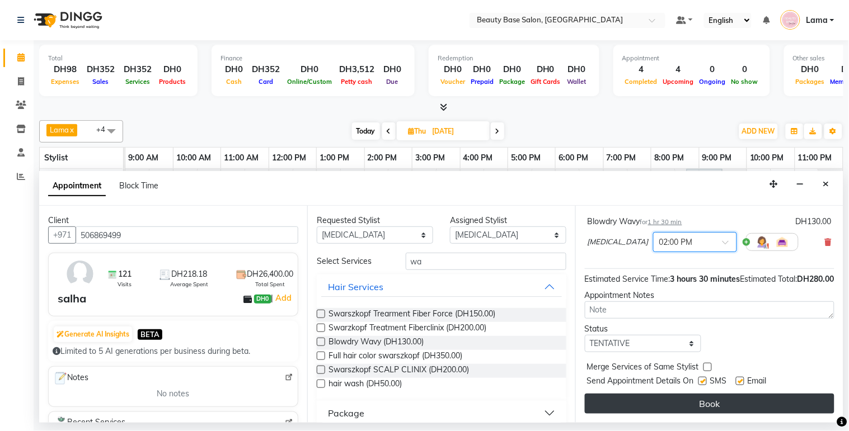
click at [713, 406] on button "Book" at bounding box center [710, 404] width 250 height 20
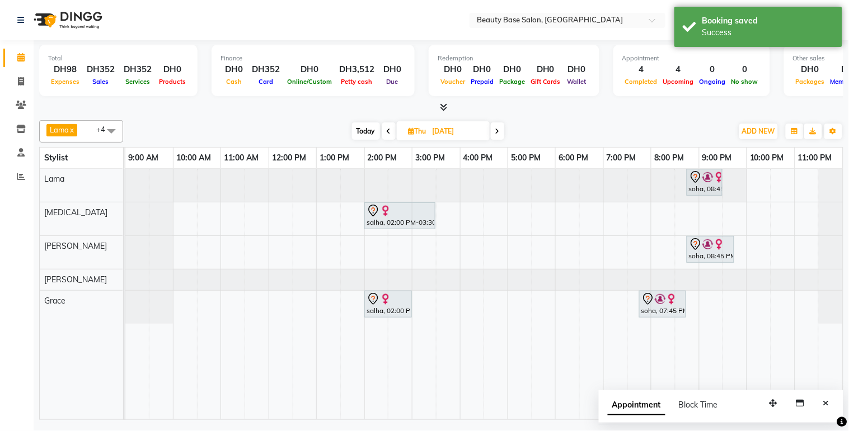
click at [372, 128] on span "Today" at bounding box center [366, 131] width 28 height 17
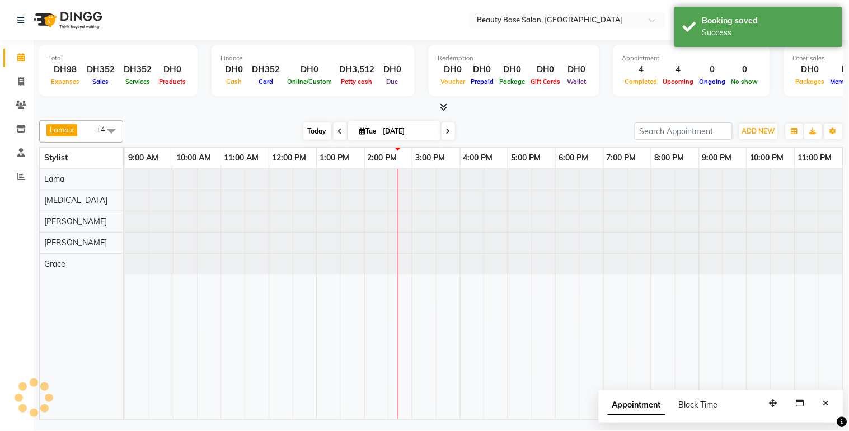
type input "02-09-2025"
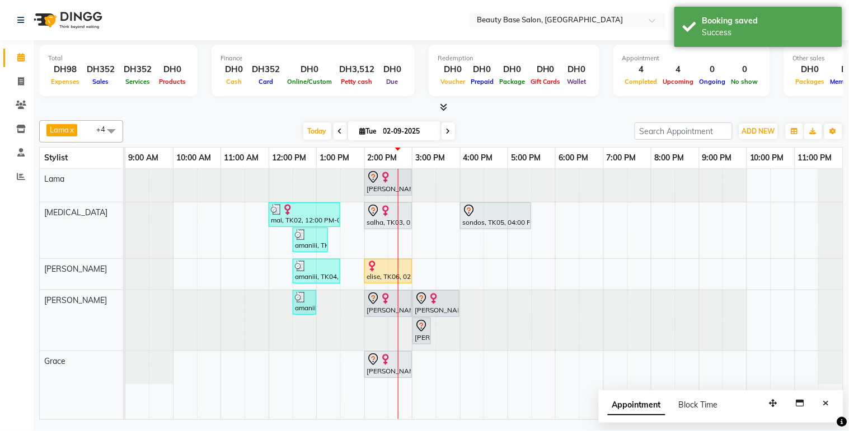
click at [401, 219] on div "salha, TK03, 02:00 PM-03:00 PM, Blowdry Wavy" at bounding box center [387, 216] width 45 height 24
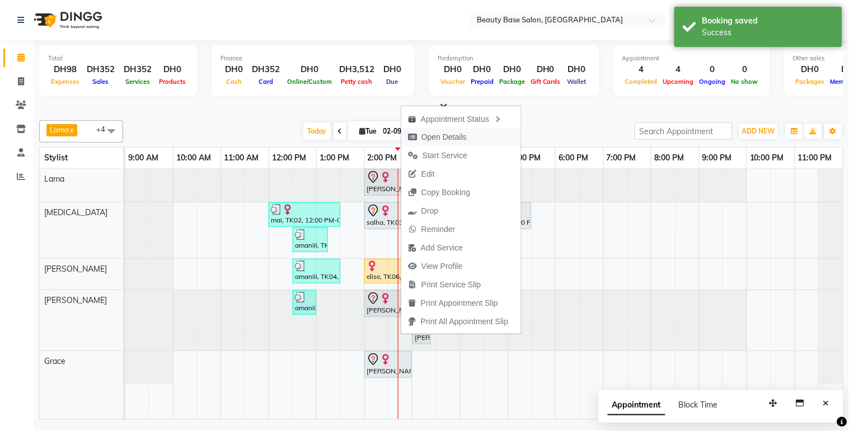
click at [458, 137] on span "Open Details" at bounding box center [443, 137] width 45 height 12
select select "7"
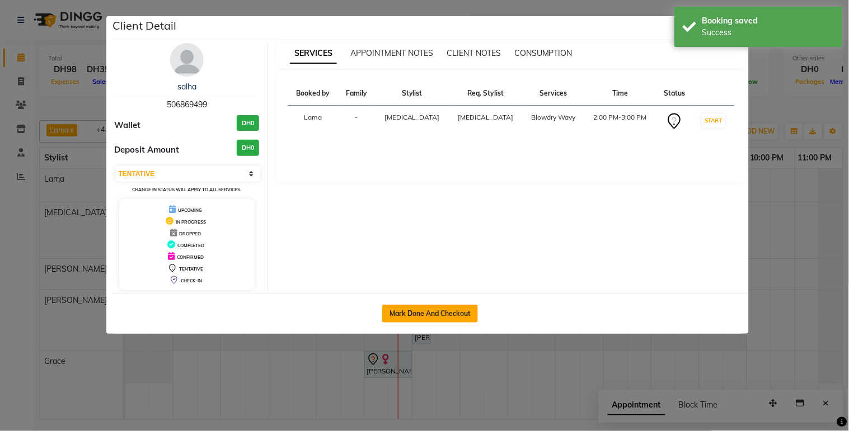
click at [426, 317] on button "Mark Done And Checkout" at bounding box center [430, 314] width 96 height 18
select select "service"
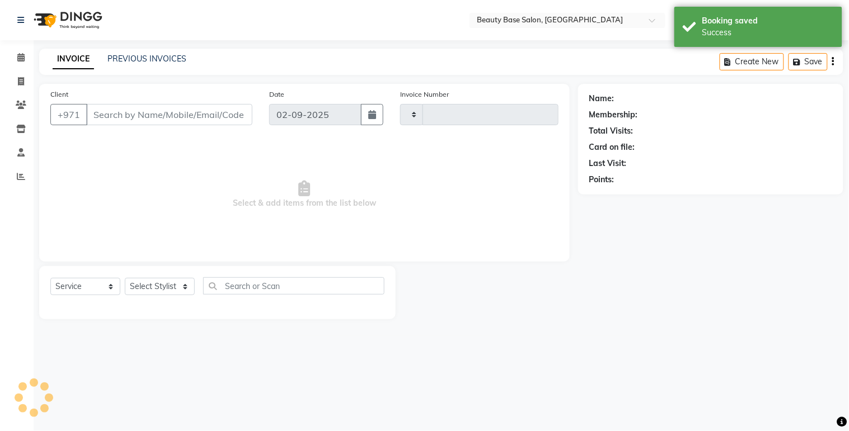
type input "2041"
select select "813"
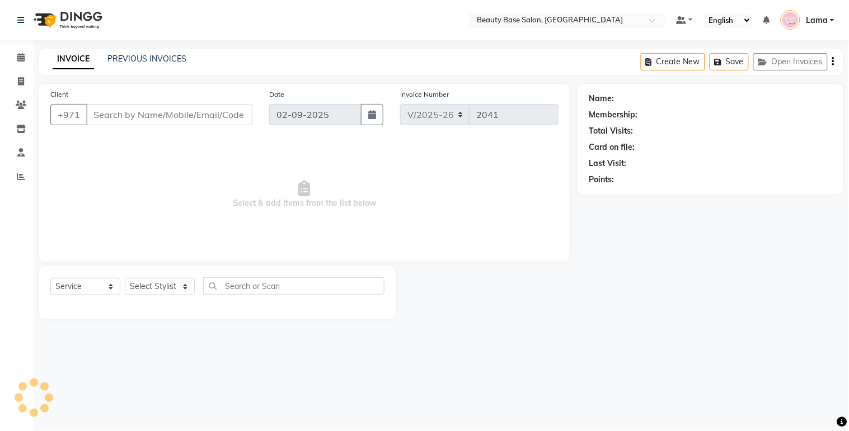
type input "506869499"
select select "49318"
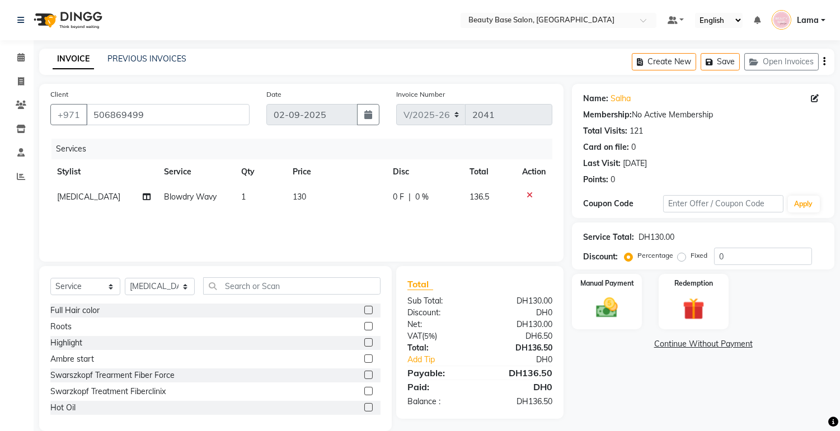
click at [691, 259] on label "Fixed" at bounding box center [699, 256] width 17 height 10
click at [682, 259] on input "Fixed" at bounding box center [684, 256] width 8 height 8
radio input "true"
click at [611, 320] on img at bounding box center [607, 308] width 37 height 26
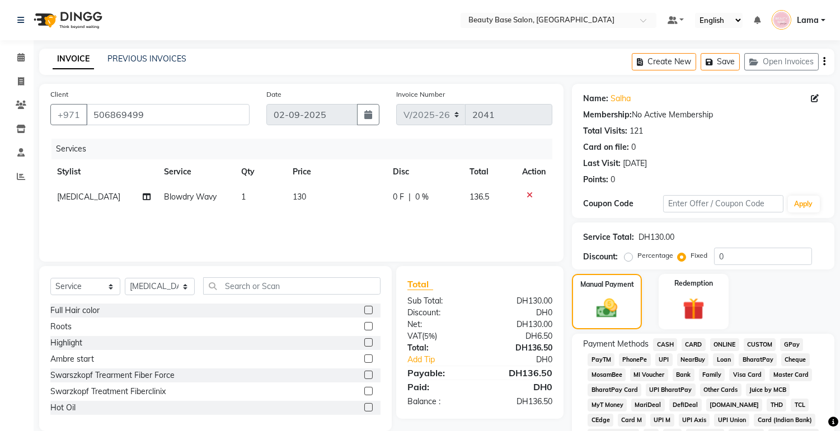
click at [695, 345] on span "CARD" at bounding box center [694, 345] width 24 height 13
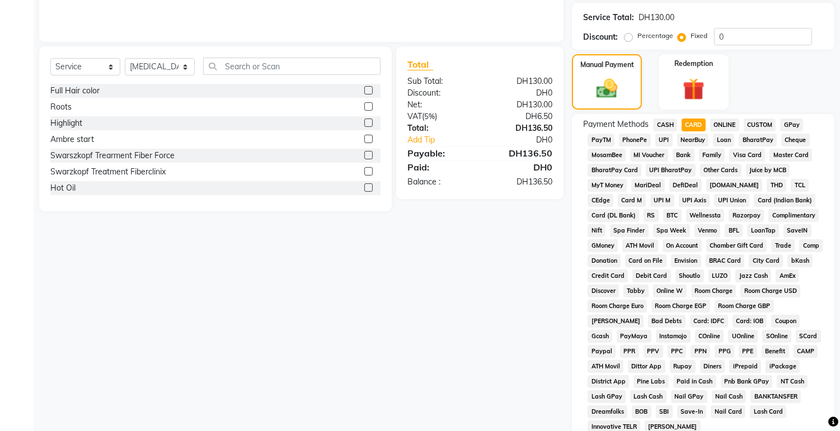
scroll to position [331, 0]
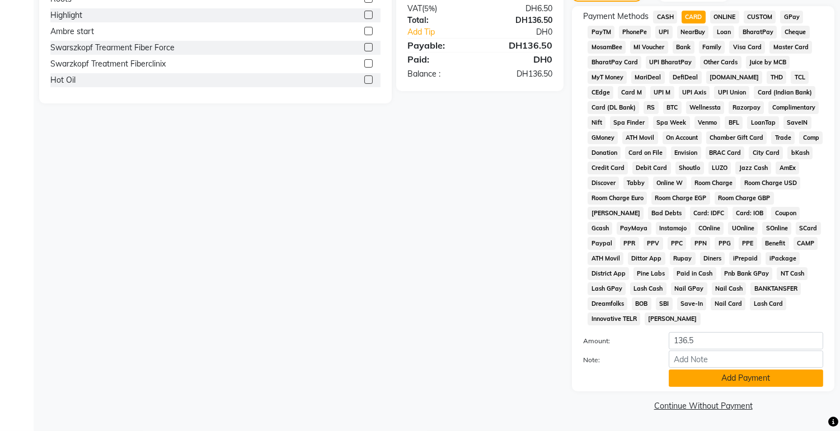
click at [730, 379] on button "Add Payment" at bounding box center [746, 378] width 154 height 17
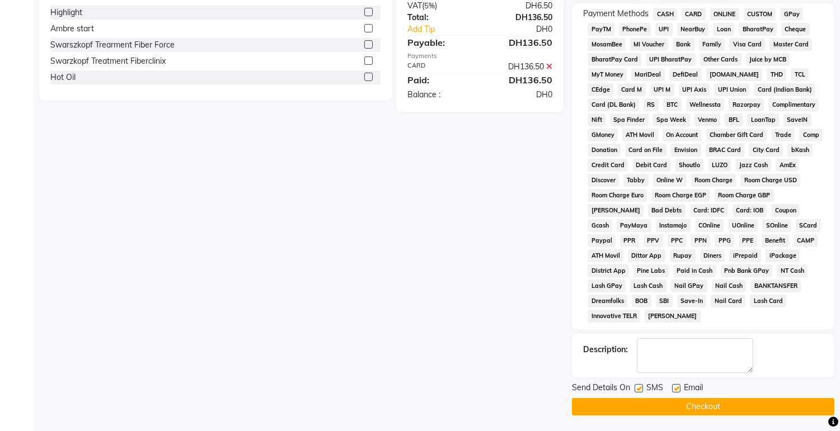
click at [738, 409] on button "Checkout" at bounding box center [703, 406] width 262 height 17
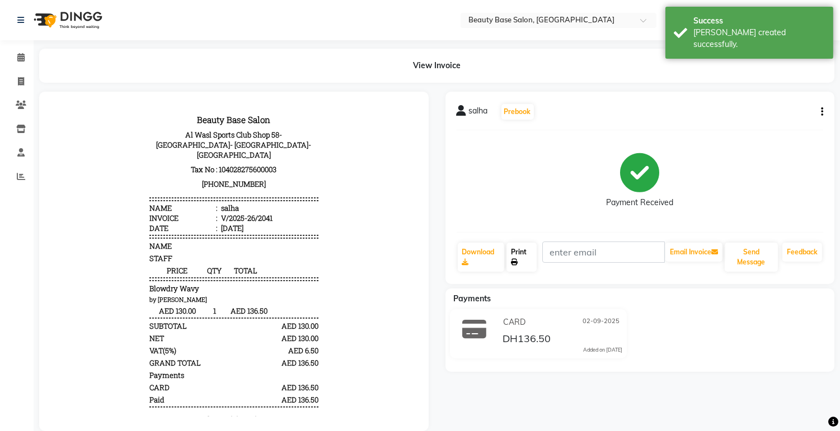
click at [530, 256] on link "Print" at bounding box center [521, 257] width 30 height 29
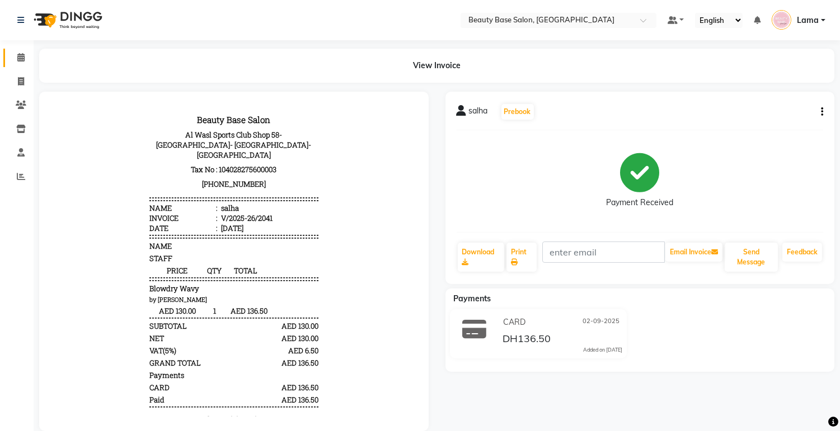
click at [21, 59] on icon at bounding box center [20, 57] width 7 height 8
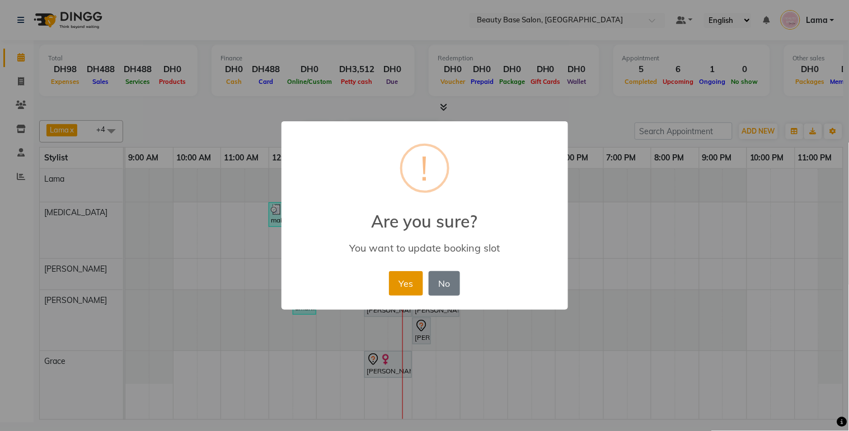
click at [411, 295] on button "Yes" at bounding box center [406, 283] width 34 height 25
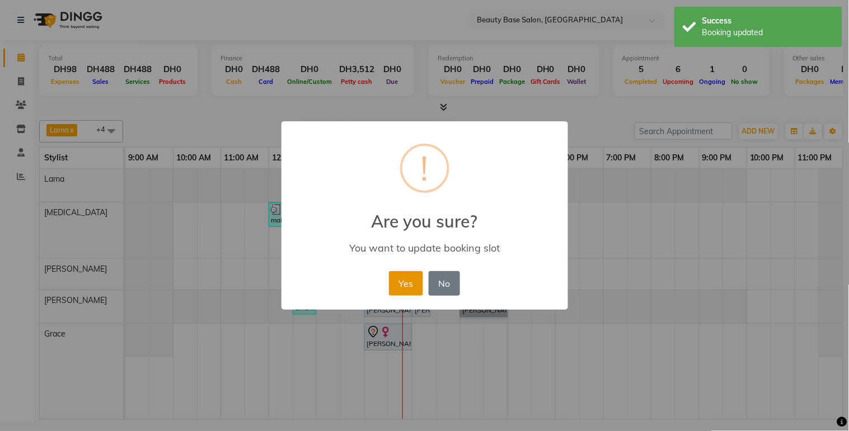
click at [412, 283] on button "Yes" at bounding box center [406, 283] width 34 height 25
click at [403, 288] on button "Yes" at bounding box center [406, 283] width 34 height 25
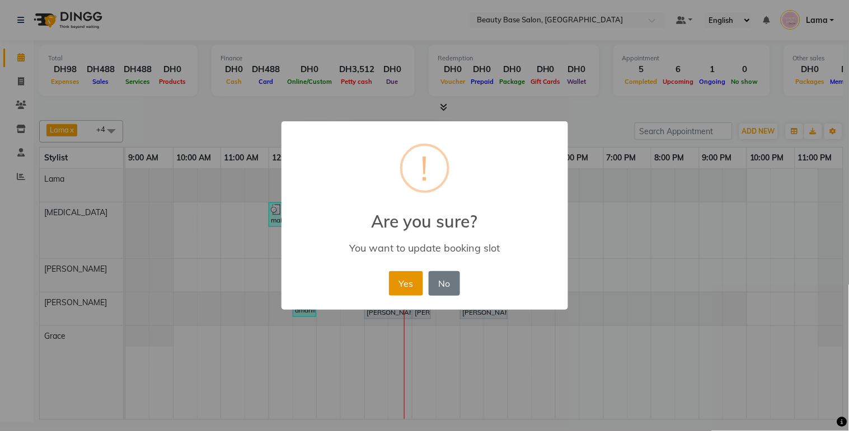
click at [403, 293] on button "Yes" at bounding box center [406, 283] width 34 height 25
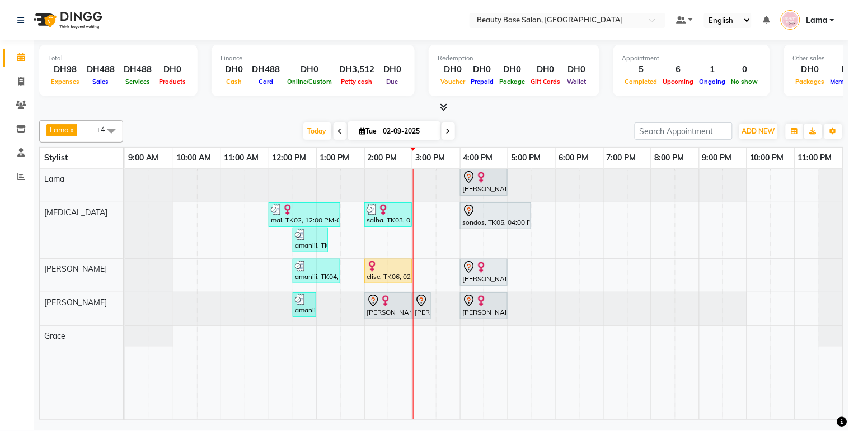
click at [384, 306] on img at bounding box center [385, 300] width 11 height 11
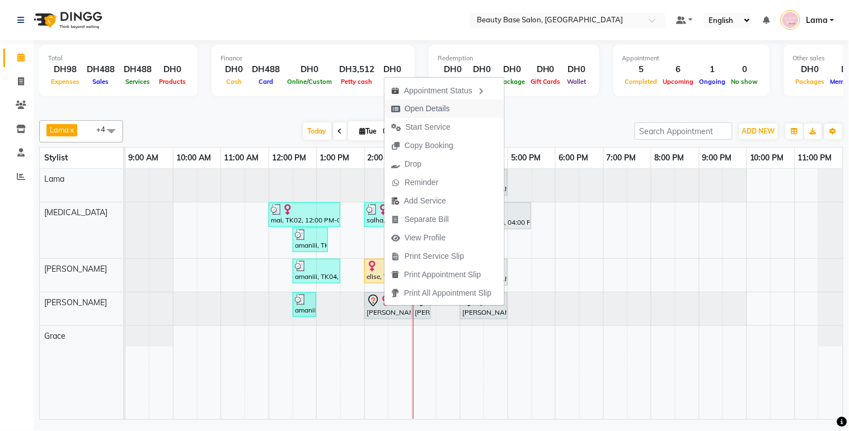
click at [427, 113] on span "Open Details" at bounding box center [427, 109] width 45 height 12
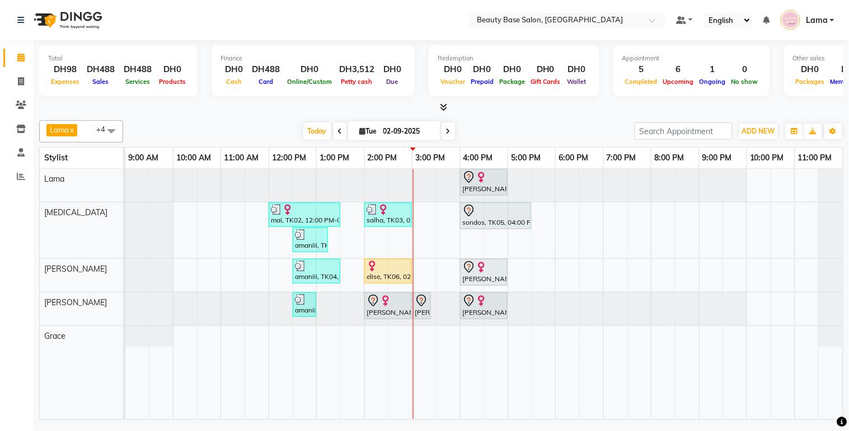
click at [373, 269] on img at bounding box center [372, 266] width 11 height 11
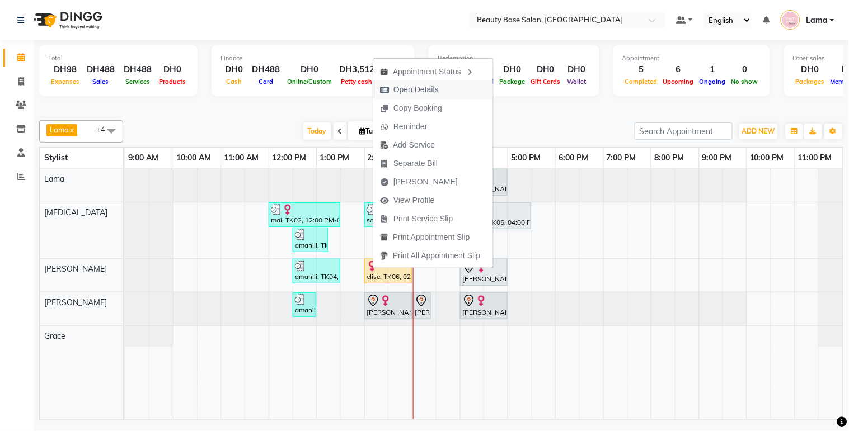
click at [409, 90] on span "Open Details" at bounding box center [415, 90] width 45 height 12
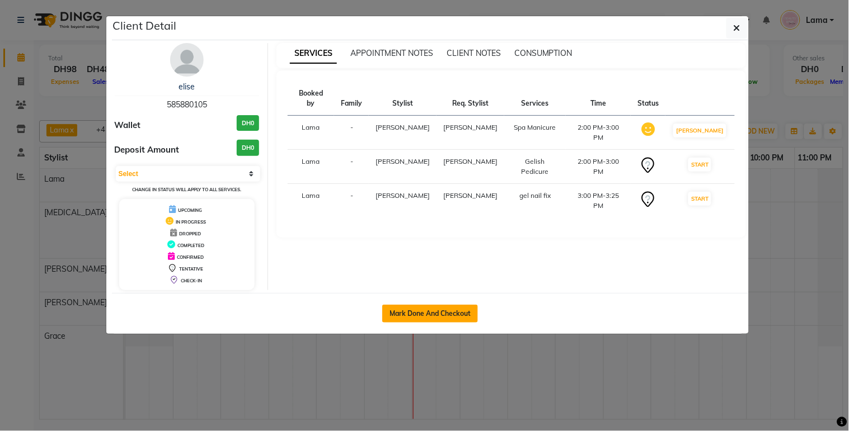
click at [424, 317] on button "Mark Done And Checkout" at bounding box center [430, 314] width 96 height 18
select select "service"
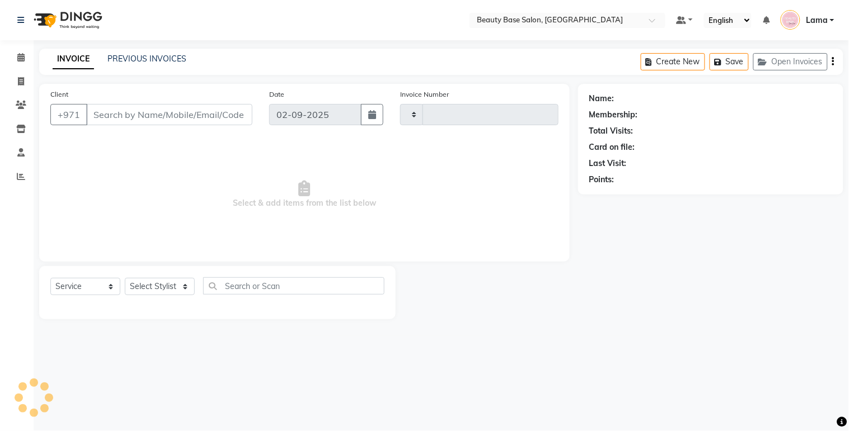
type input "2042"
select select "813"
type input "585880105"
select select "30434"
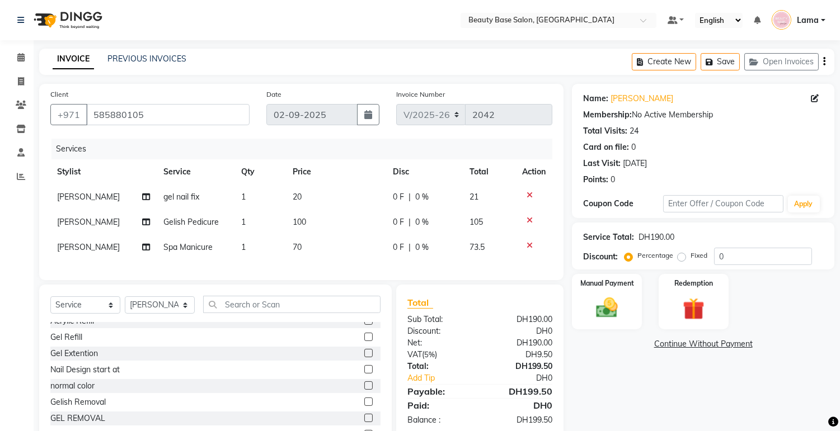
scroll to position [91, 0]
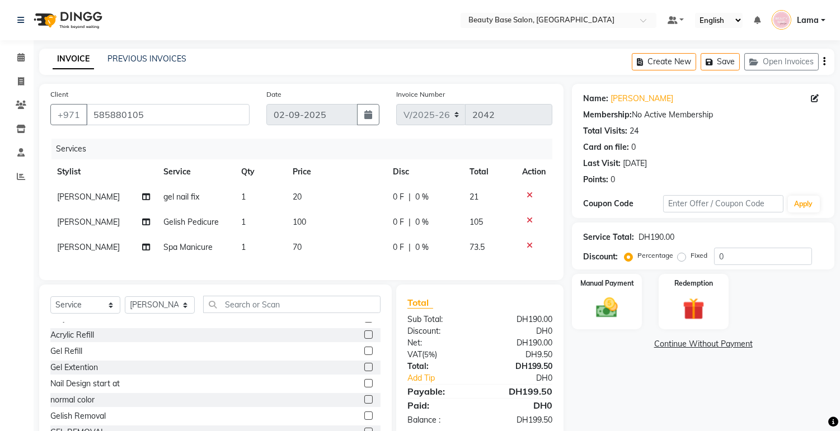
click at [222, 359] on div "Gel Refill" at bounding box center [215, 352] width 330 height 14
click at [530, 191] on icon at bounding box center [530, 195] width 6 height 8
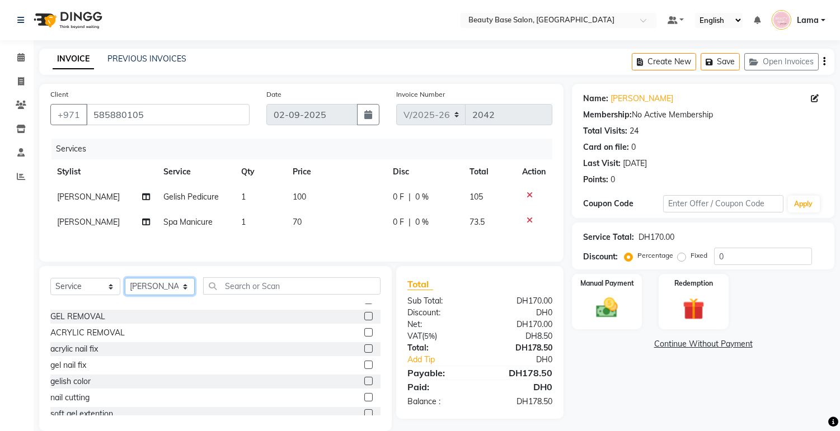
click at [165, 290] on select "Select Stylist Accounts [PERSON_NAME] [PERSON_NAME] [PERSON_NAME] Burula Ghizla…" at bounding box center [160, 286] width 70 height 17
click at [251, 342] on div "Spa Manicure Spa Pedicure Paraffine Pedi Gelish Manicure Gelish Pedicure Acryli…" at bounding box center [215, 360] width 330 height 112
click at [213, 194] on span "Gelish Pedicure" at bounding box center [191, 197] width 55 height 10
select select "17496"
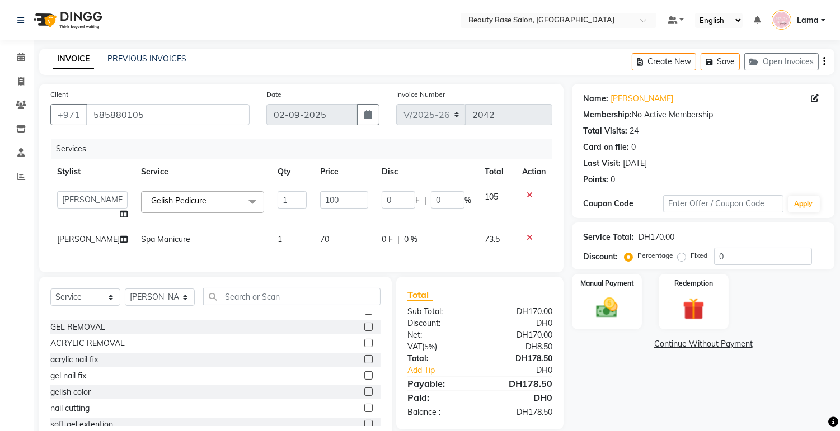
click at [218, 204] on span "Gelish Pedicure x" at bounding box center [202, 202] width 123 height 22
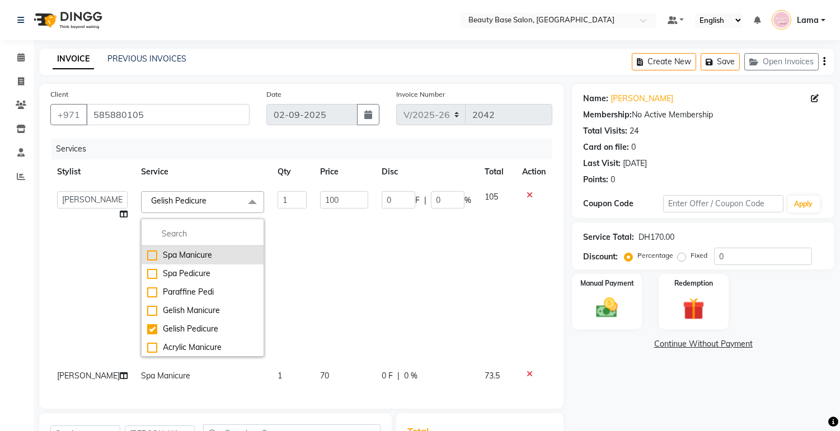
click at [201, 258] on div "Spa Manicure" at bounding box center [202, 256] width 111 height 12
checkbox input "true"
checkbox input "false"
type input "70"
click at [205, 276] on div "Spa Pedicure" at bounding box center [202, 274] width 111 height 12
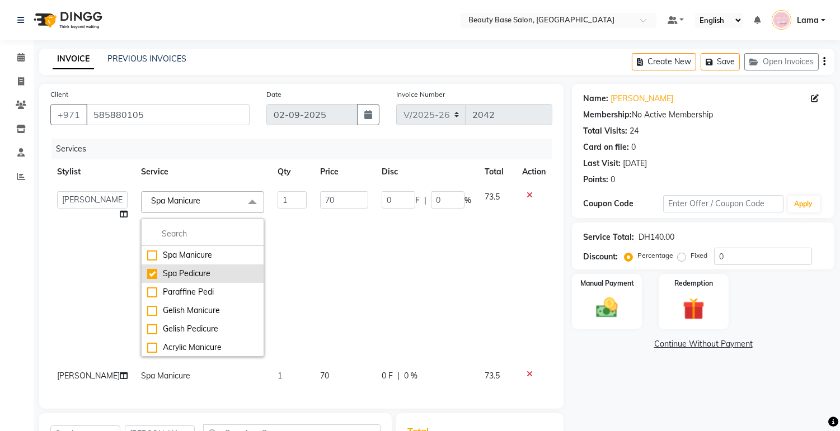
checkbox input "false"
checkbox input "true"
type input "80"
click at [313, 269] on td "80" at bounding box center [344, 274] width 62 height 179
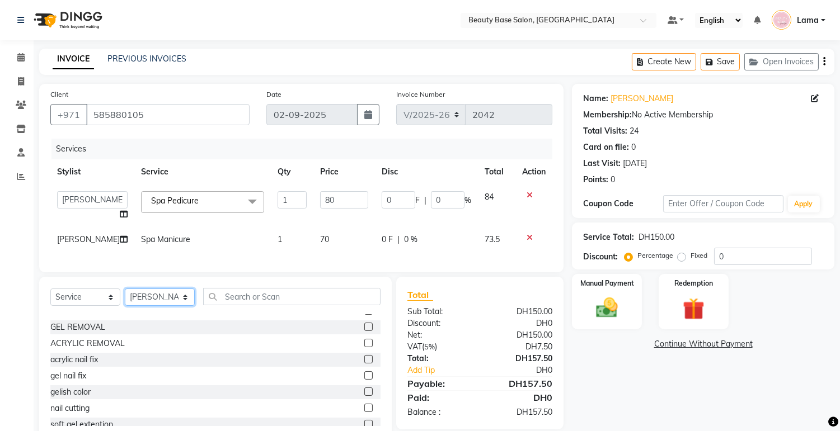
click at [175, 306] on select "Select Stylist Accounts [PERSON_NAME] [PERSON_NAME] [PERSON_NAME] Burula Ghizla…" at bounding box center [160, 297] width 70 height 17
select select "17496"
click at [125, 298] on select "Select Stylist Accounts [PERSON_NAME] [PERSON_NAME] [PERSON_NAME] Burula Ghizla…" at bounding box center [160, 297] width 70 height 17
click at [248, 306] on input "text" at bounding box center [291, 296] width 177 height 17
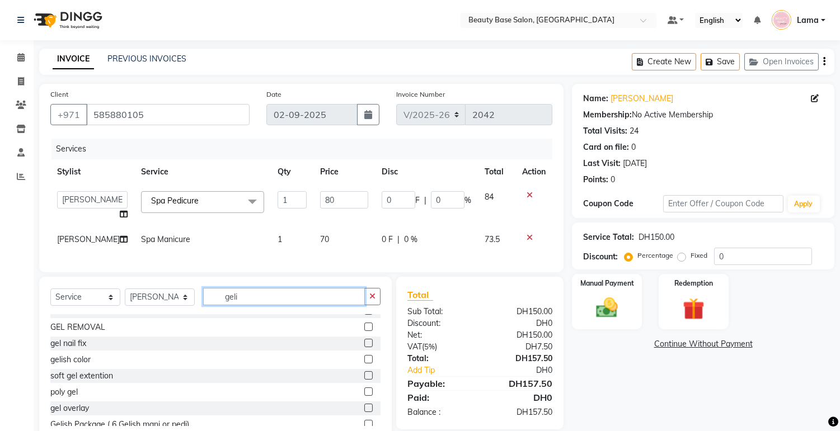
scroll to position [0, 0]
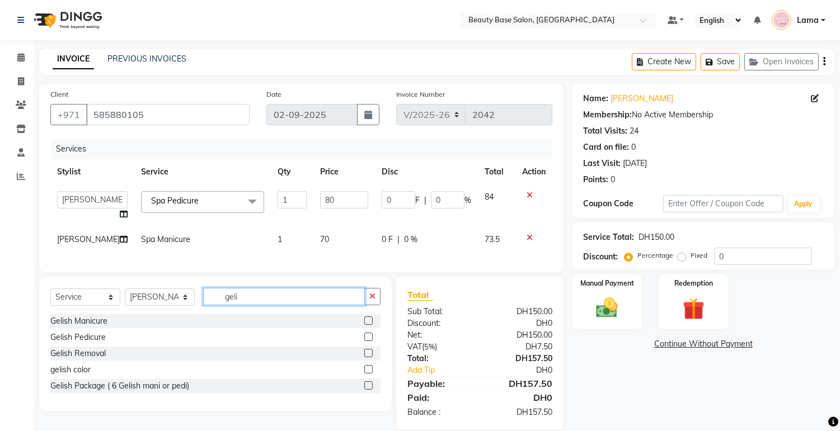
type input "geli"
click at [368, 358] on label at bounding box center [368, 353] width 8 height 8
click at [368, 358] on input "checkbox" at bounding box center [367, 353] width 7 height 7
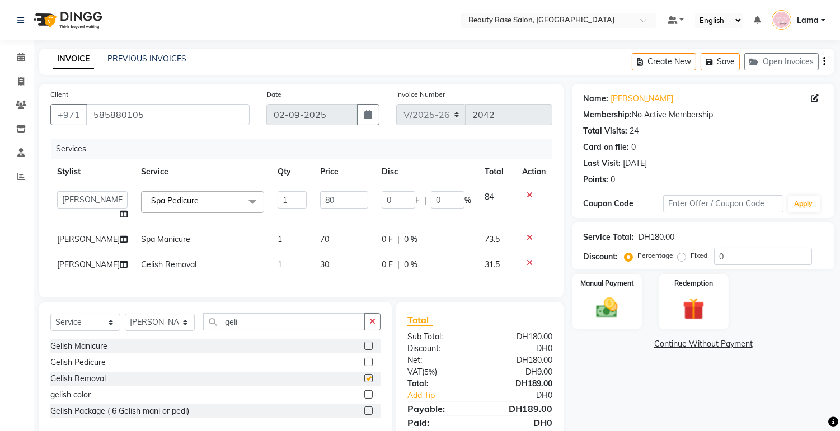
checkbox input "false"
click at [255, 331] on input "geli" at bounding box center [284, 321] width 162 height 17
type input "g"
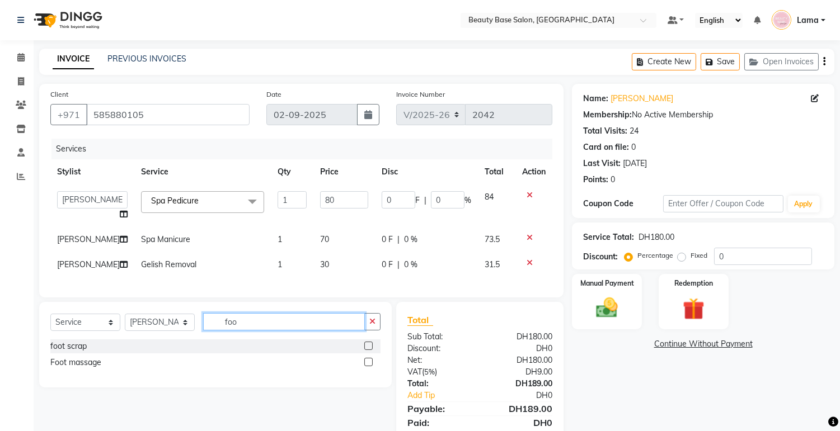
type input "foo"
click at [369, 367] on label at bounding box center [368, 362] width 8 height 8
click at [369, 367] on input "checkbox" at bounding box center [367, 362] width 7 height 7
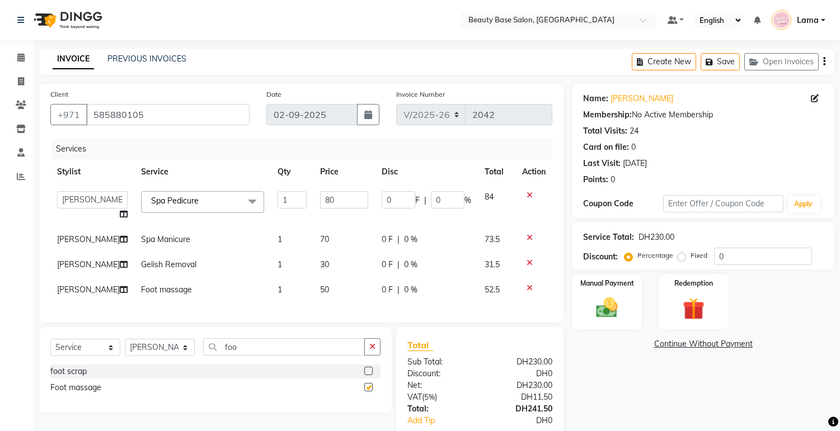
checkbox input "false"
click at [691, 258] on label "Fixed" at bounding box center [699, 256] width 17 height 10
click at [688, 258] on input "Fixed" at bounding box center [684, 256] width 8 height 8
radio input "true"
click at [630, 301] on div "Manual Payment" at bounding box center [607, 301] width 73 height 57
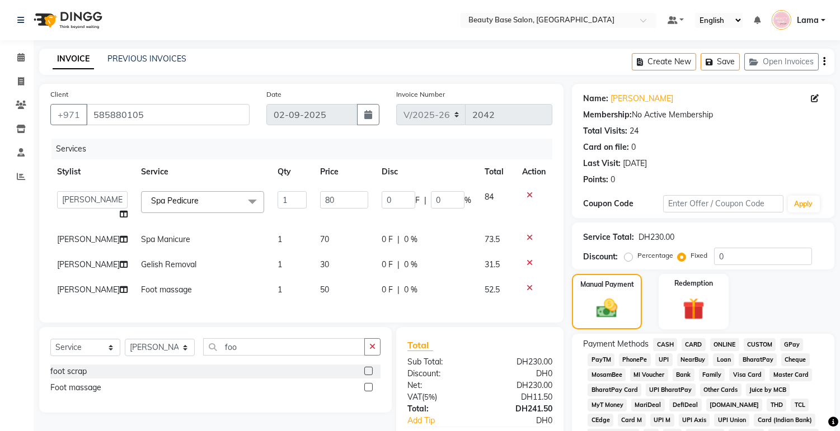
click at [702, 348] on span "CARD" at bounding box center [694, 345] width 24 height 13
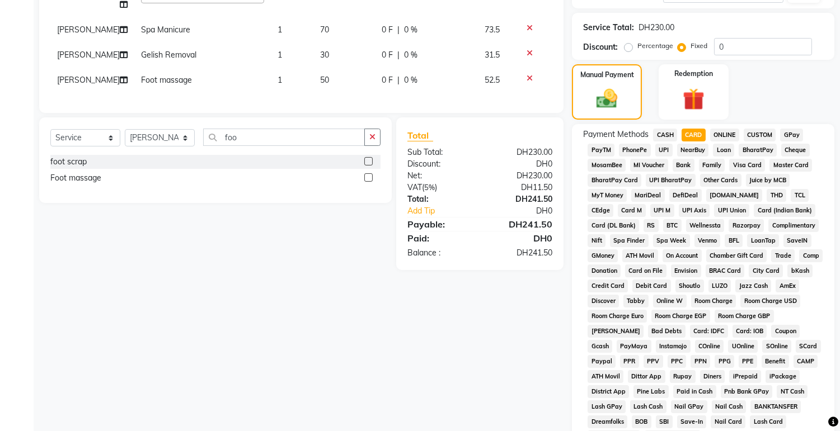
scroll to position [331, 0]
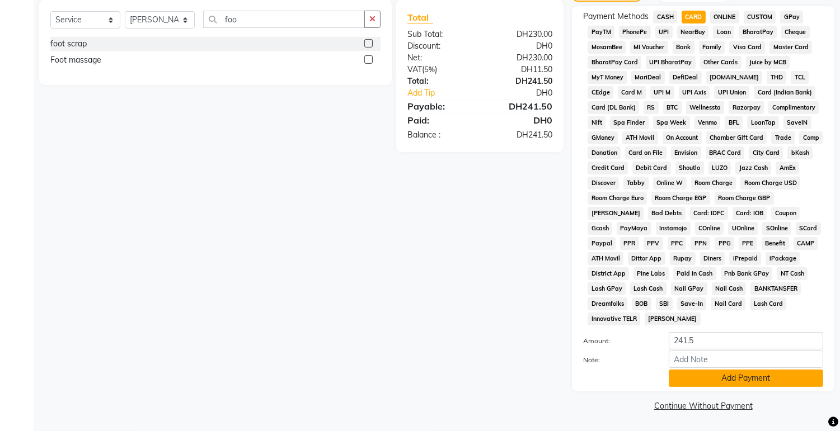
click at [704, 381] on button "Add Payment" at bounding box center [746, 378] width 154 height 17
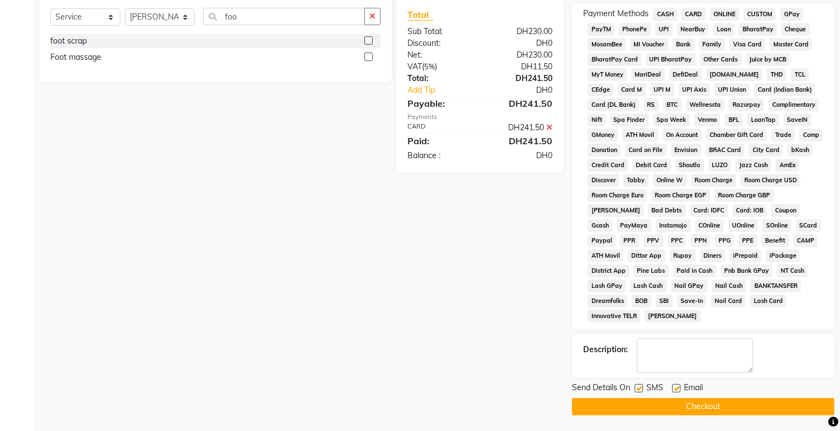
click at [714, 411] on button "Checkout" at bounding box center [703, 406] width 262 height 17
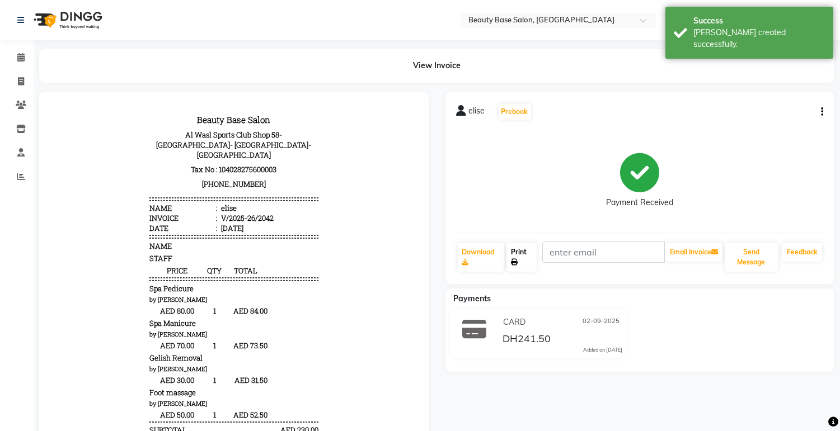
click at [518, 252] on link "Print" at bounding box center [521, 257] width 30 height 29
click at [12, 63] on span at bounding box center [21, 57] width 20 height 13
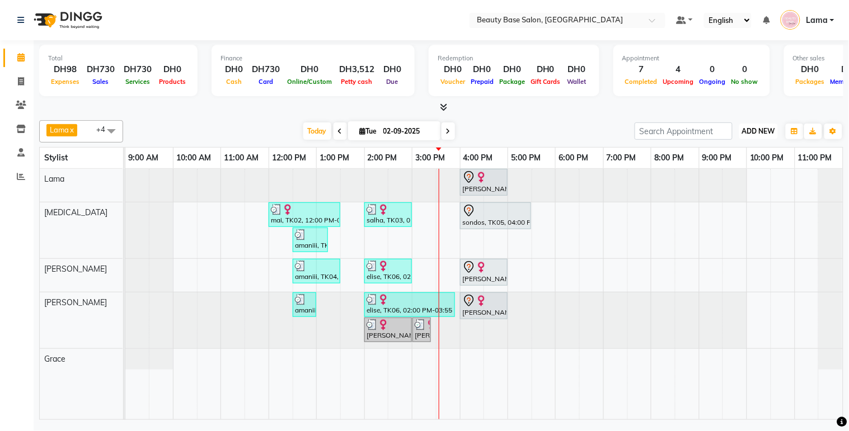
click at [758, 137] on button "ADD NEW Toggle Dropdown" at bounding box center [758, 132] width 39 height 16
click at [746, 154] on button "Add Appointment" at bounding box center [733, 152] width 88 height 15
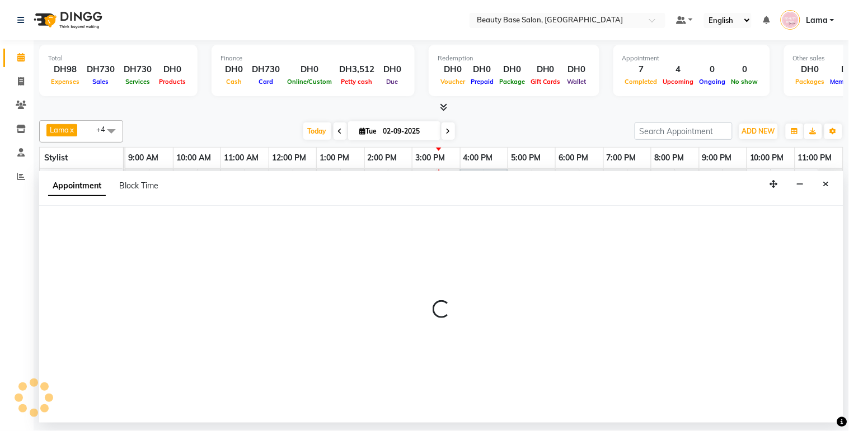
select select "tentative"
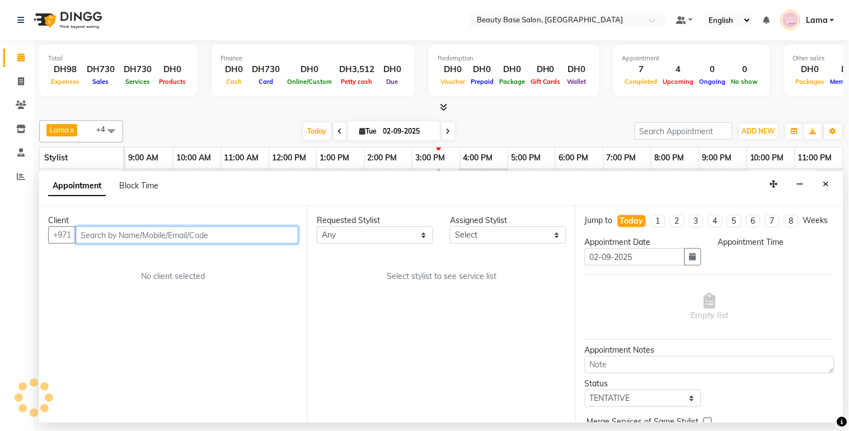
select select "600"
click at [257, 238] on input "text" at bounding box center [187, 235] width 223 height 17
click at [275, 239] on input "text" at bounding box center [187, 235] width 223 height 17
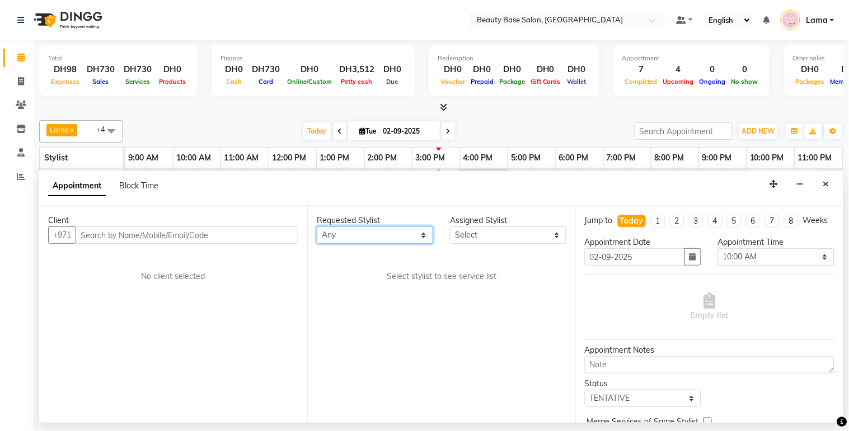
click at [348, 241] on select "Any [PERSON_NAME] [PERSON_NAME] [PERSON_NAME] [PERSON_NAME] [PERSON_NAME] [MEDI…" at bounding box center [375, 235] width 116 height 17
select select "54542"
click at [317, 227] on select "Any [PERSON_NAME] [PERSON_NAME] [PERSON_NAME] [PERSON_NAME] [PERSON_NAME] [MEDI…" at bounding box center [375, 235] width 116 height 17
select select "54542"
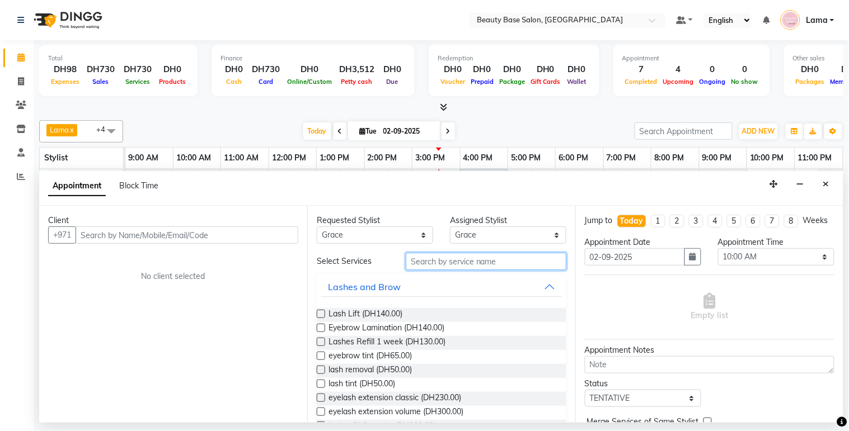
click at [426, 264] on input "text" at bounding box center [486, 261] width 161 height 17
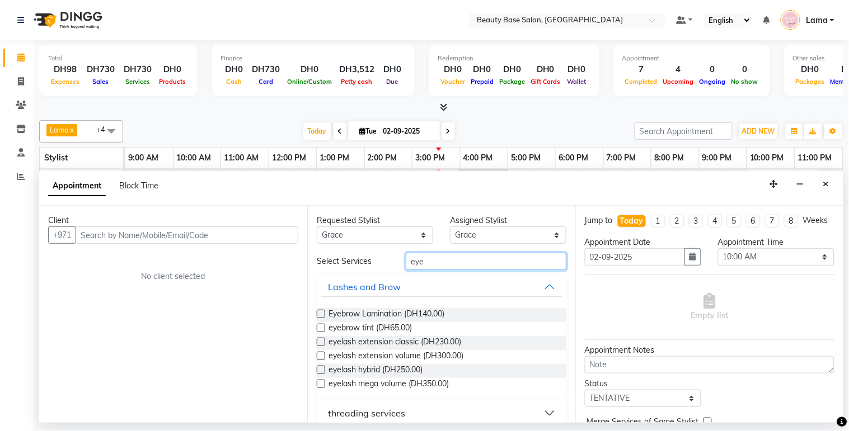
scroll to position [12, 0]
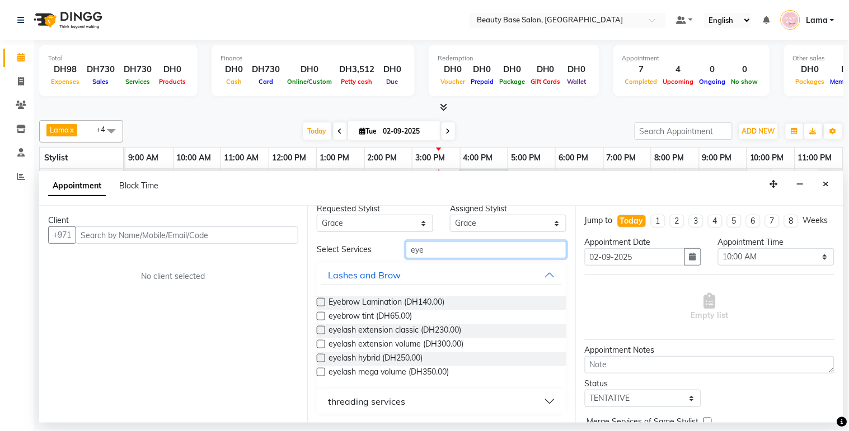
type input "eye"
click at [383, 403] on div "threading services" at bounding box center [366, 401] width 77 height 13
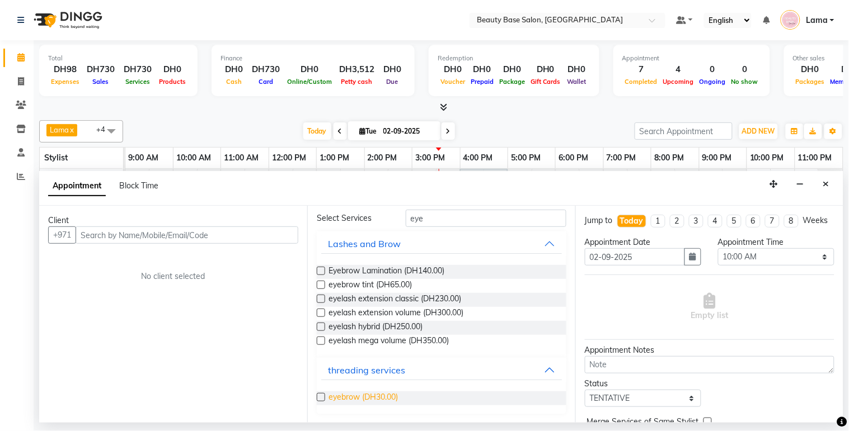
click at [377, 402] on span "eyebrow (DH30.00)" at bounding box center [362, 399] width 69 height 14
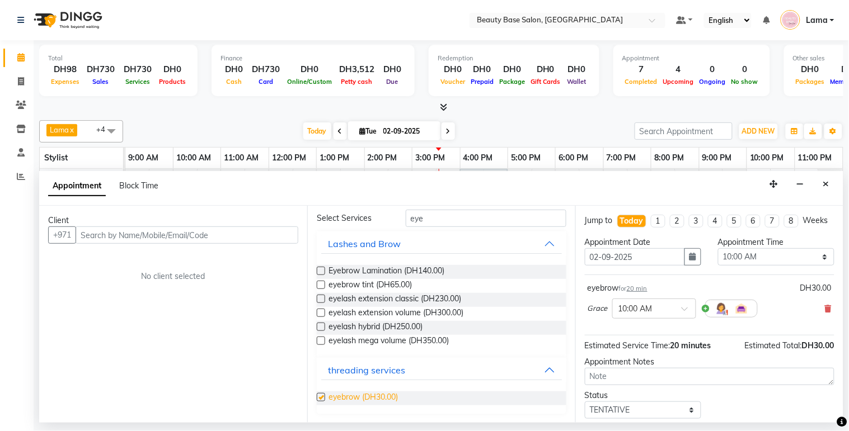
checkbox input "false"
click at [768, 266] on select "Select 10:00 AM 10:05 AM 10:10 AM 10:15 AM 10:20 AM 10:25 AM 10:30 AM 10:35 AM …" at bounding box center [776, 256] width 116 height 17
select select "920"
click at [718, 259] on select "Select 10:00 AM 10:05 AM 10:10 AM 10:15 AM 10:20 AM 10:25 AM 10:30 AM 10:35 AM …" at bounding box center [776, 256] width 116 height 17
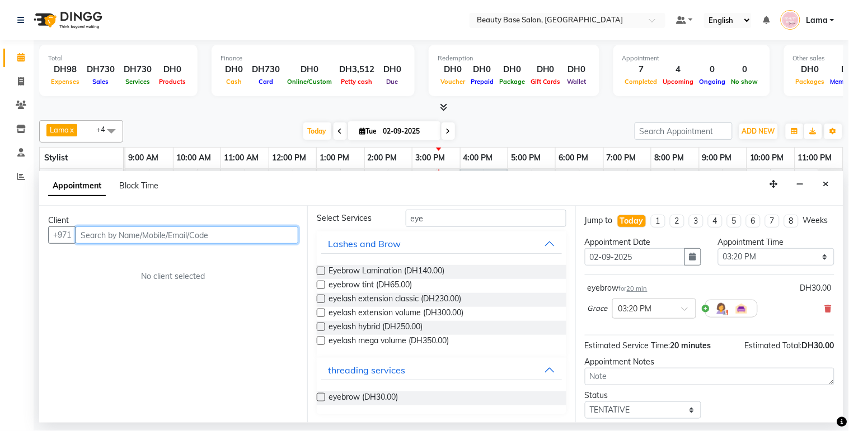
click at [220, 232] on input "text" at bounding box center [187, 235] width 223 height 17
click at [806, 186] on button "button" at bounding box center [800, 184] width 17 height 17
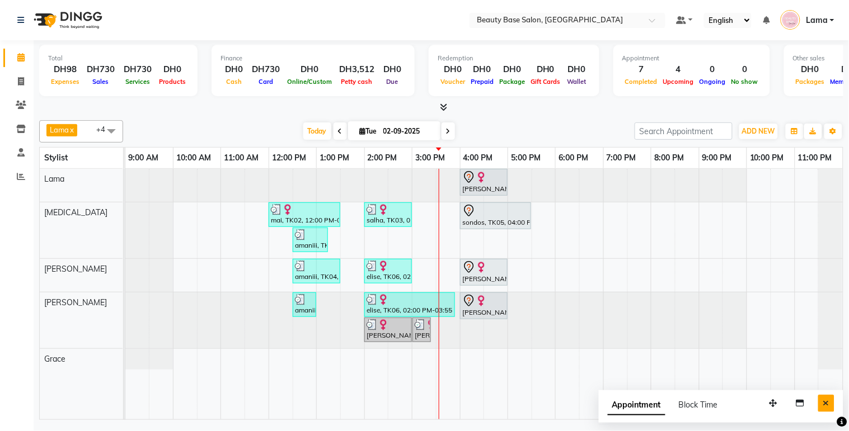
click at [829, 410] on button "Close" at bounding box center [826, 403] width 16 height 17
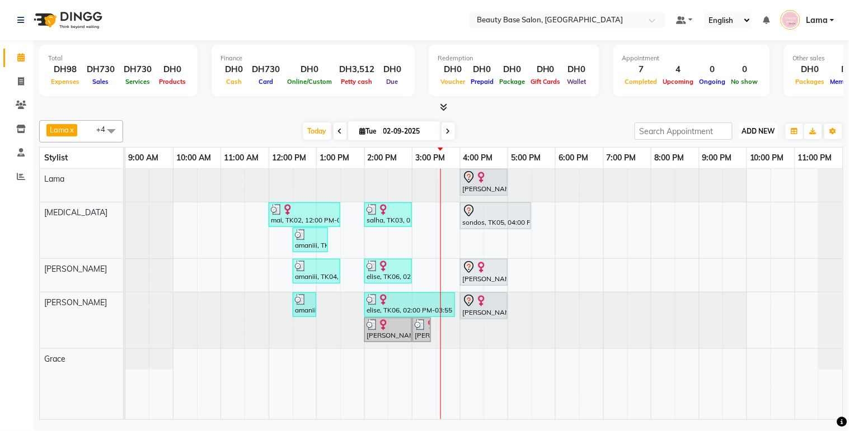
click at [764, 134] on span "ADD NEW" at bounding box center [758, 131] width 33 height 8
click at [743, 151] on button "Add Appointment" at bounding box center [733, 152] width 88 height 15
select select "tentative"
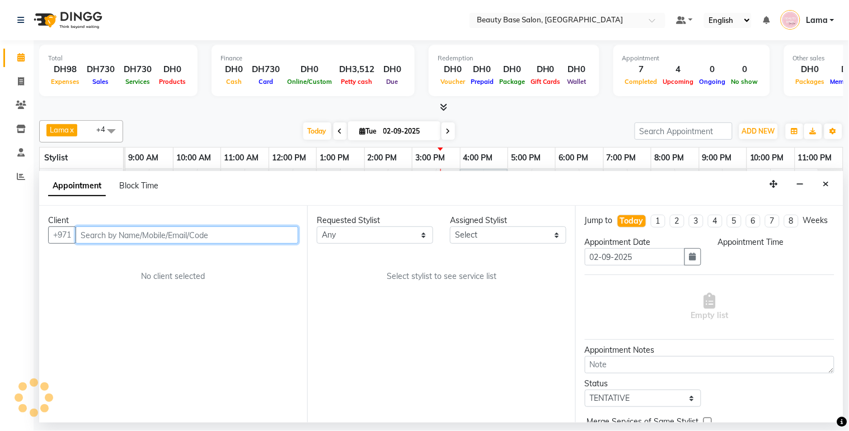
select select "600"
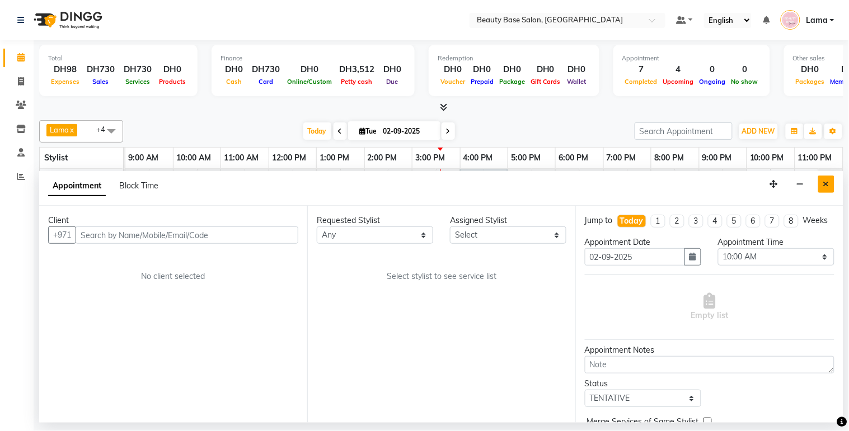
click at [829, 186] on icon "Close" at bounding box center [826, 184] width 6 height 8
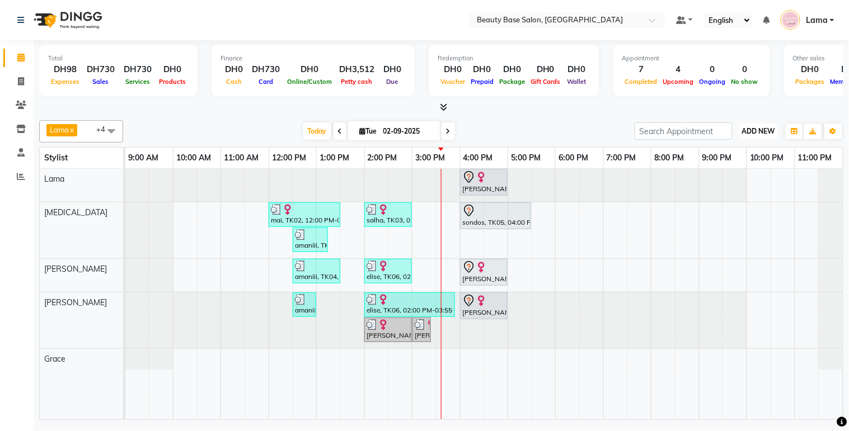
click at [771, 128] on span "ADD NEW" at bounding box center [758, 131] width 33 height 8
click at [731, 153] on button "Add Appointment" at bounding box center [733, 152] width 88 height 15
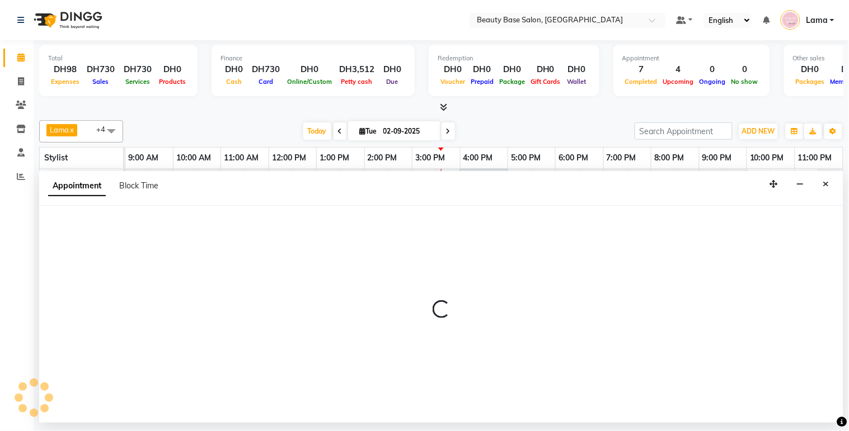
select select "600"
select select "tentative"
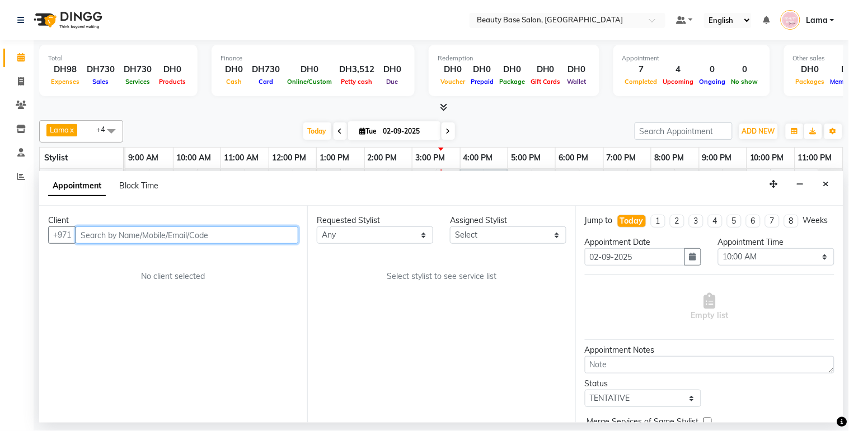
click at [224, 239] on input "text" at bounding box center [187, 235] width 223 height 17
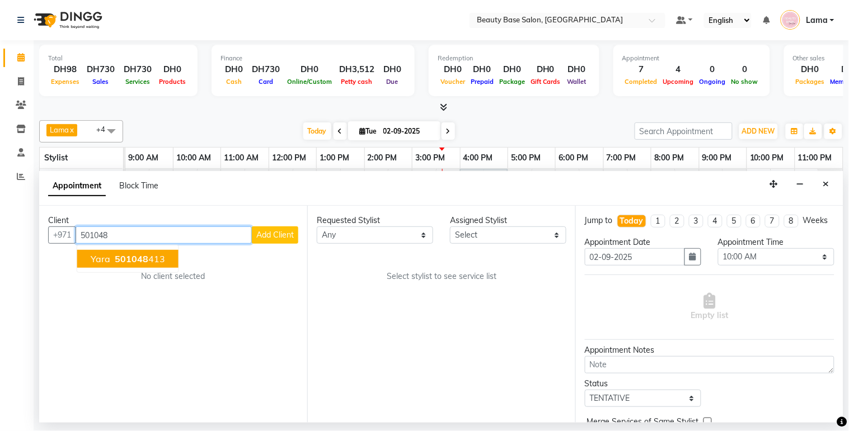
click at [138, 253] on span "501048" at bounding box center [132, 258] width 34 height 11
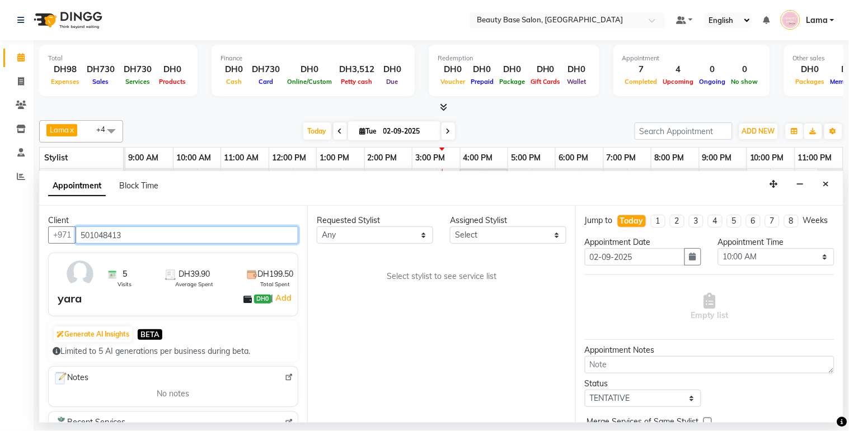
type input "501048413"
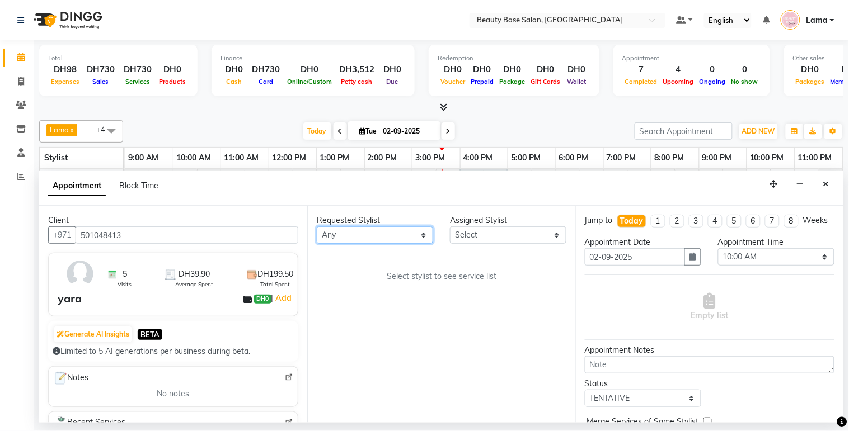
click at [362, 241] on select "Any [PERSON_NAME] [PERSON_NAME] [PERSON_NAME] [PERSON_NAME] [PERSON_NAME] [MEDI…" at bounding box center [375, 235] width 116 height 17
select select "54542"
click at [317, 227] on select "Any [PERSON_NAME] [PERSON_NAME] [PERSON_NAME] [PERSON_NAME] [PERSON_NAME] [MEDI…" at bounding box center [375, 235] width 116 height 17
select select "54542"
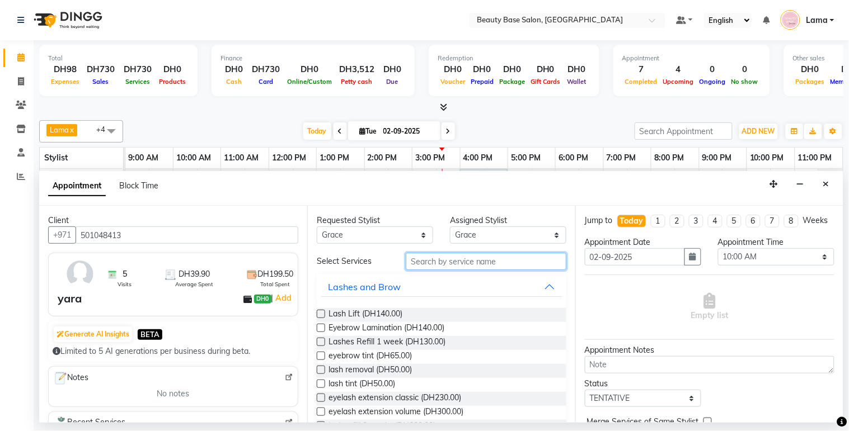
click at [449, 264] on input "text" at bounding box center [486, 261] width 161 height 17
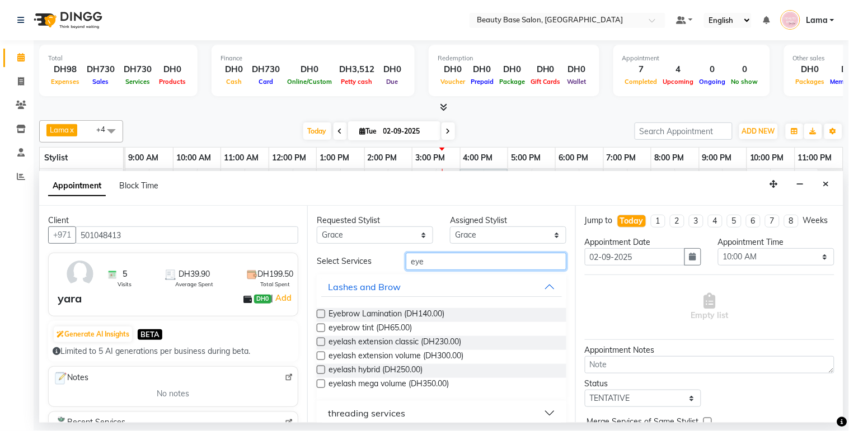
type input "eye"
click at [424, 288] on button "Lashes and Brow" at bounding box center [441, 287] width 241 height 20
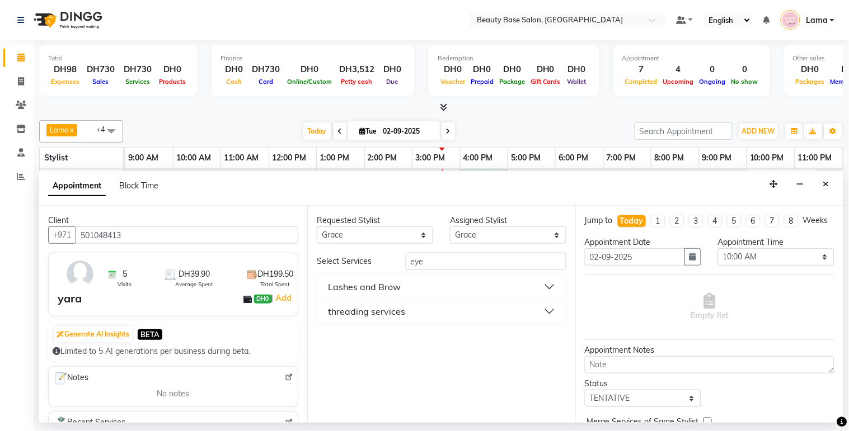
click at [392, 316] on div "threading services" at bounding box center [366, 311] width 77 height 13
click at [375, 342] on span "eyebrow (DH30.00)" at bounding box center [362, 340] width 69 height 14
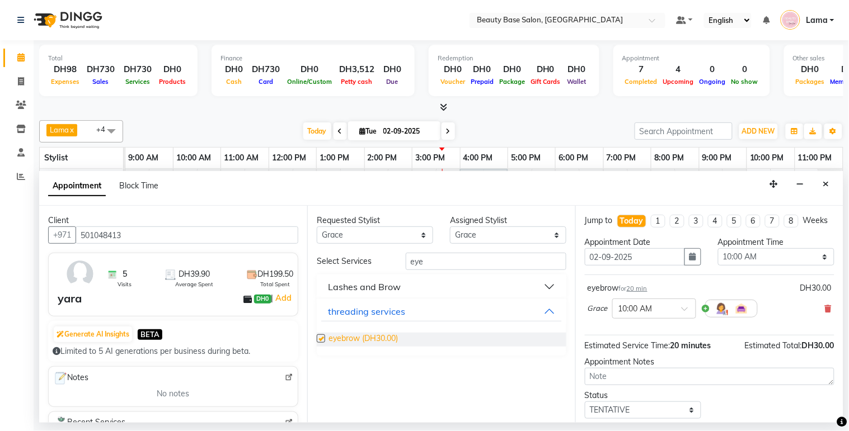
checkbox input "false"
click at [444, 265] on input "eye" at bounding box center [486, 261] width 161 height 17
type input "e"
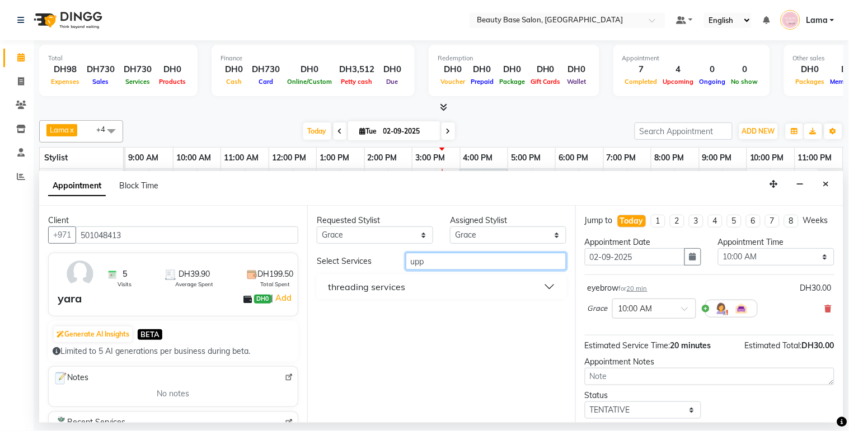
type input "upp"
click at [429, 292] on button "threading services" at bounding box center [441, 287] width 241 height 20
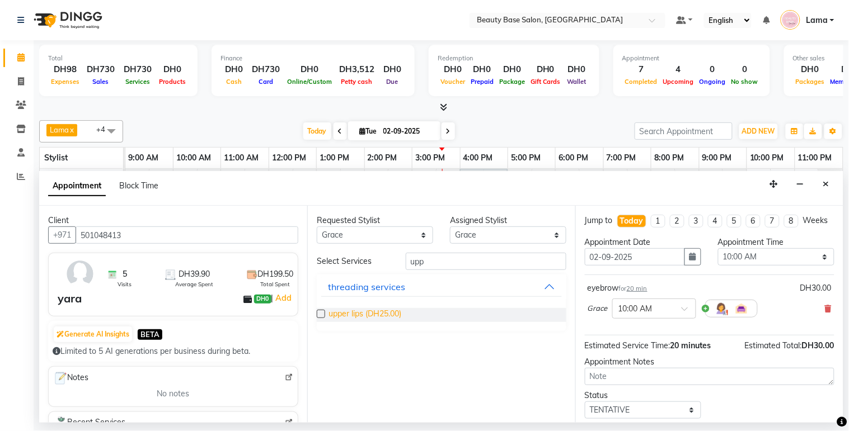
click at [388, 316] on span "upper lips (DH25.00)" at bounding box center [364, 315] width 73 height 14
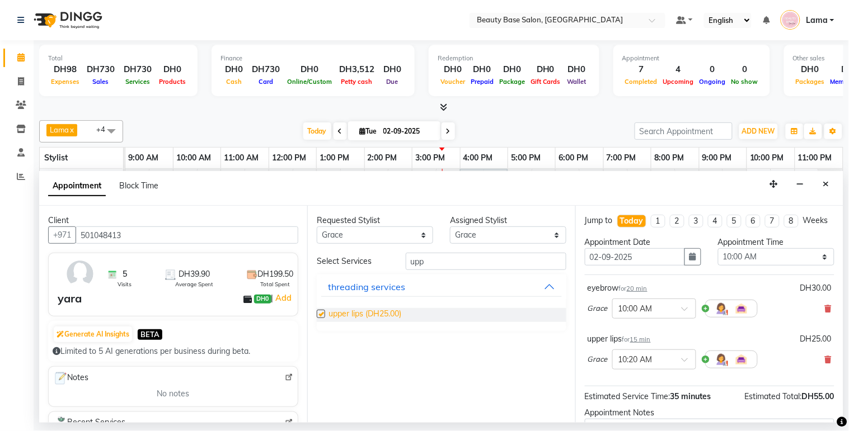
checkbox input "false"
click at [780, 266] on select "Select 10:00 AM 10:05 AM 10:10 AM 10:15 AM 10:20 AM 10:25 AM 10:30 AM 10:35 AM …" at bounding box center [776, 256] width 116 height 17
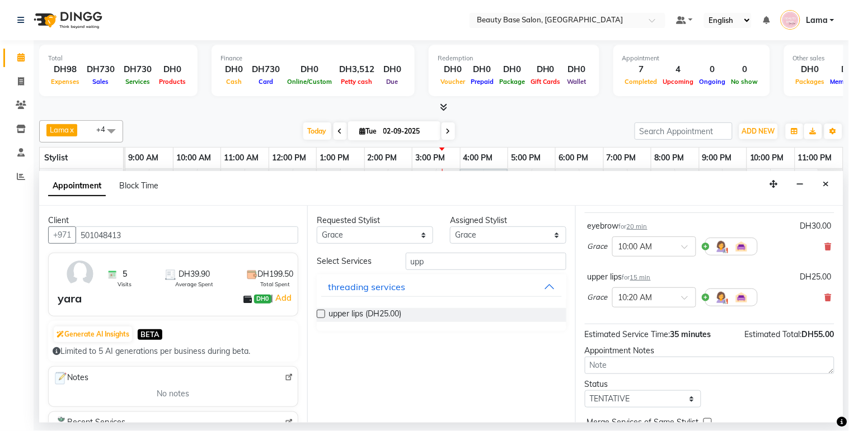
scroll to position [62, 0]
click at [825, 302] on icon at bounding box center [828, 298] width 7 height 8
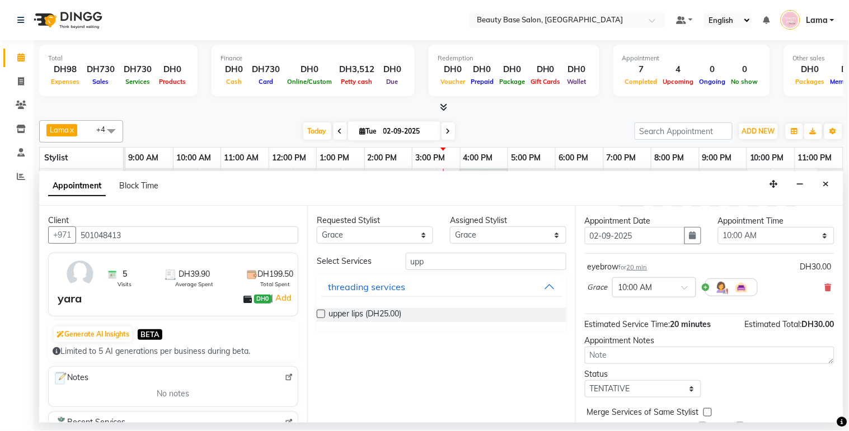
scroll to position [0, 0]
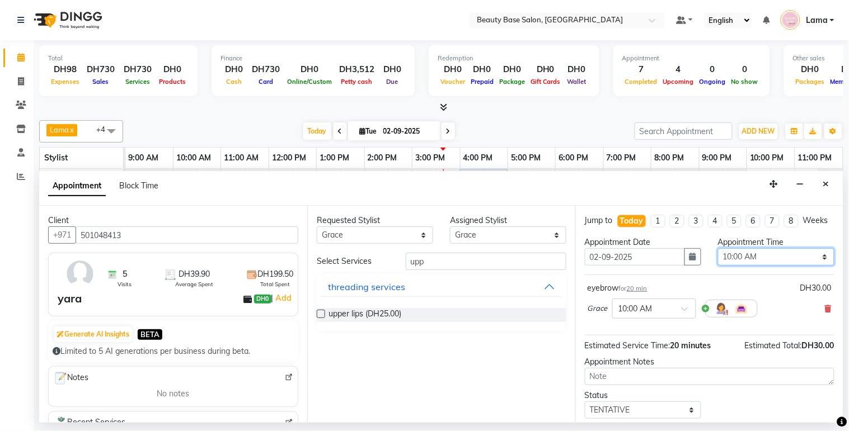
click at [735, 259] on select "Select 10:00 AM 10:05 AM 10:10 AM 10:15 AM 10:20 AM 10:25 AM 10:30 AM 10:35 AM …" at bounding box center [776, 256] width 116 height 17
select select "920"
click at [718, 259] on select "Select 10:00 AM 10:05 AM 10:10 AM 10:15 AM 10:20 AM 10:25 AM 10:30 AM 10:35 AM …" at bounding box center [776, 256] width 116 height 17
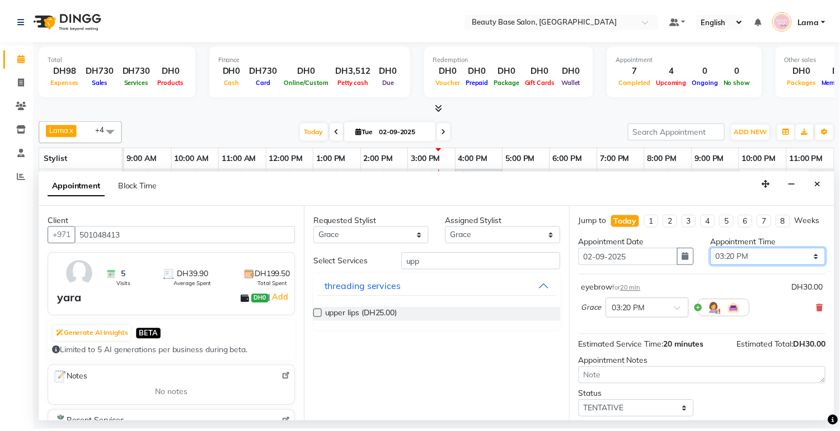
scroll to position [77, 0]
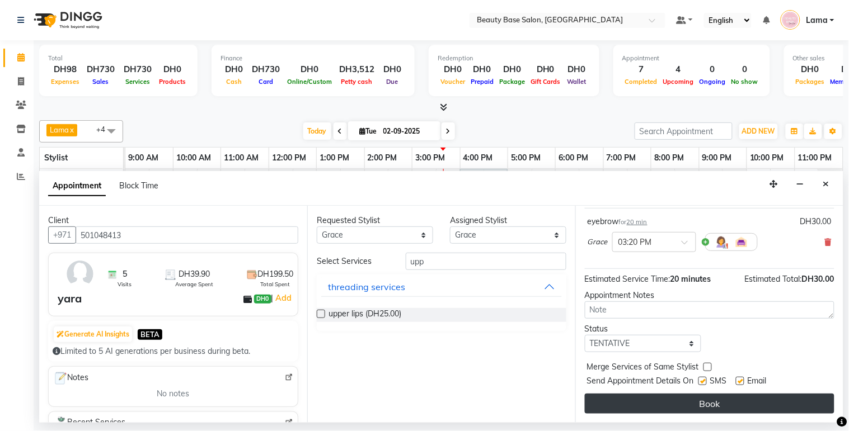
click at [714, 405] on button "Book" at bounding box center [710, 404] width 250 height 20
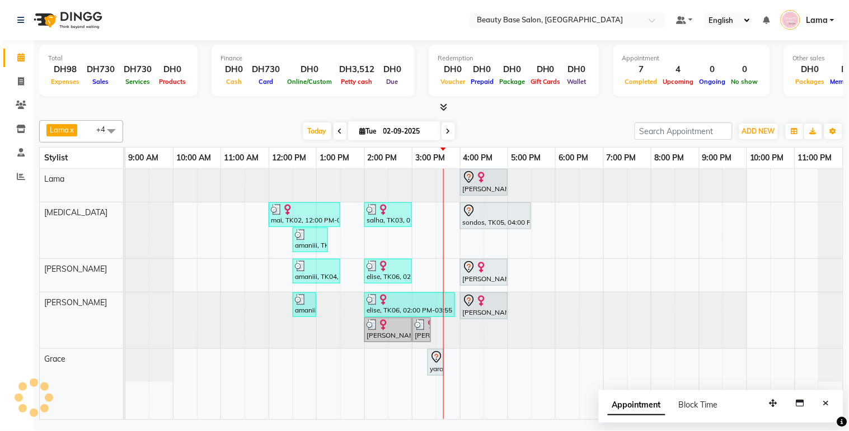
click at [435, 364] on div "yara, TK07, 03:20 PM-03:40 PM, eyebrow" at bounding box center [436, 363] width 14 height 24
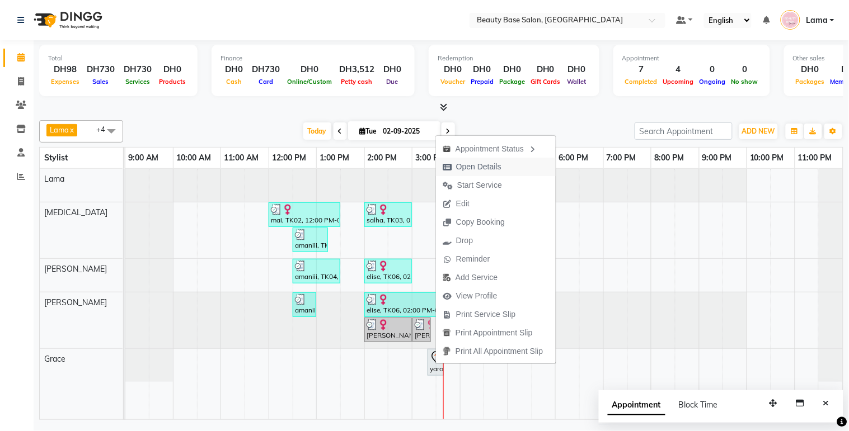
click at [480, 167] on span "Open Details" at bounding box center [478, 167] width 45 height 12
select select "7"
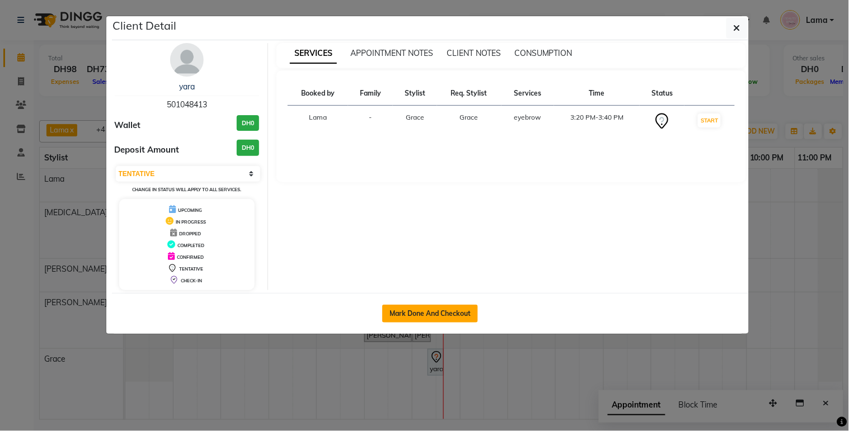
click at [431, 316] on button "Mark Done And Checkout" at bounding box center [430, 314] width 96 height 18
select select "service"
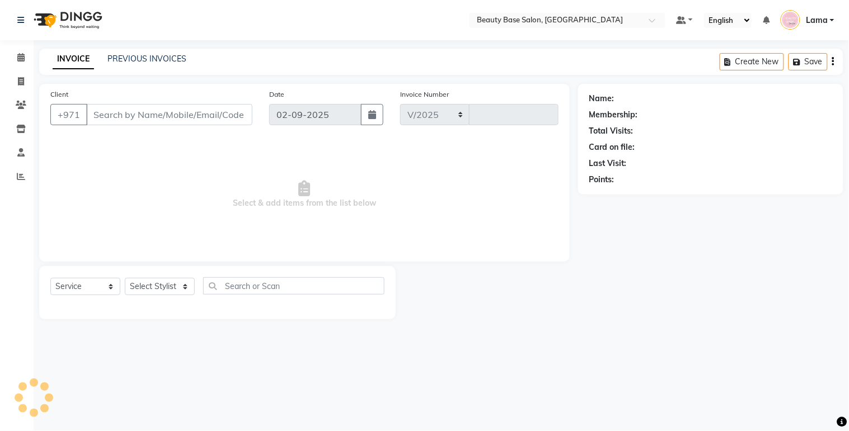
select select "813"
type input "2043"
type input "501048413"
select select "54542"
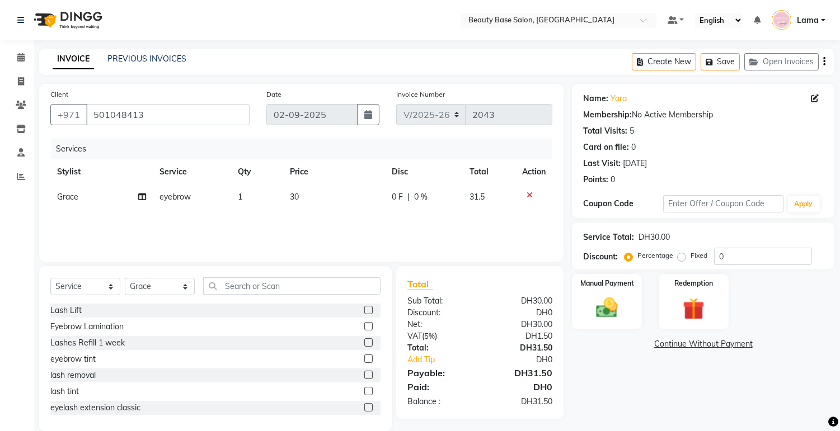
click at [691, 253] on label "Fixed" at bounding box center [699, 256] width 17 height 10
click at [680, 253] on input "Fixed" at bounding box center [684, 256] width 8 height 8
radio input "true"
click at [614, 297] on img at bounding box center [607, 308] width 37 height 26
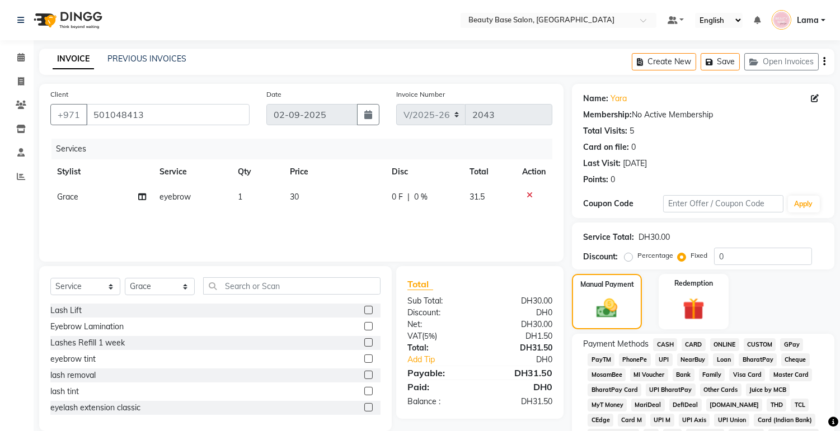
click at [698, 347] on span "CARD" at bounding box center [694, 345] width 24 height 13
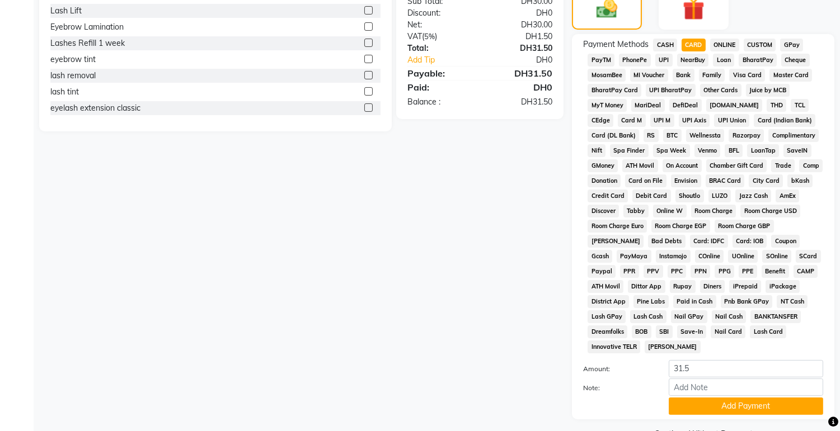
scroll to position [331, 0]
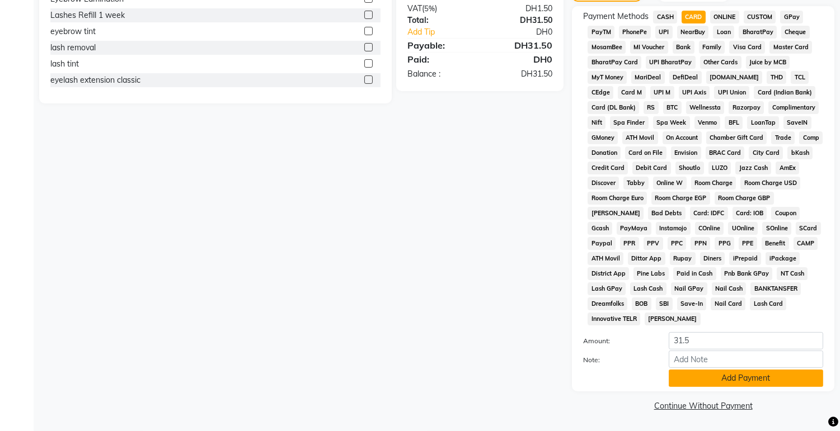
click at [738, 379] on button "Add Payment" at bounding box center [746, 378] width 154 height 17
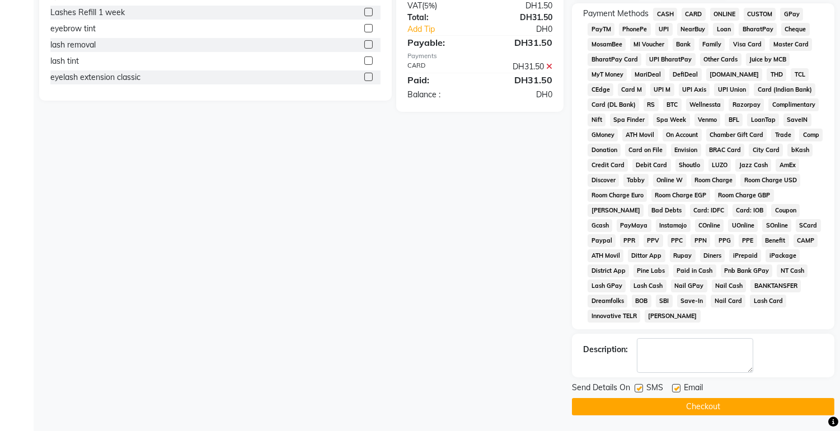
click at [742, 415] on button "Checkout" at bounding box center [703, 406] width 262 height 17
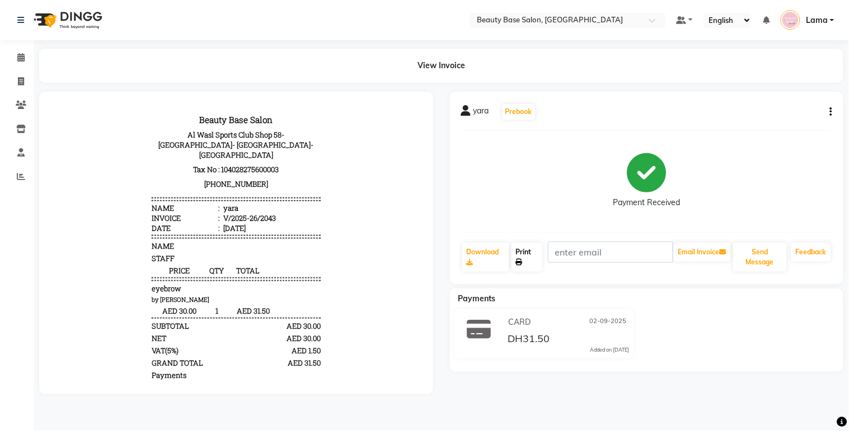
click at [530, 260] on link "Print" at bounding box center [526, 257] width 31 height 29
click at [27, 54] on span at bounding box center [21, 57] width 20 height 13
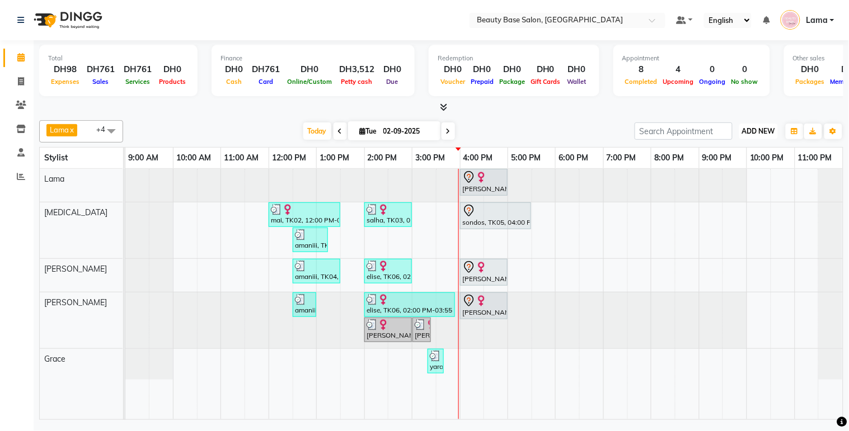
click at [765, 136] on button "ADD NEW Toggle Dropdown" at bounding box center [758, 132] width 39 height 16
click at [735, 149] on button "Add Appointment" at bounding box center [733, 152] width 88 height 15
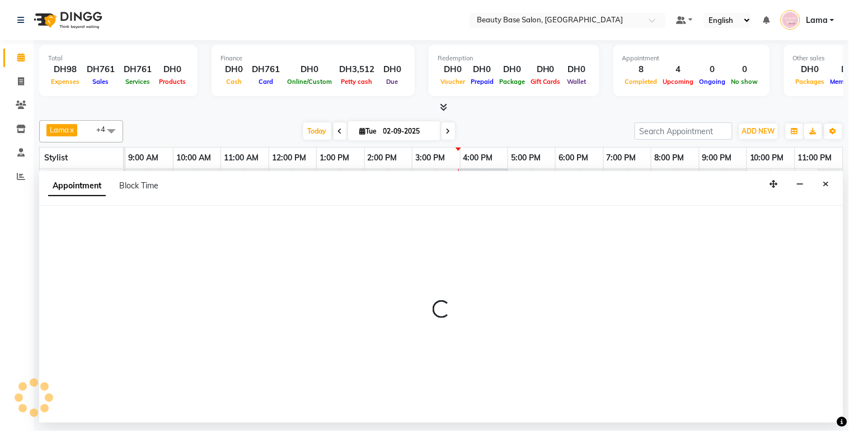
select select "tentative"
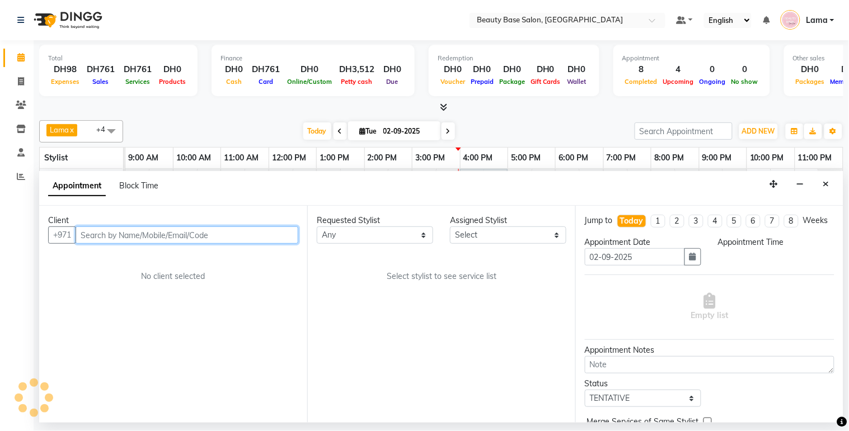
select select "600"
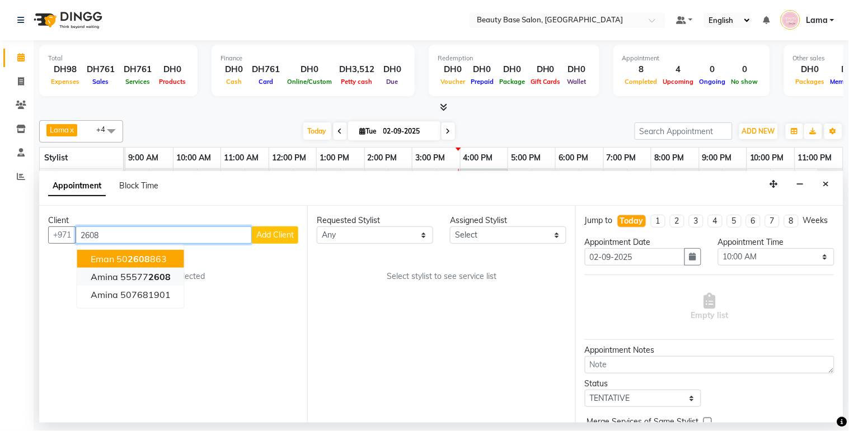
click at [165, 268] on button "amina 55577 2608" at bounding box center [130, 277] width 107 height 18
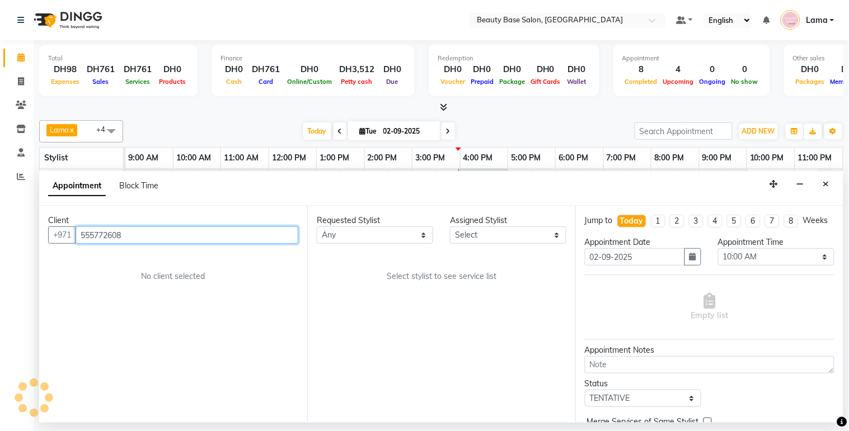
type input "555772608"
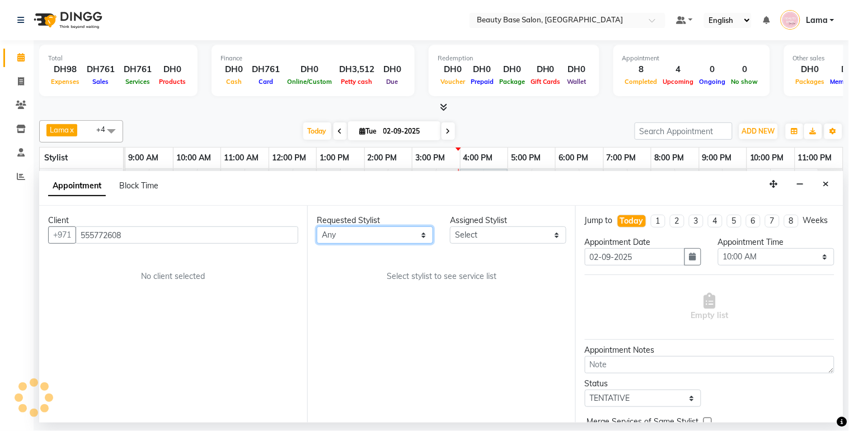
click at [396, 238] on select "Any [PERSON_NAME] [PERSON_NAME] [PERSON_NAME] [PERSON_NAME] [PERSON_NAME] [MEDI…" at bounding box center [375, 235] width 116 height 17
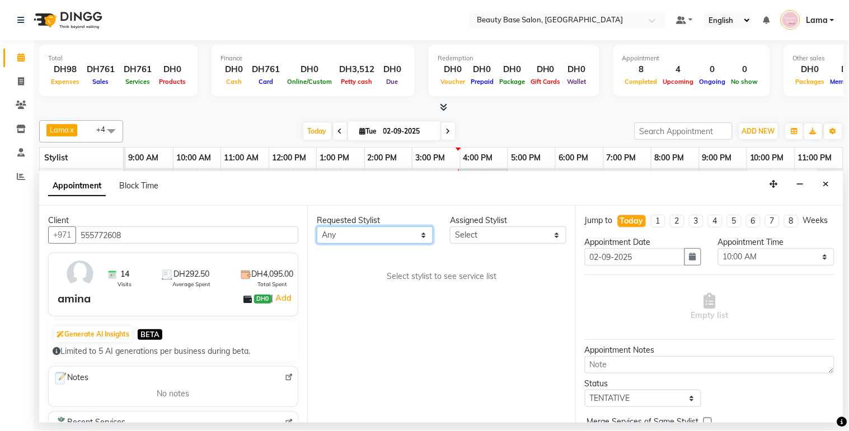
select select "54542"
click at [317, 227] on select "Any [PERSON_NAME] [PERSON_NAME] [PERSON_NAME] [PERSON_NAME] [PERSON_NAME] [MEDI…" at bounding box center [375, 235] width 116 height 17
select select "54542"
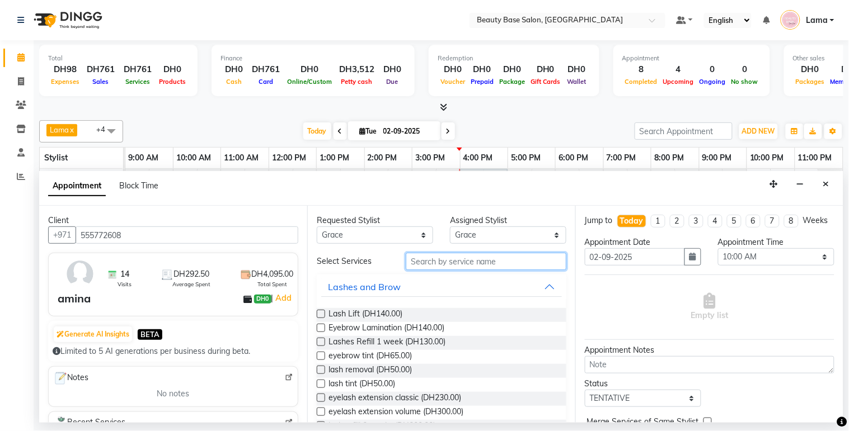
click at [459, 261] on input "text" at bounding box center [486, 261] width 161 height 17
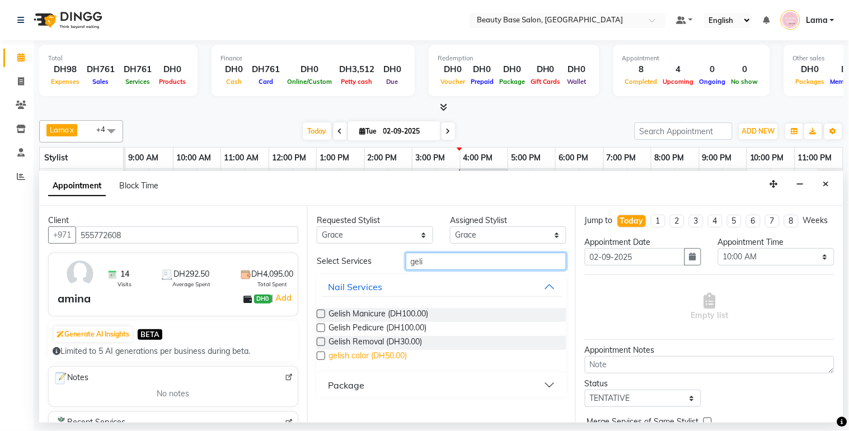
type input "geli"
click at [371, 356] on span "gelish color (DH50.00)" at bounding box center [367, 357] width 78 height 14
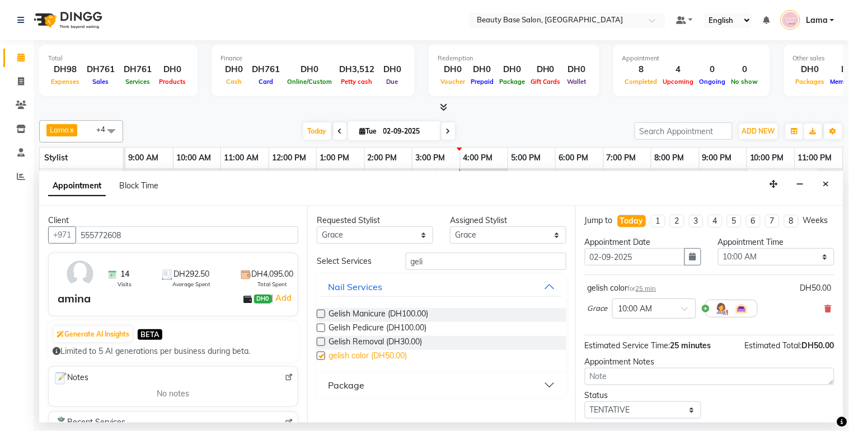
checkbox input "false"
click at [401, 230] on select "Any [PERSON_NAME] [PERSON_NAME] [PERSON_NAME] [PERSON_NAME] [PERSON_NAME] [MEDI…" at bounding box center [375, 235] width 116 height 17
select select "13437"
click at [317, 227] on select "Any [PERSON_NAME] [PERSON_NAME] [PERSON_NAME] [PERSON_NAME] [PERSON_NAME] [MEDI…" at bounding box center [375, 235] width 116 height 17
select select "13437"
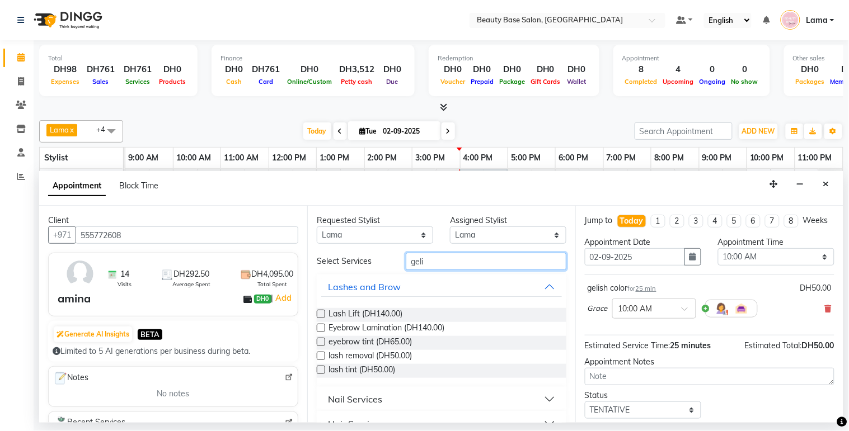
click at [473, 260] on input "geli" at bounding box center [486, 261] width 161 height 17
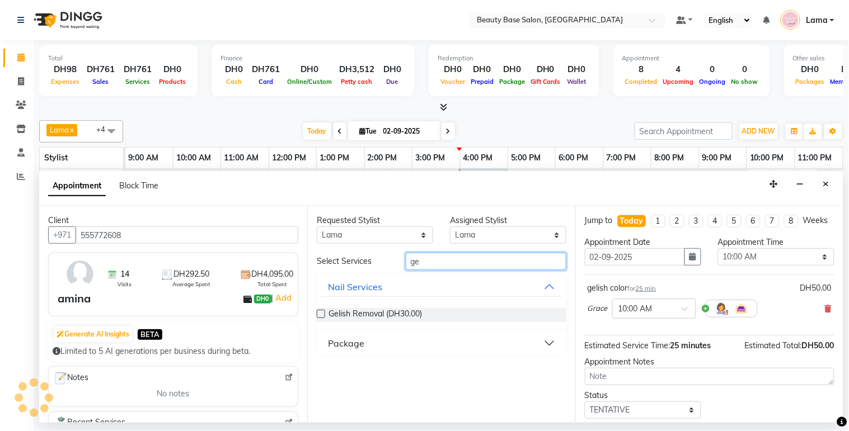
type input "g"
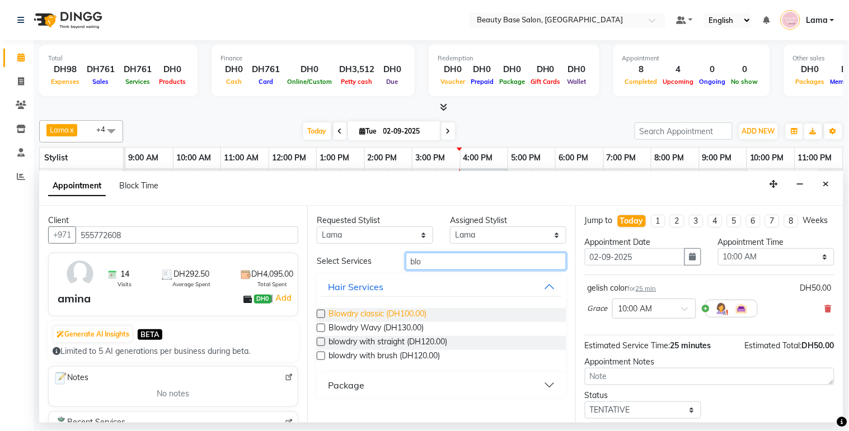
type input "blo"
click at [397, 316] on span "Blowdry classic (DH100.00)" at bounding box center [377, 315] width 98 height 14
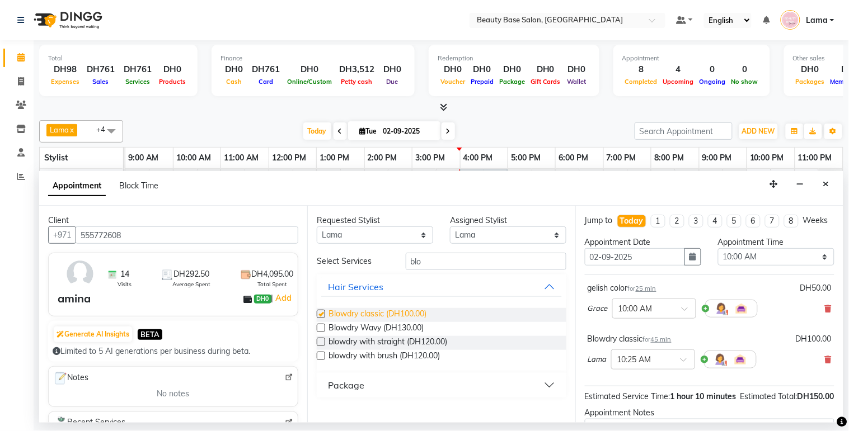
checkbox input "false"
click at [765, 266] on select "Select 10:00 AM 10:05 AM 10:10 AM 10:15 AM 10:20 AM 10:25 AM 10:30 AM 10:35 AM …" at bounding box center [776, 256] width 116 height 17
select select "990"
click at [718, 259] on select "Select 10:00 AM 10:05 AM 10:10 AM 10:15 AM 10:20 AM 10:25 AM 10:30 AM 10:35 AM …" at bounding box center [776, 256] width 116 height 17
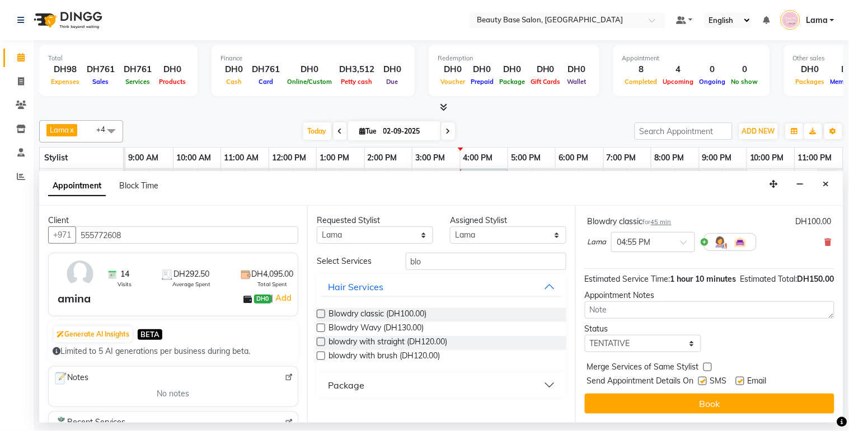
scroll to position [140, 0]
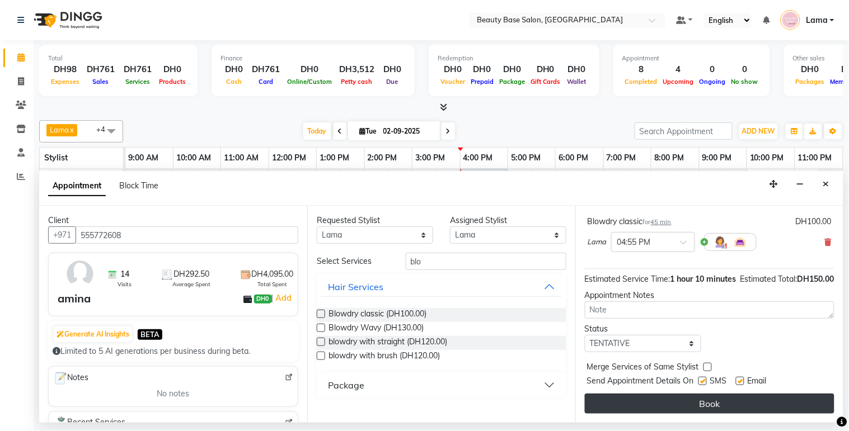
click at [731, 407] on button "Book" at bounding box center [710, 404] width 250 height 20
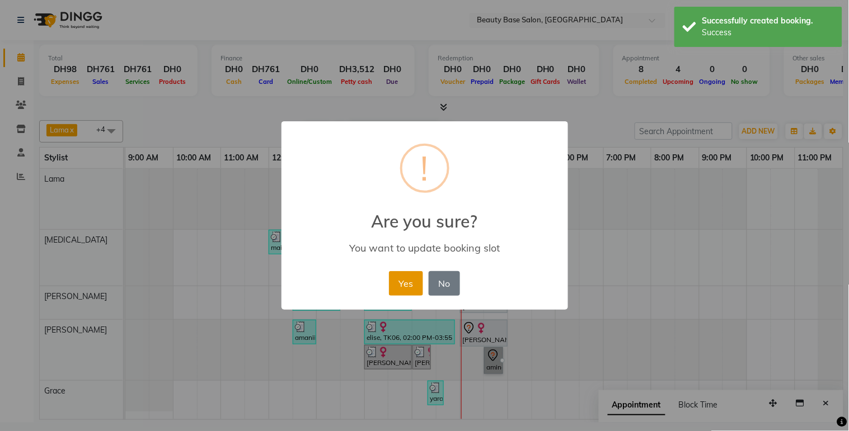
click at [416, 286] on button "Yes" at bounding box center [406, 283] width 34 height 25
